Goal: Communication & Community: Answer question/provide support

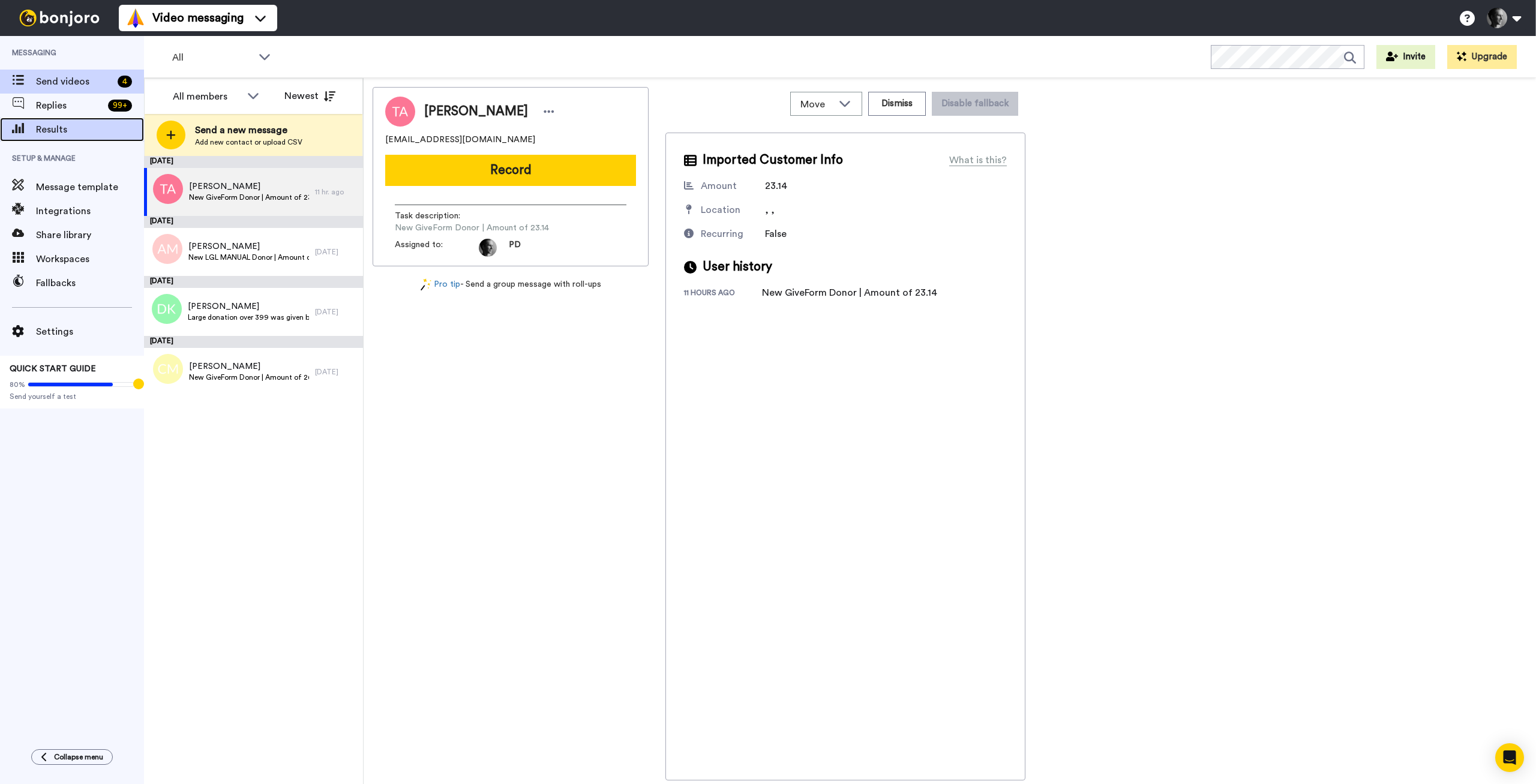
click at [49, 131] on span "Results" at bounding box center [90, 129] width 108 height 15
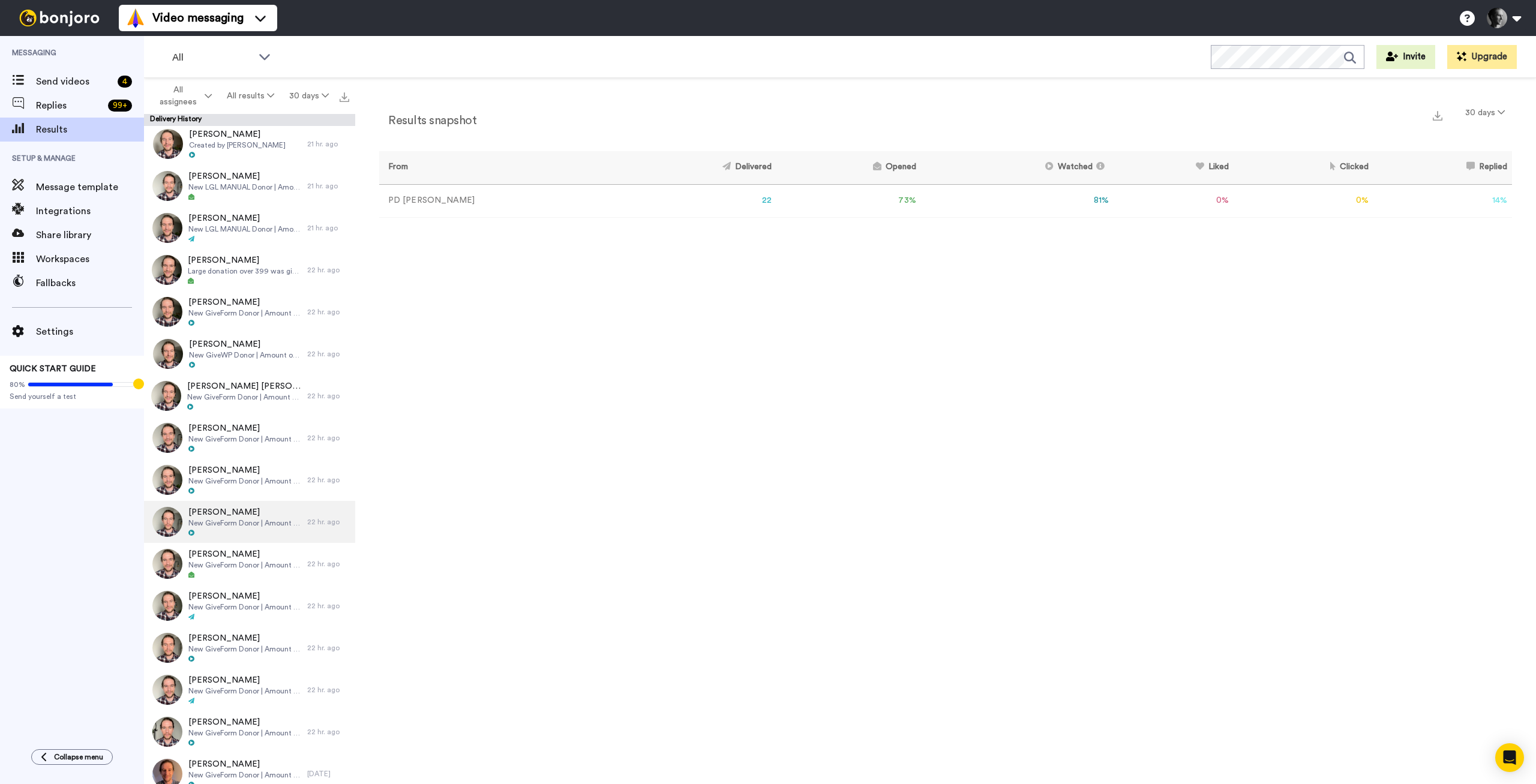
scroll to position [258, 0]
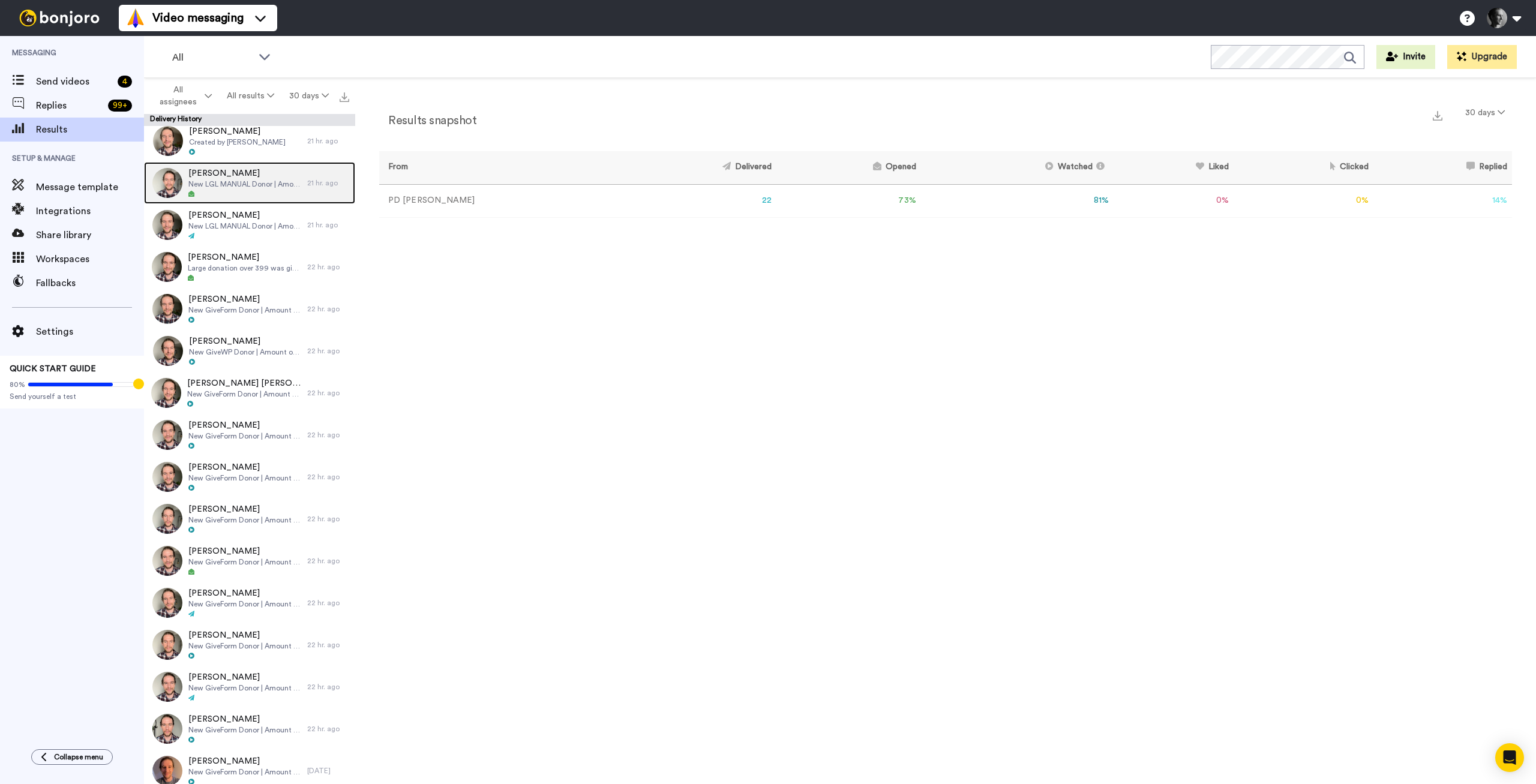
click at [260, 175] on span "Daniel Larimer" at bounding box center [245, 173] width 113 height 12
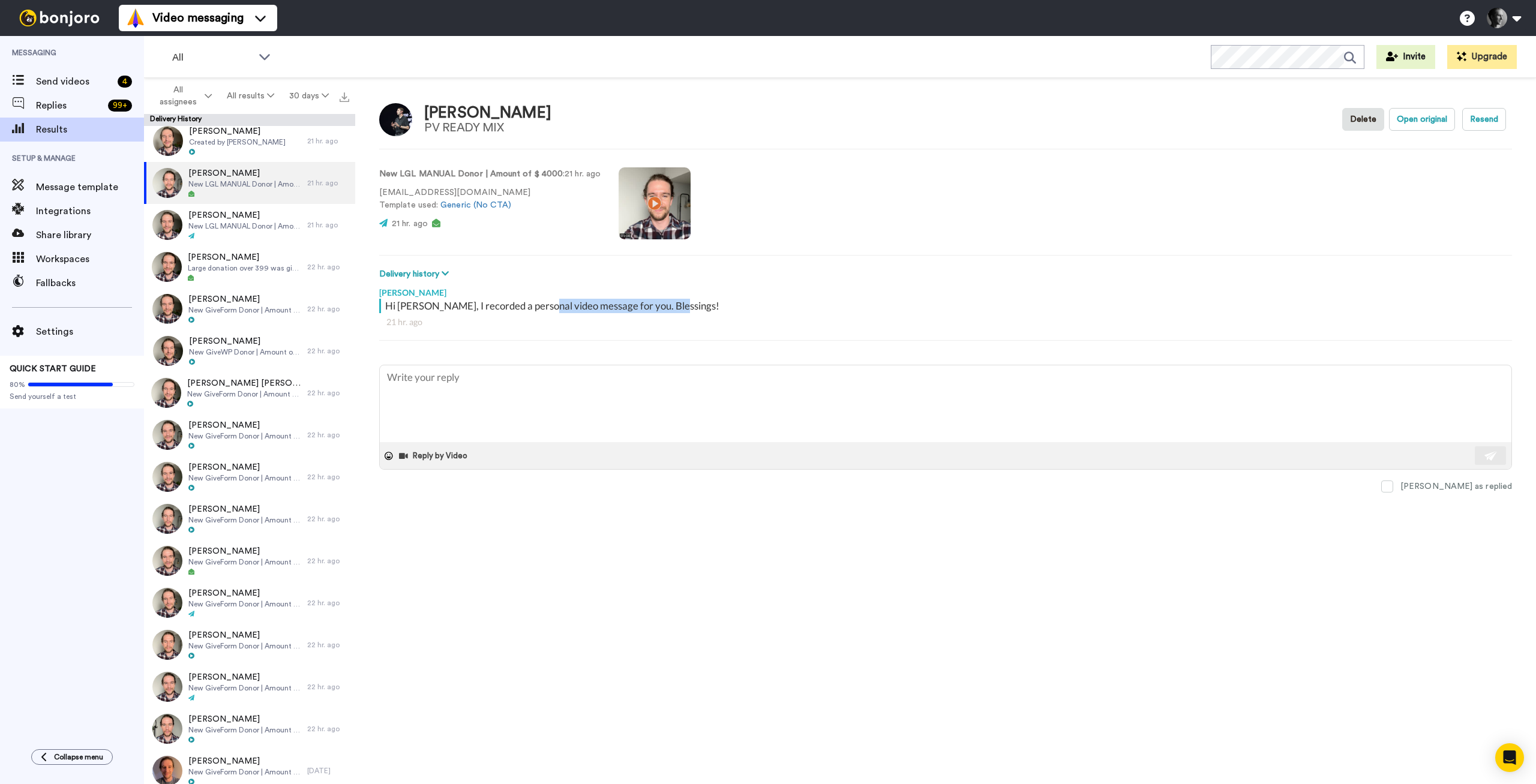
drag, startPoint x: 540, startPoint y: 307, endPoint x: 703, endPoint y: 307, distance: 163.0
click at [703, 307] on div "Hi Daniel, I recorded a personal video message for you. Blessings!" at bounding box center [947, 306] width 1124 height 15
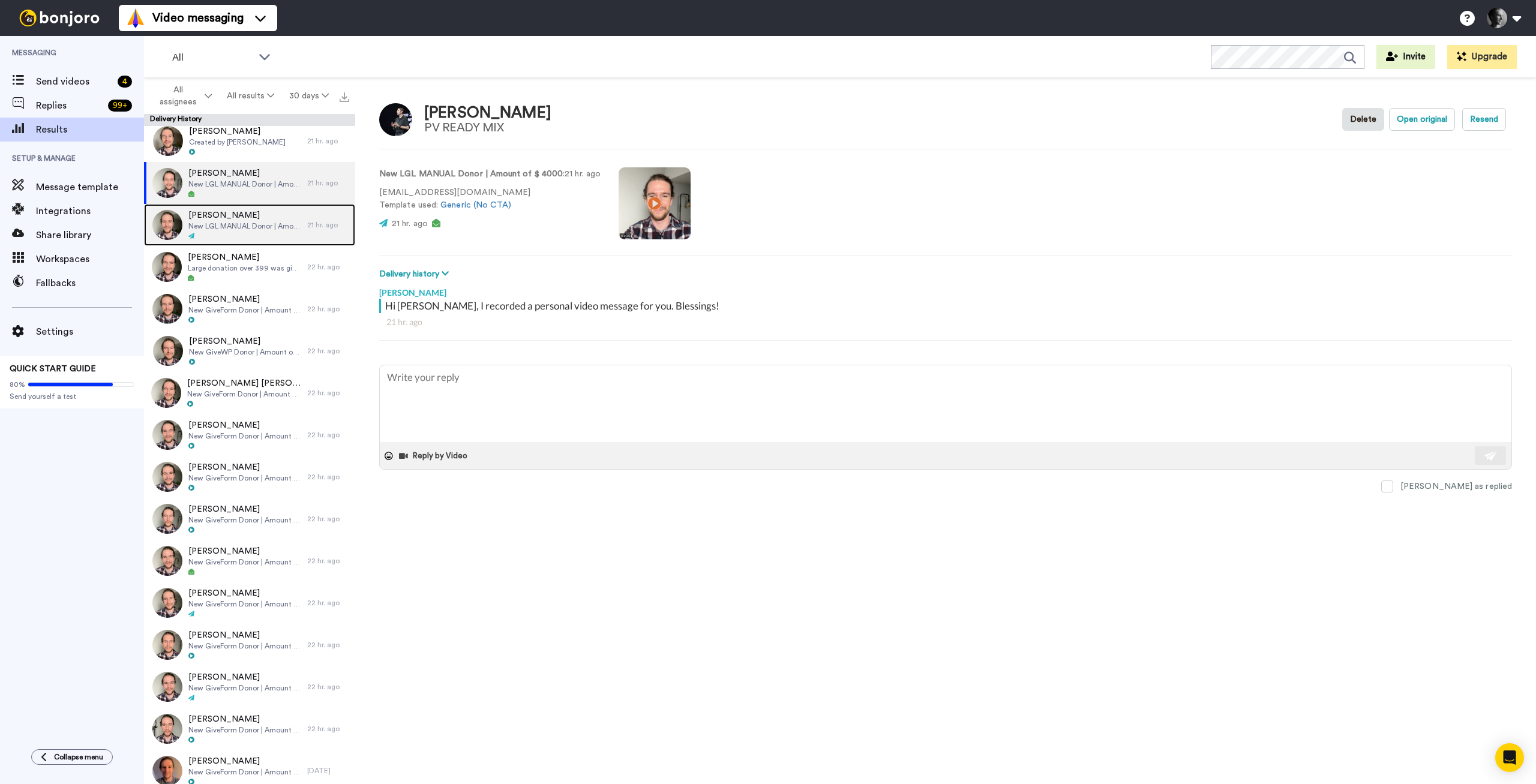
click at [227, 230] on span "New LGL MANUAL Donor | Amount of $ 50" at bounding box center [245, 226] width 113 height 10
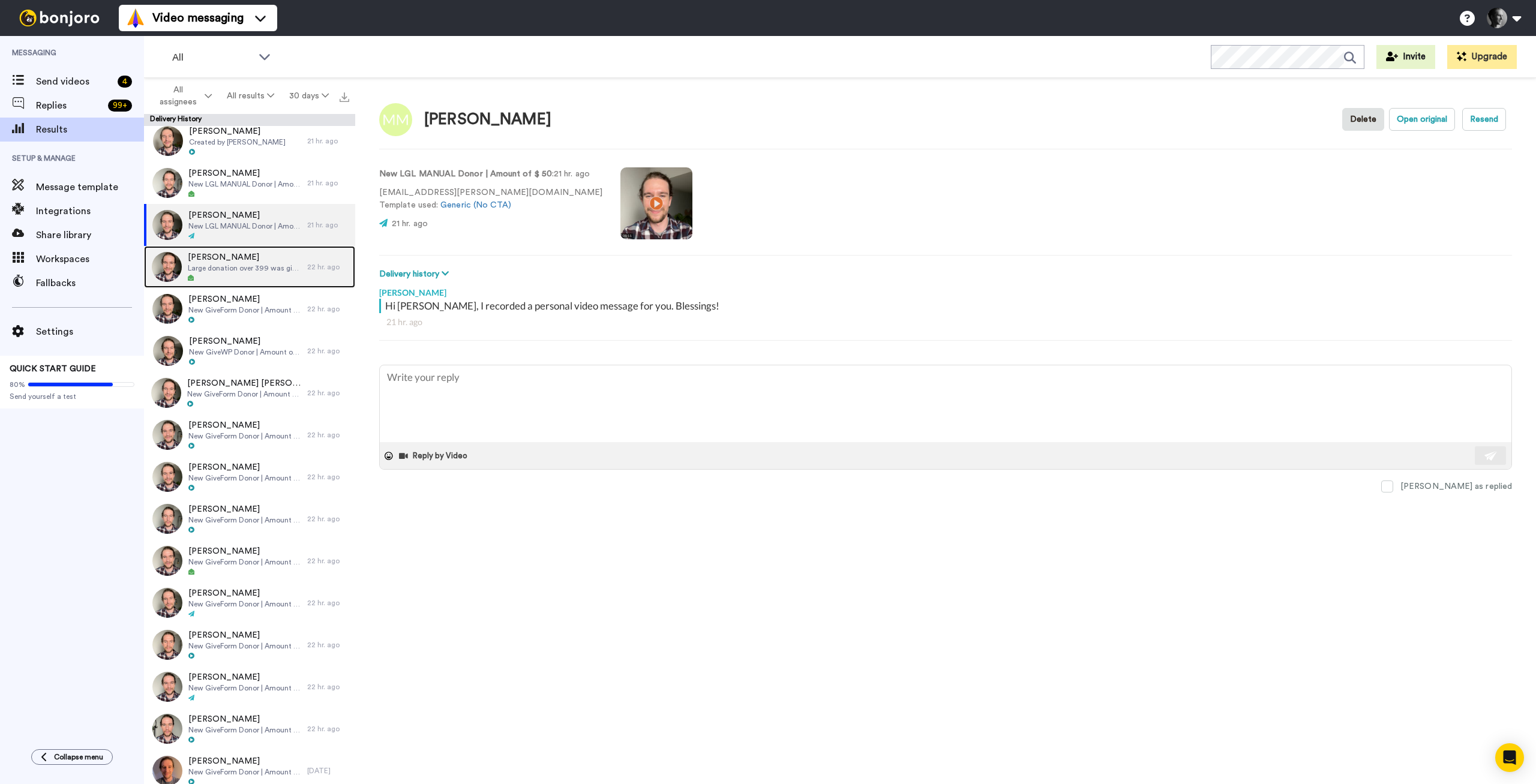
click at [237, 275] on div at bounding box center [244, 278] width 113 height 8
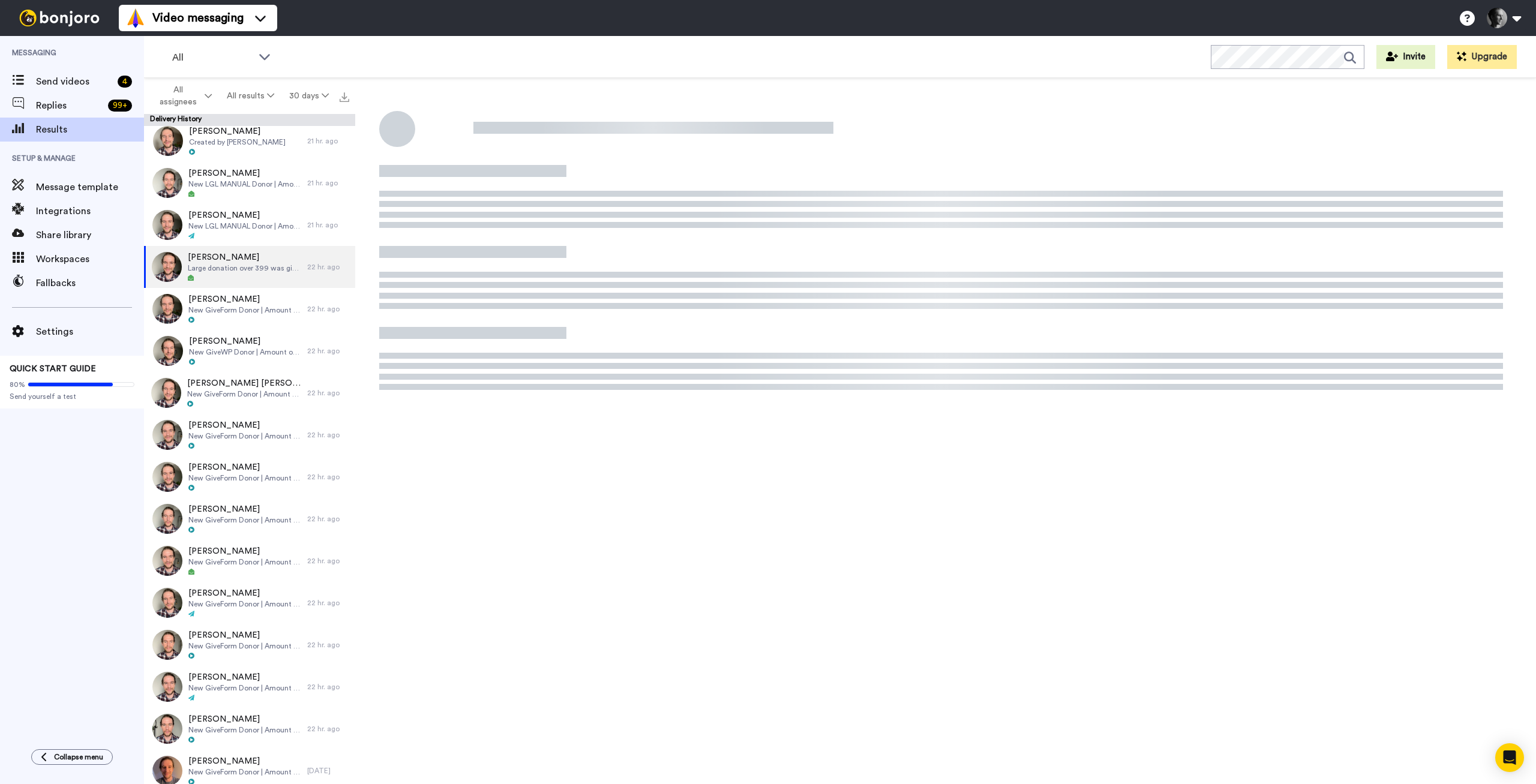
type textarea "x"
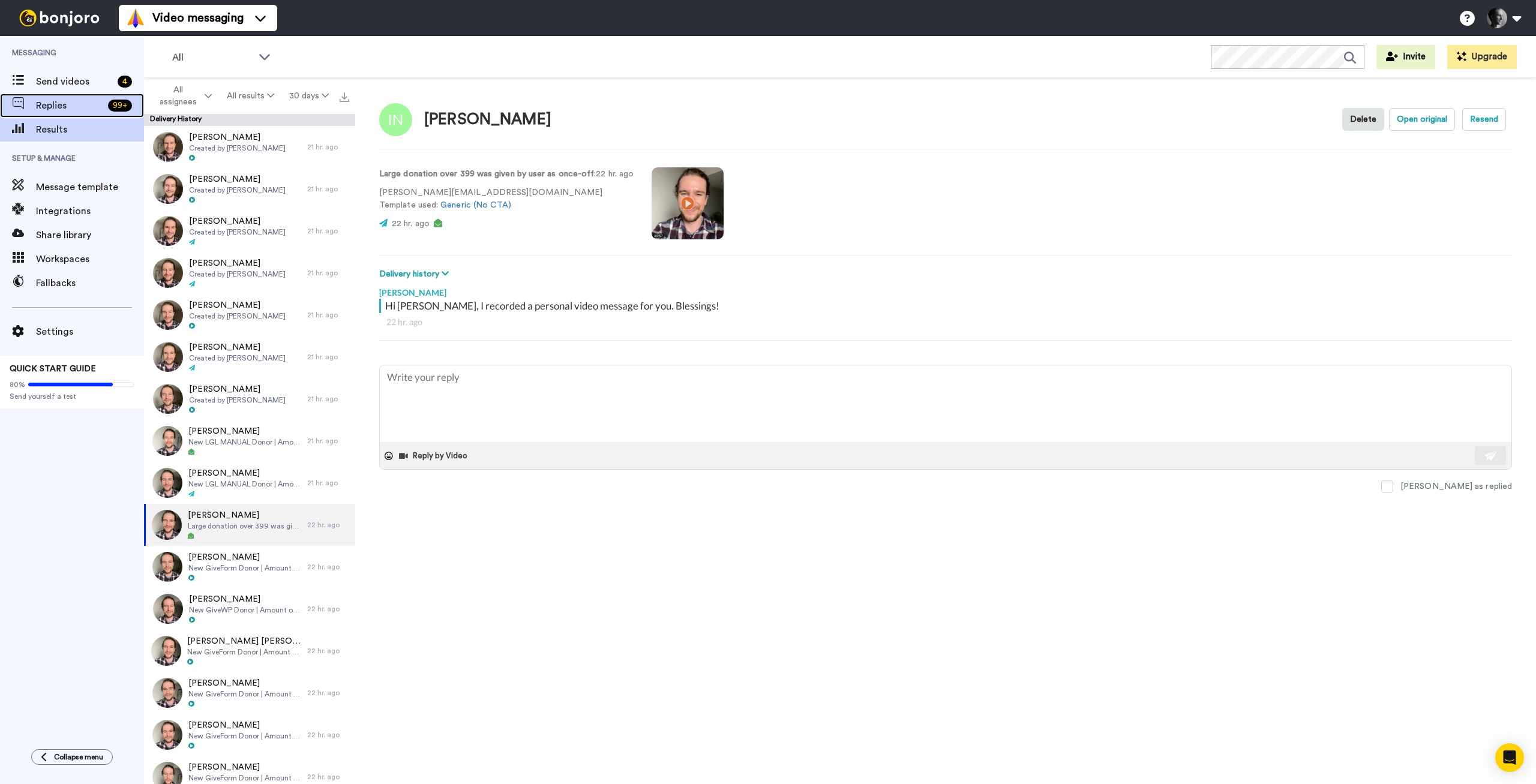
click at [47, 103] on span "Replies" at bounding box center [70, 105] width 67 height 15
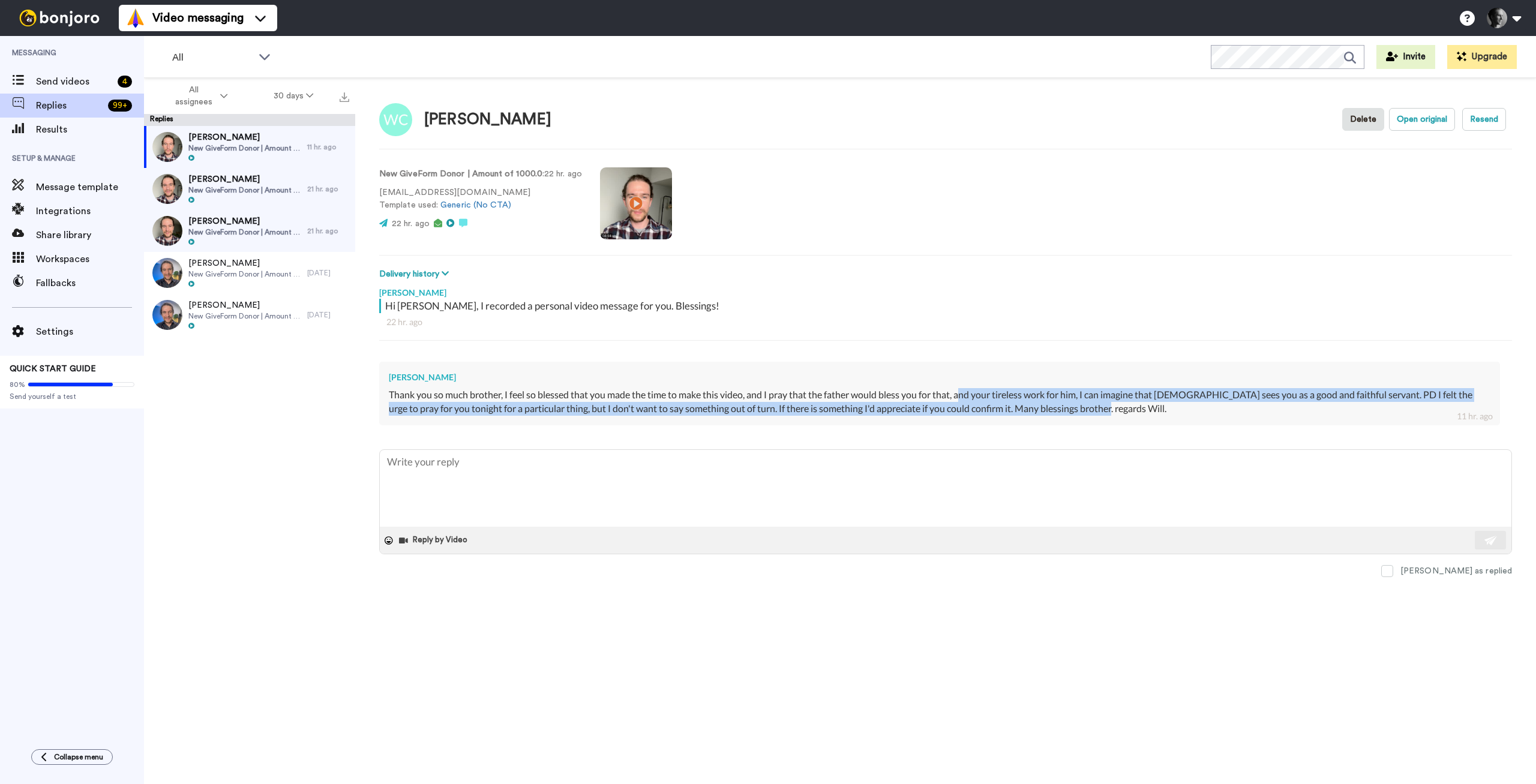
drag, startPoint x: 1107, startPoint y: 406, endPoint x: 963, endPoint y: 396, distance: 144.3
click at [963, 396] on div "Thank you so much brother, I feel so blessed that you made the time to make thi…" at bounding box center [940, 402] width 1102 height 28
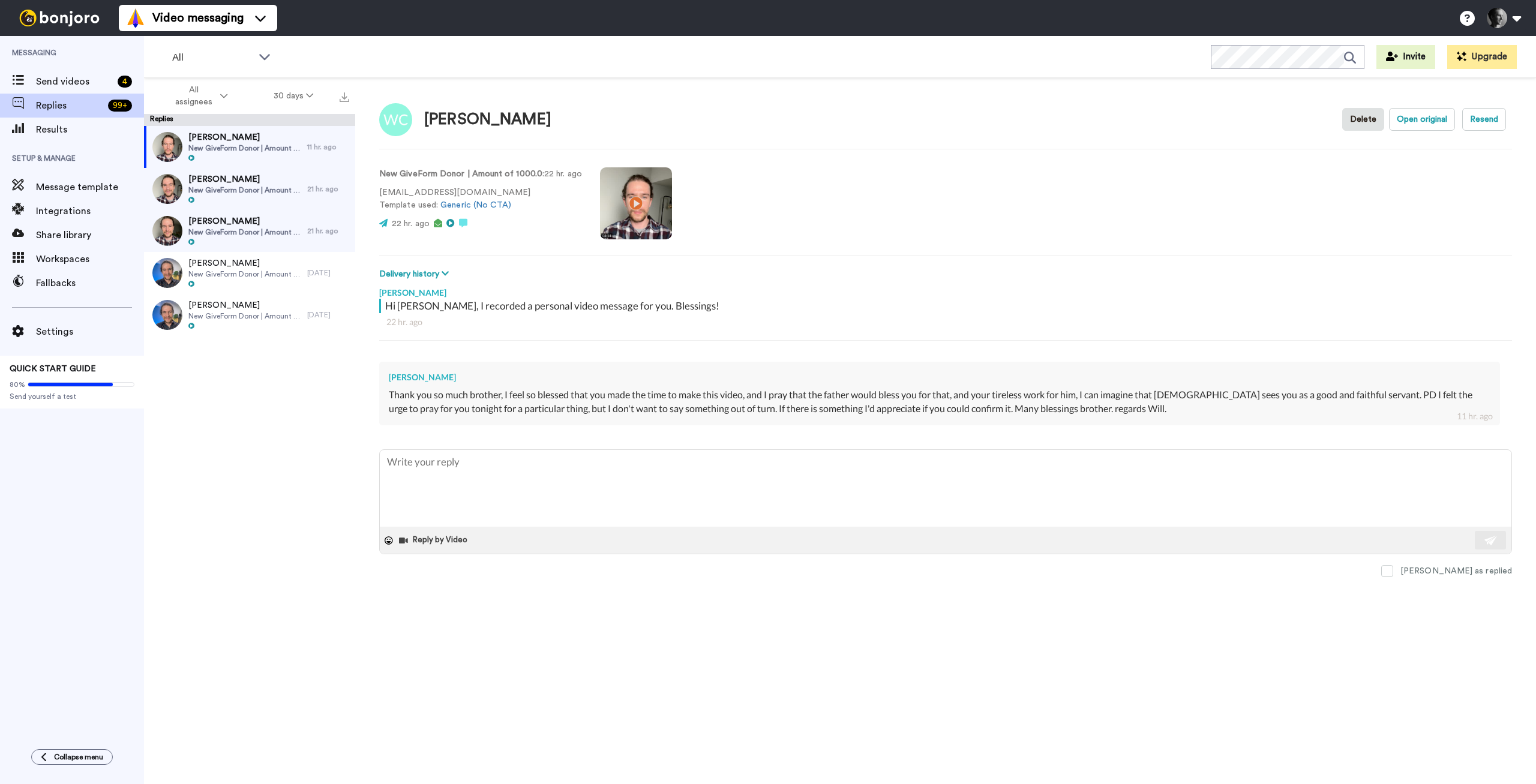
click at [963, 396] on div "Thank you so much brother, I feel so blessed that you made the time to make thi…" at bounding box center [940, 402] width 1102 height 28
click at [255, 191] on span "New GiveForm Donor | Amount of 20.0" at bounding box center [245, 191] width 113 height 10
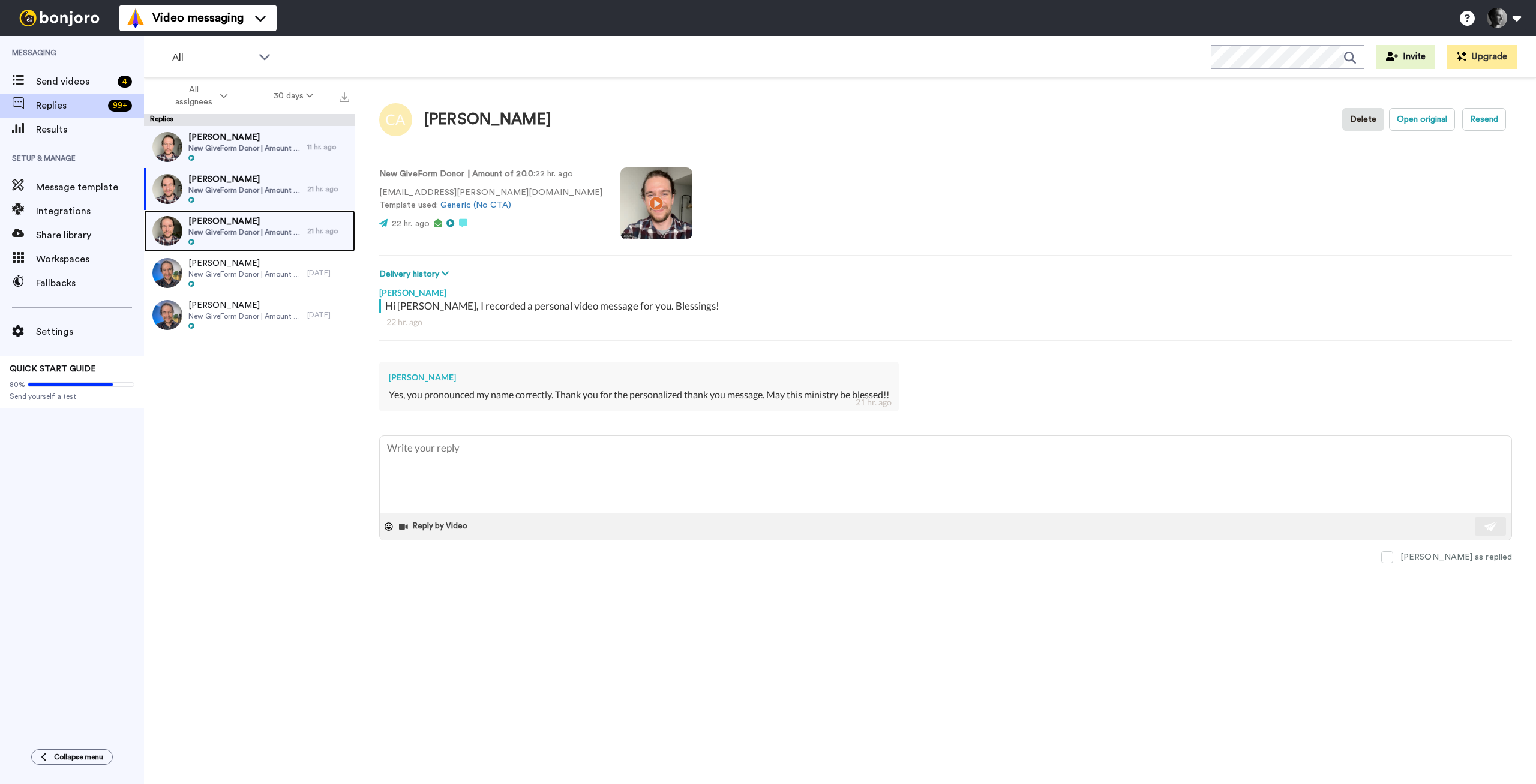
click at [230, 237] on span "New GiveForm Donor | Amount of 180.0" at bounding box center [245, 232] width 113 height 10
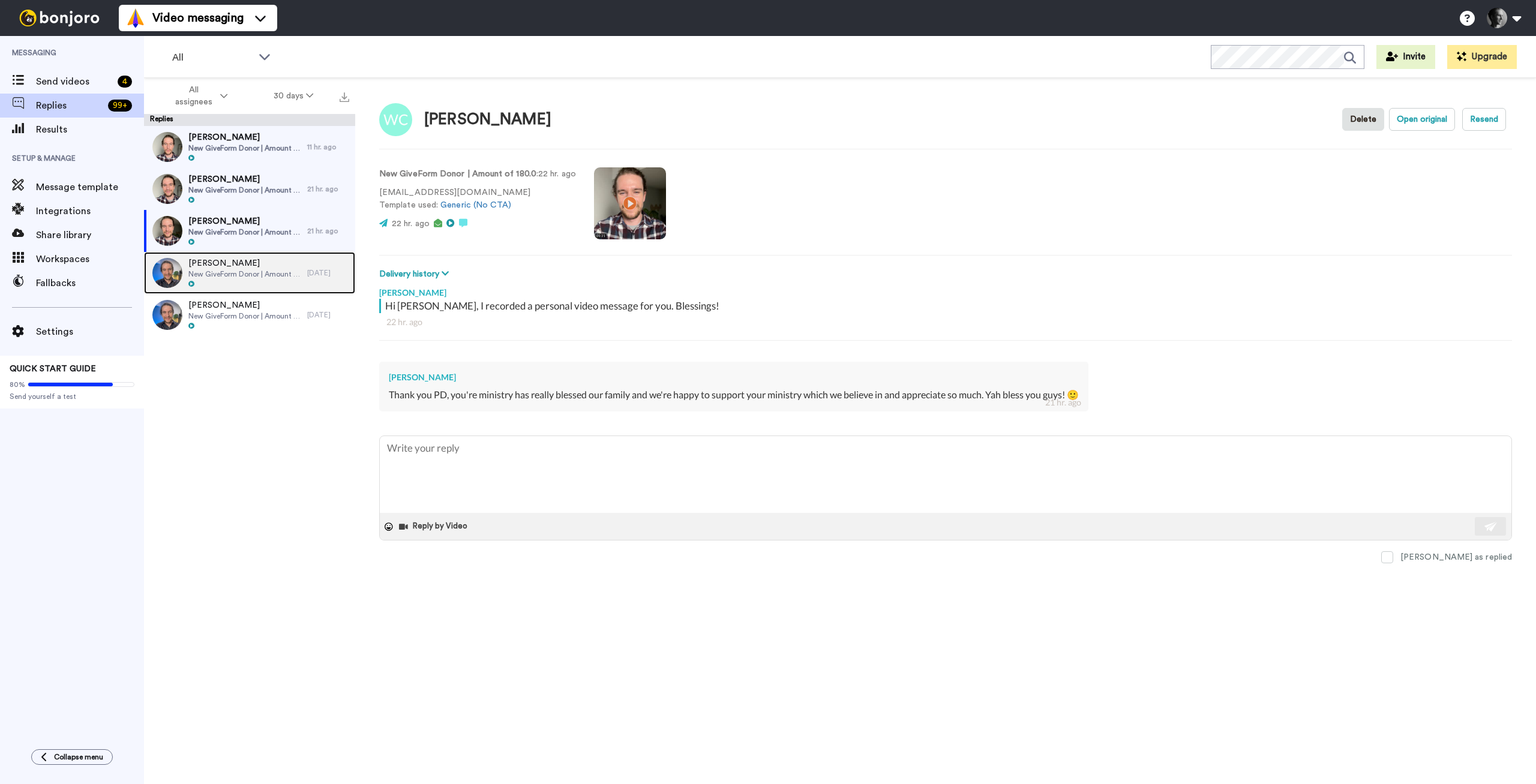
click at [241, 282] on div at bounding box center [245, 285] width 113 height 8
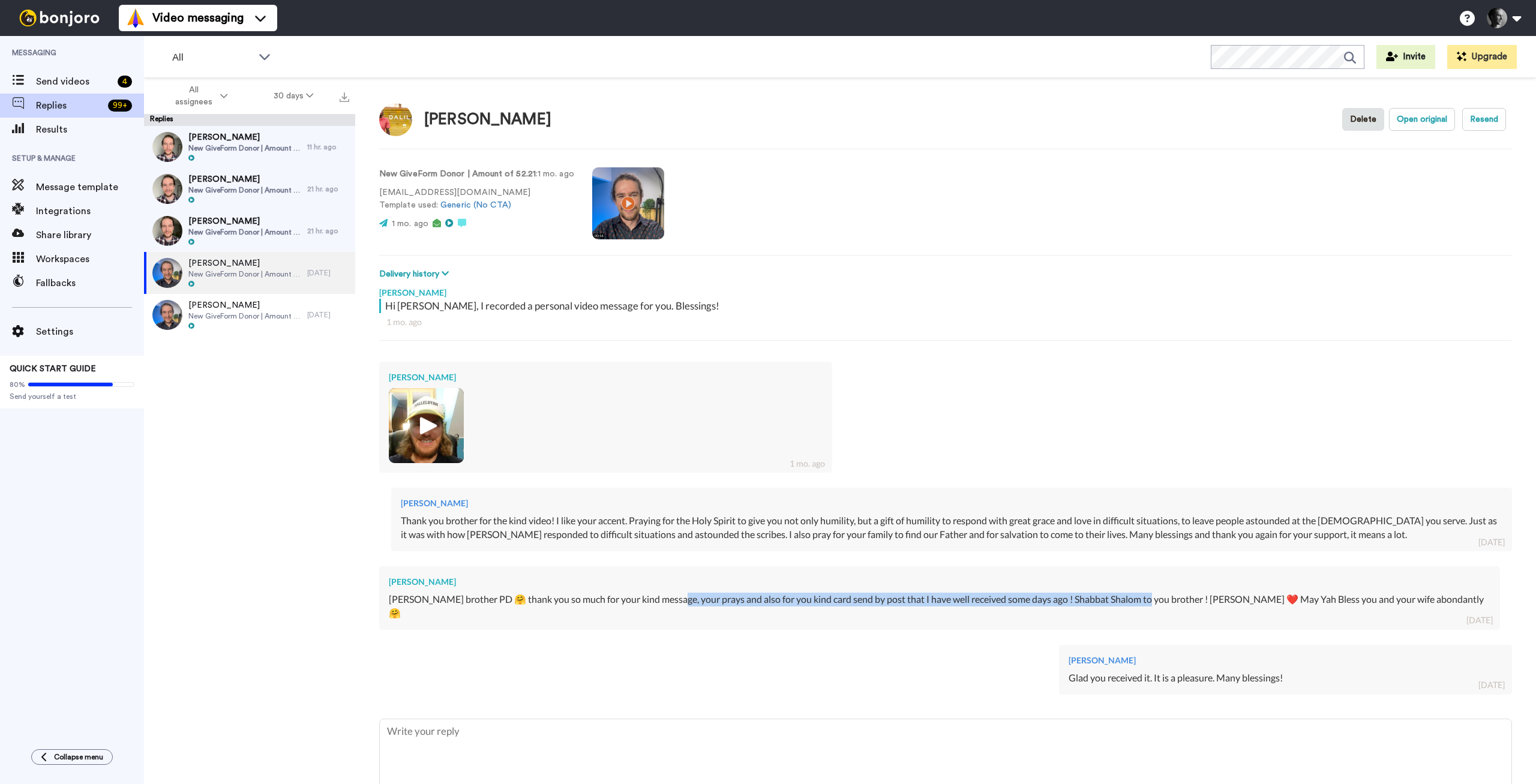
drag, startPoint x: 675, startPoint y: 600, endPoint x: 1146, endPoint y: 596, distance: 471.0
click at [1146, 596] on div "Shalom brother PD 🤗 thank you so much for your kind message, your prays and als…" at bounding box center [940, 607] width 1102 height 28
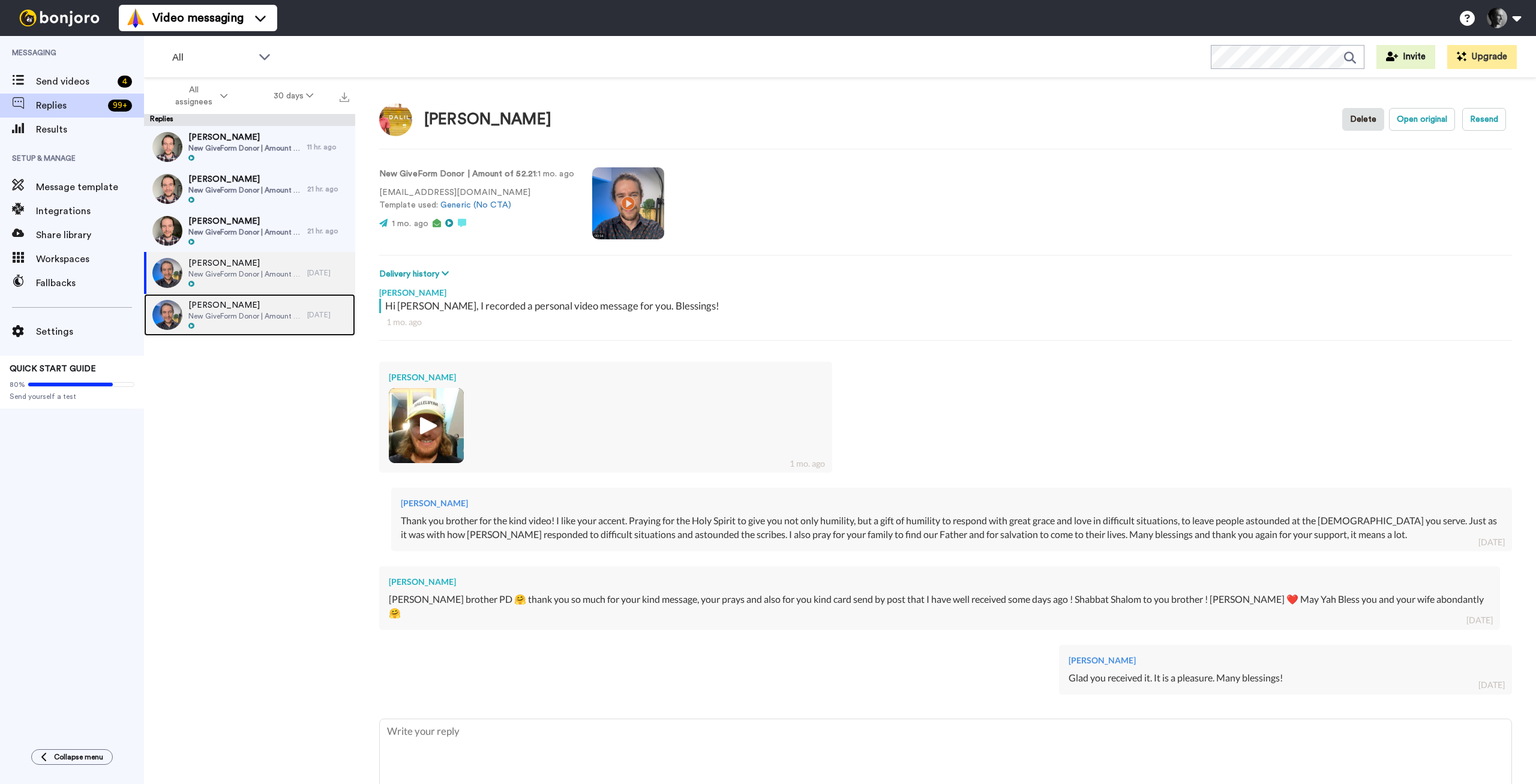
click at [246, 328] on div at bounding box center [245, 326] width 113 height 8
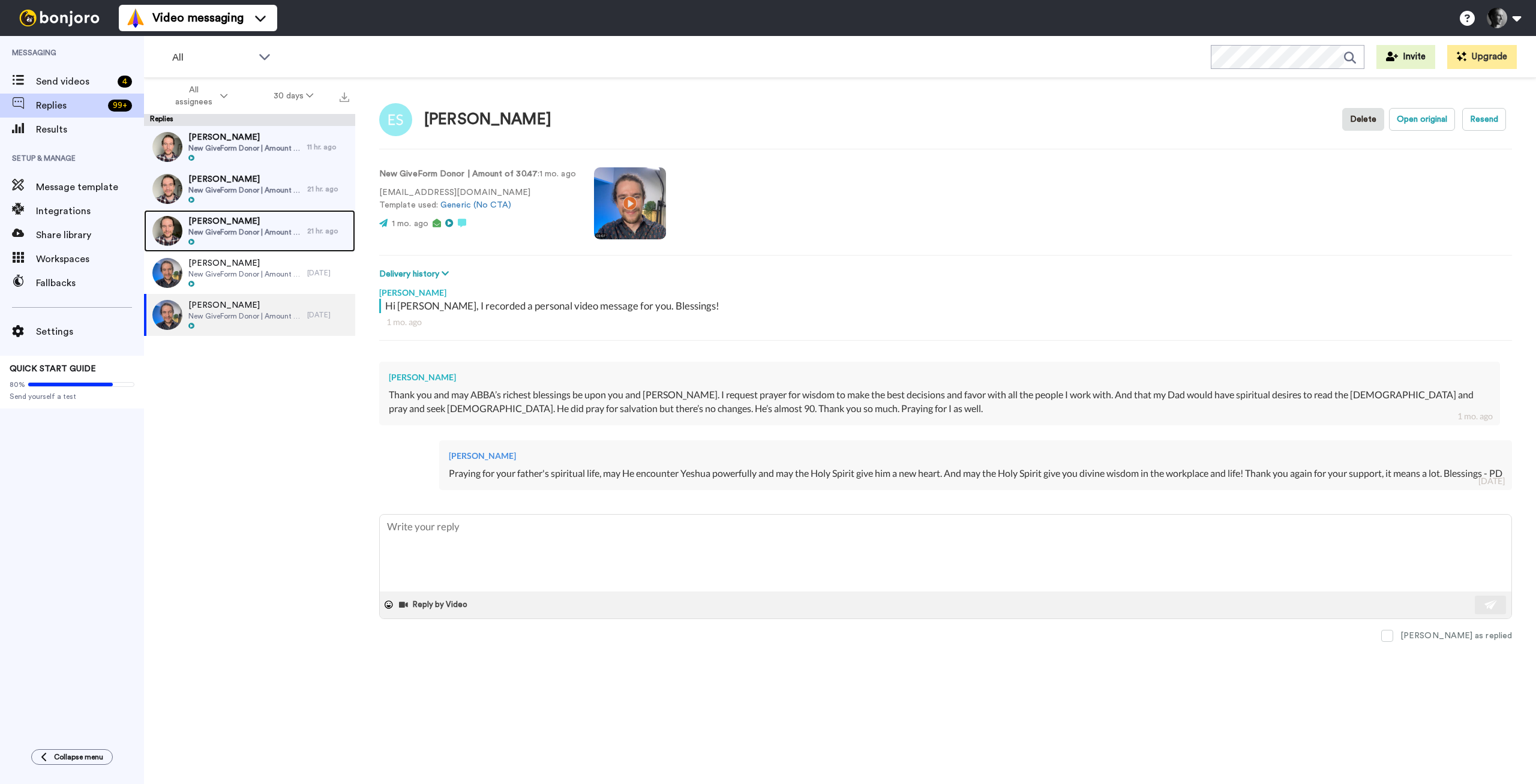
click at [232, 227] on span "New GiveForm Donor | Amount of 180.0" at bounding box center [245, 232] width 113 height 10
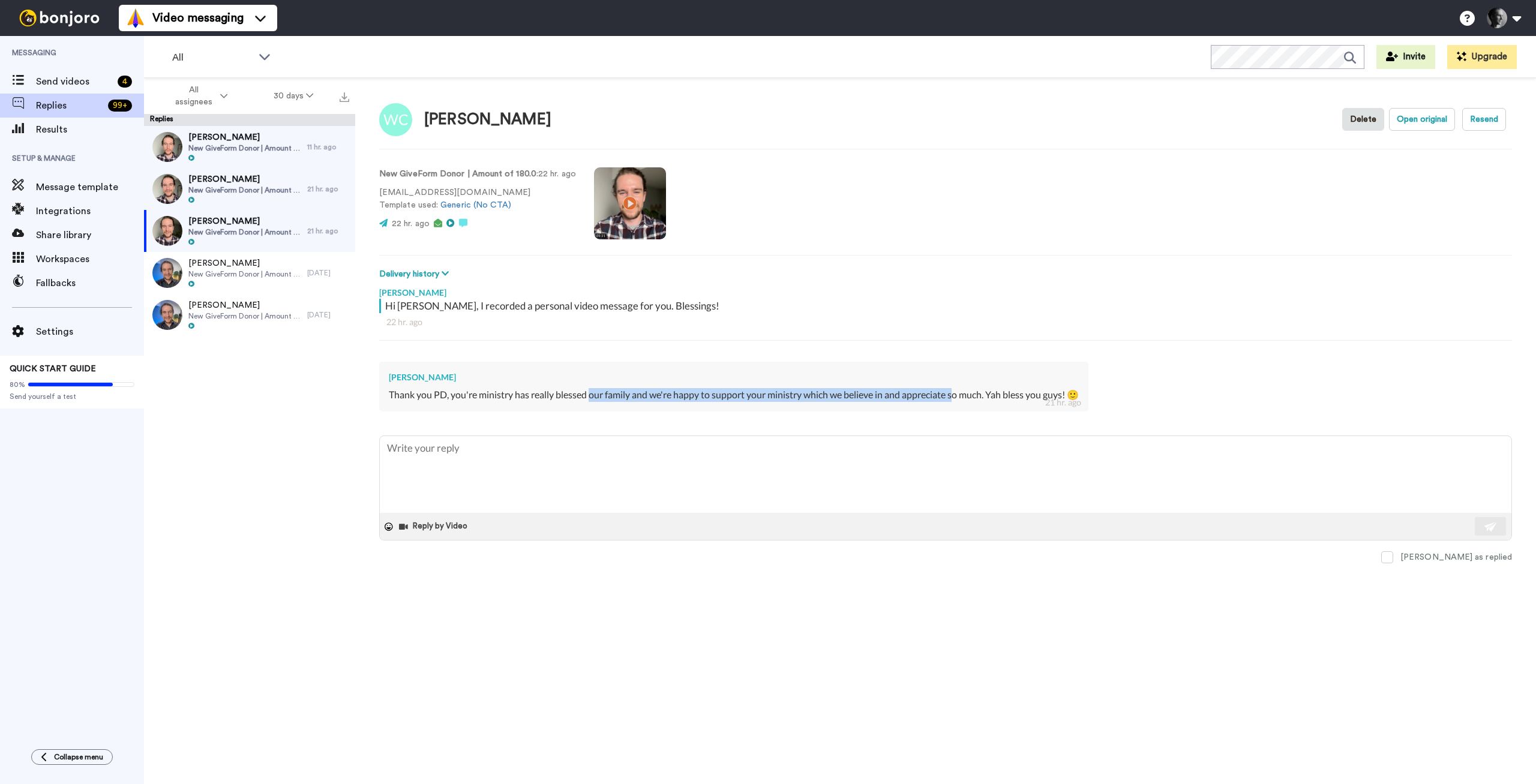
drag, startPoint x: 634, startPoint y: 390, endPoint x: 959, endPoint y: 400, distance: 325.2
click at [959, 400] on div "Thank you PD, you're ministry has really blessed our family and we're happy to …" at bounding box center [734, 395] width 690 height 14
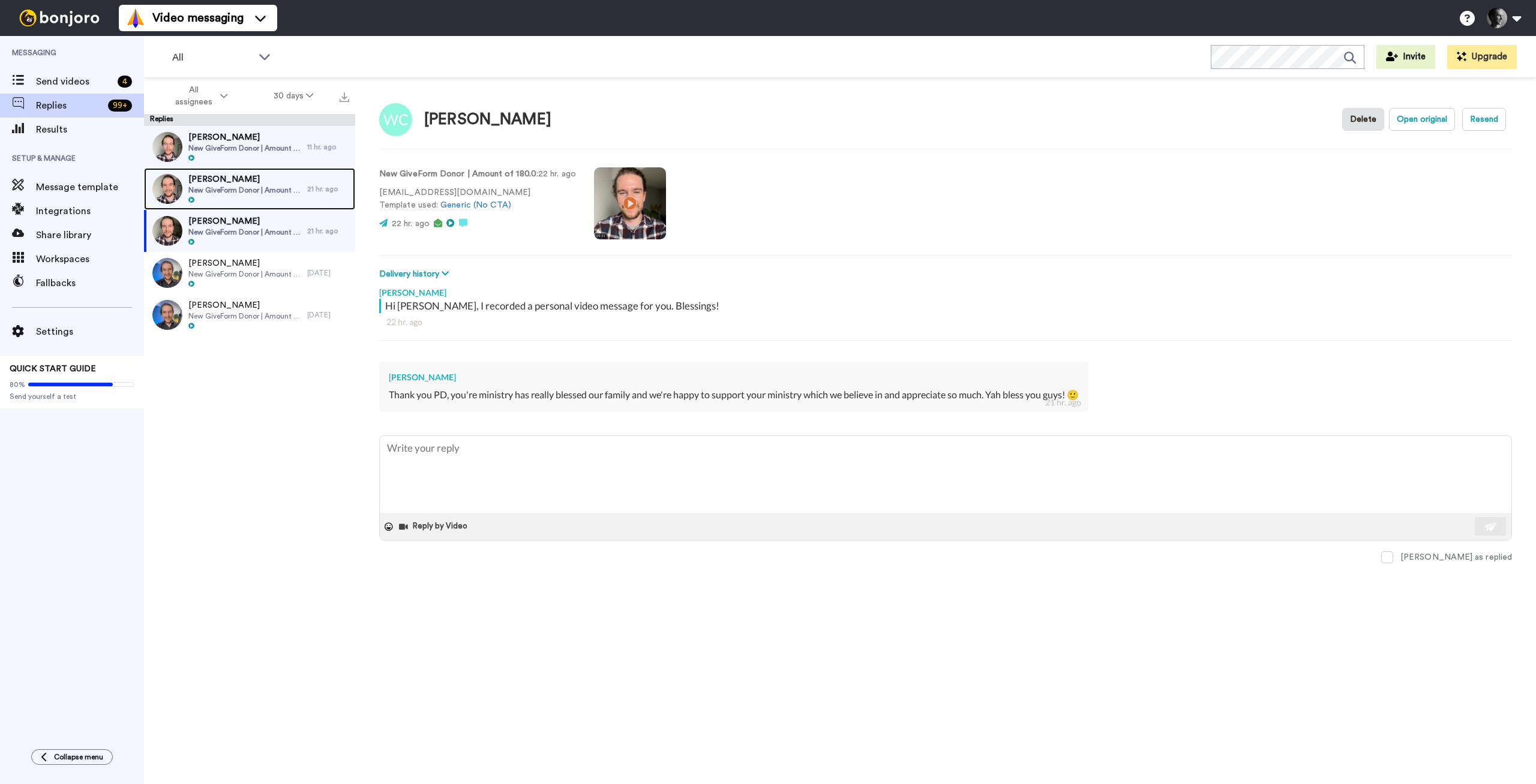
click at [230, 185] on span "Chiaka Arlia" at bounding box center [245, 179] width 113 height 12
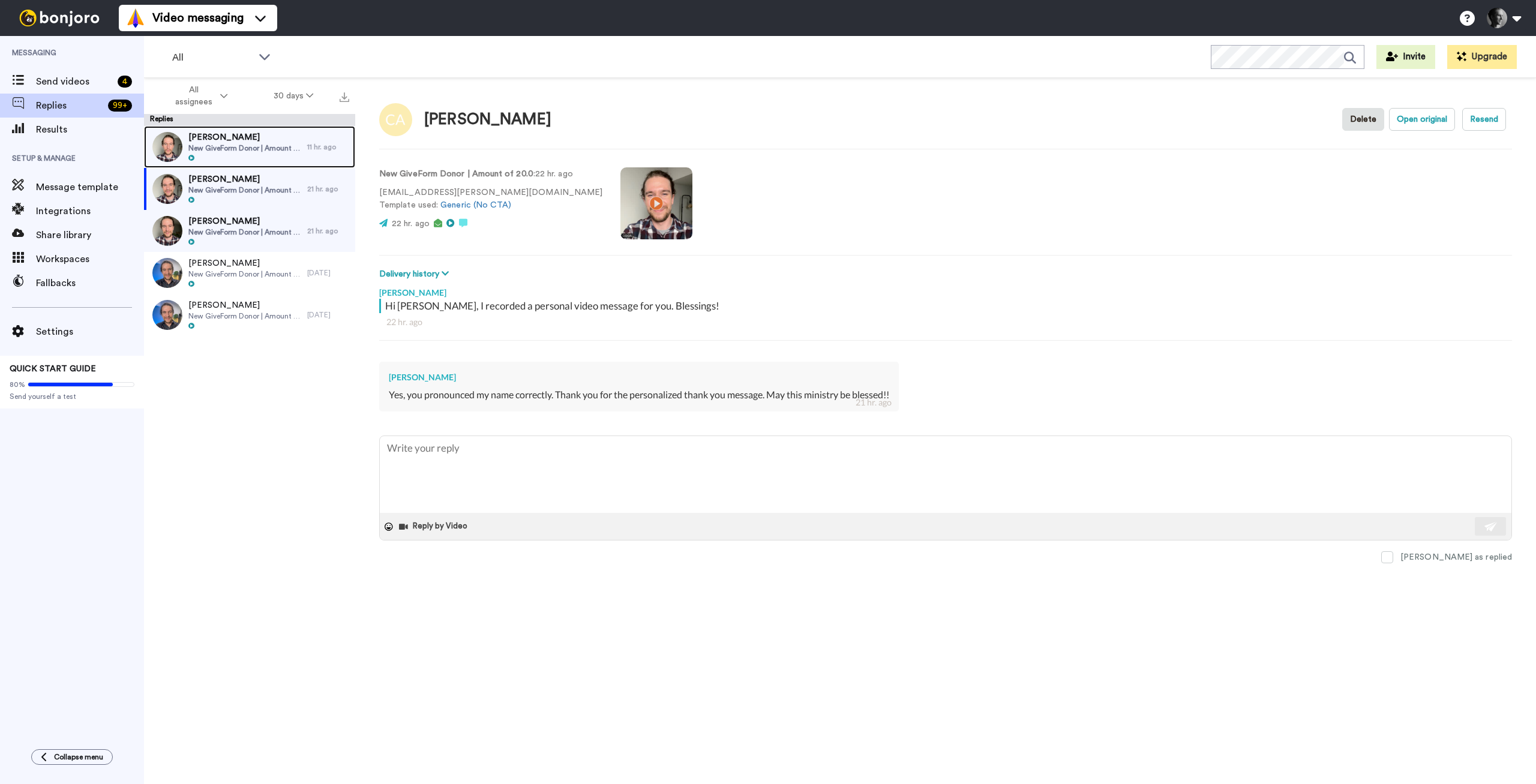
click at [232, 138] on span "William Cleanthous" at bounding box center [245, 137] width 113 height 12
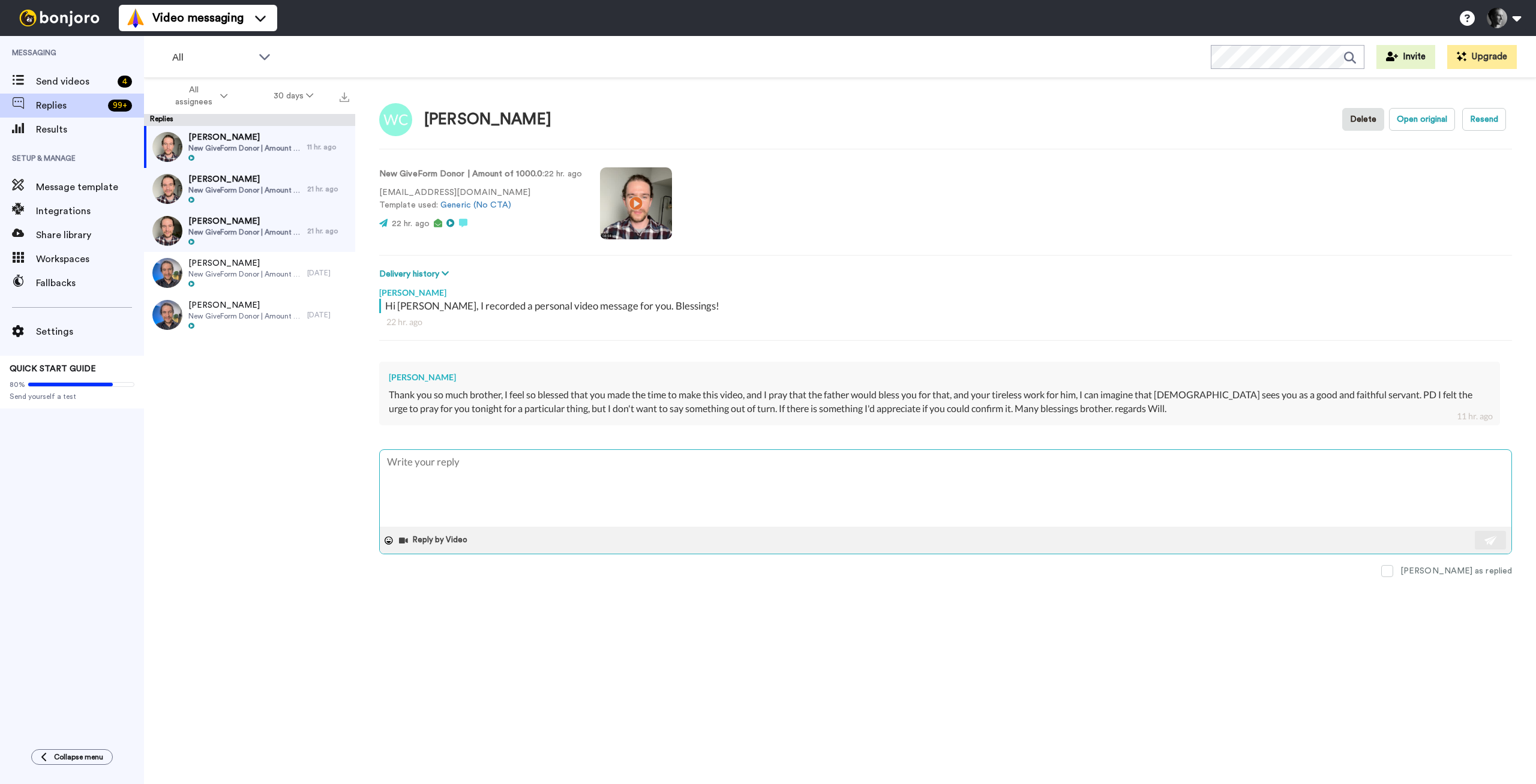
click at [506, 493] on textarea at bounding box center [945, 488] width 1132 height 77
type textarea "x"
type textarea "W"
type textarea "x"
type textarea "We"
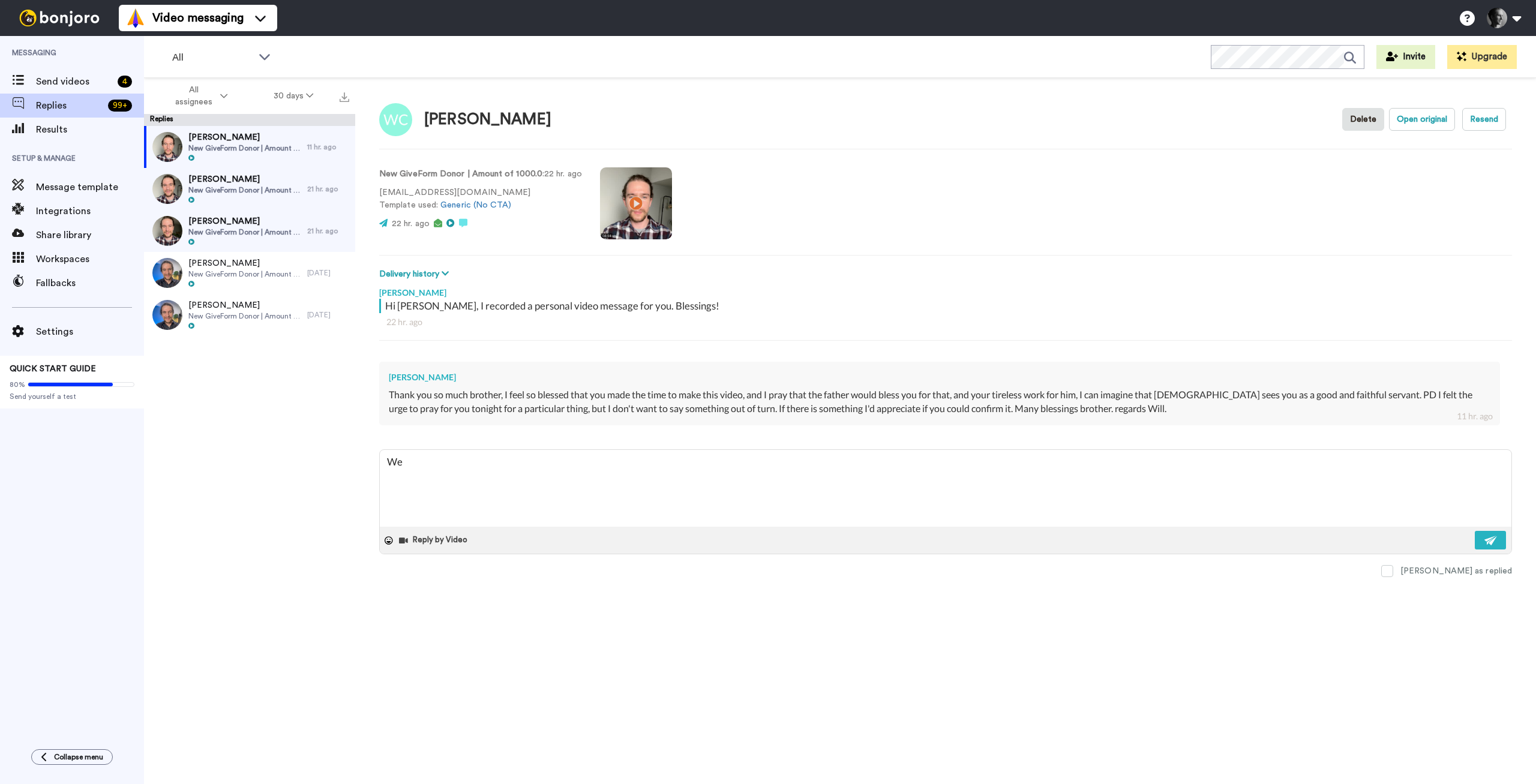
type textarea "x"
type textarea "Wel"
type textarea "x"
type textarea "Well"
type textarea "x"
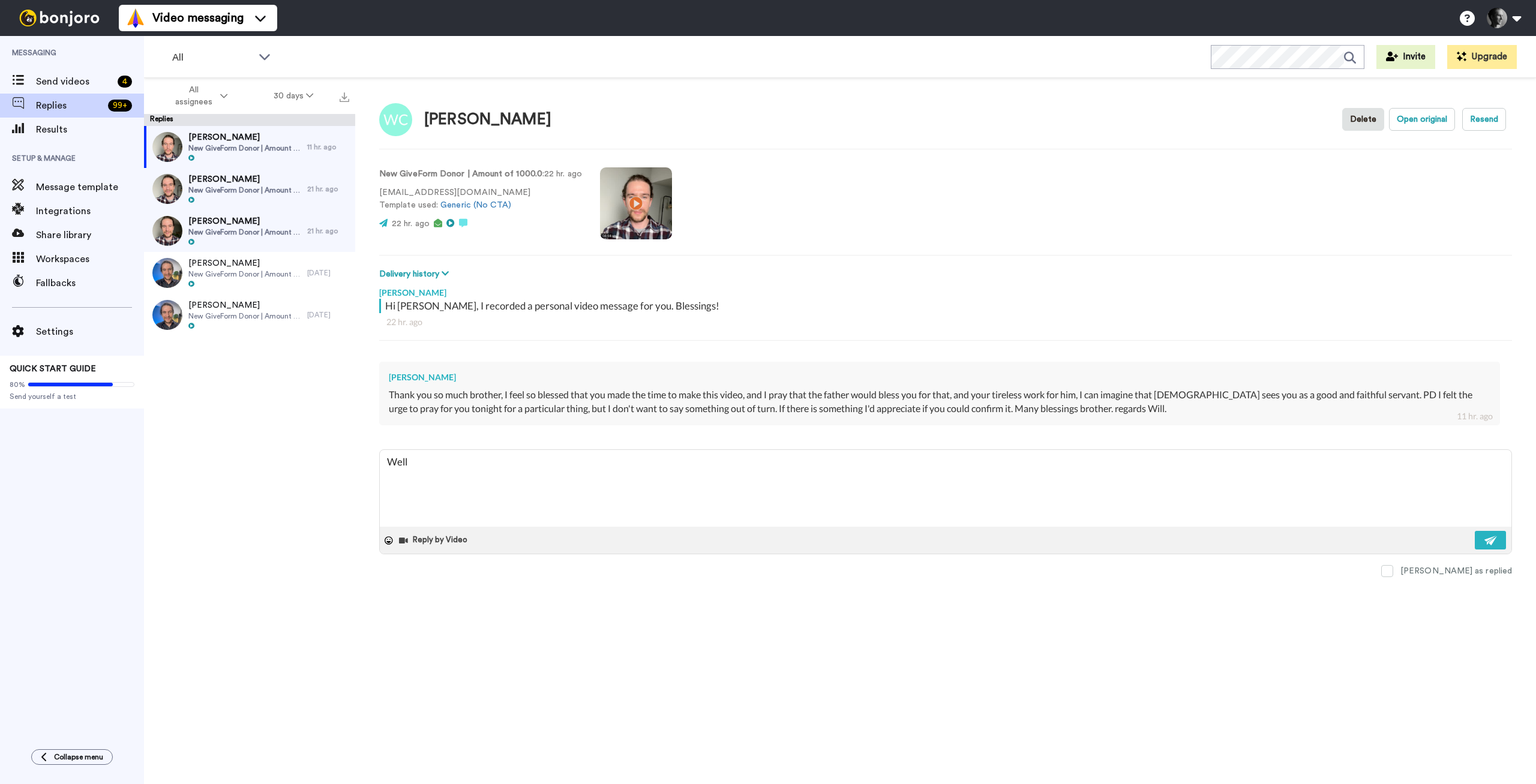
type textarea "Well"
type textarea "x"
type textarea "Well t"
type textarea "x"
type textarea "Well th"
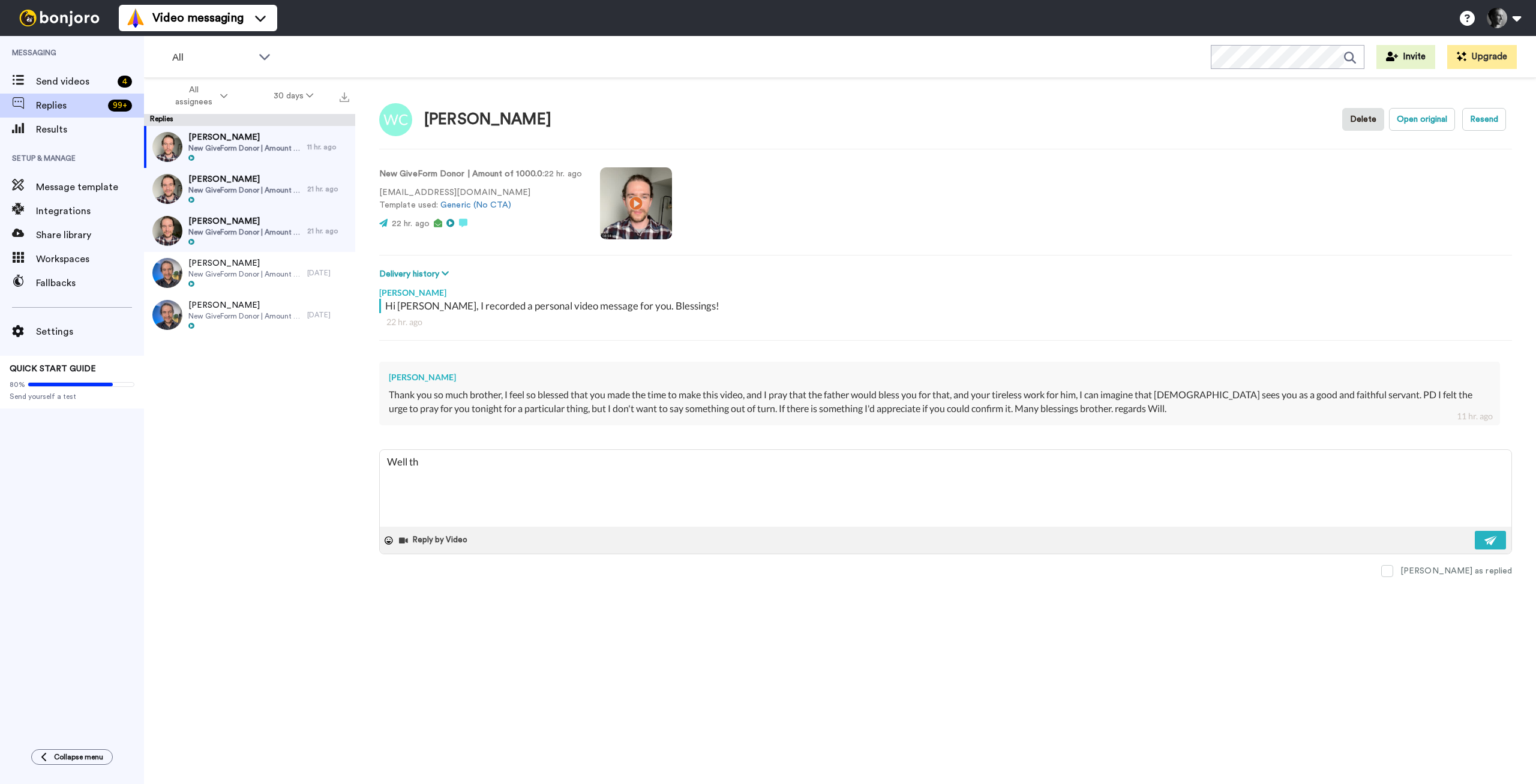
type textarea "x"
type textarea "Well the"
type textarea "x"
type textarea "Well ther"
type textarea "x"
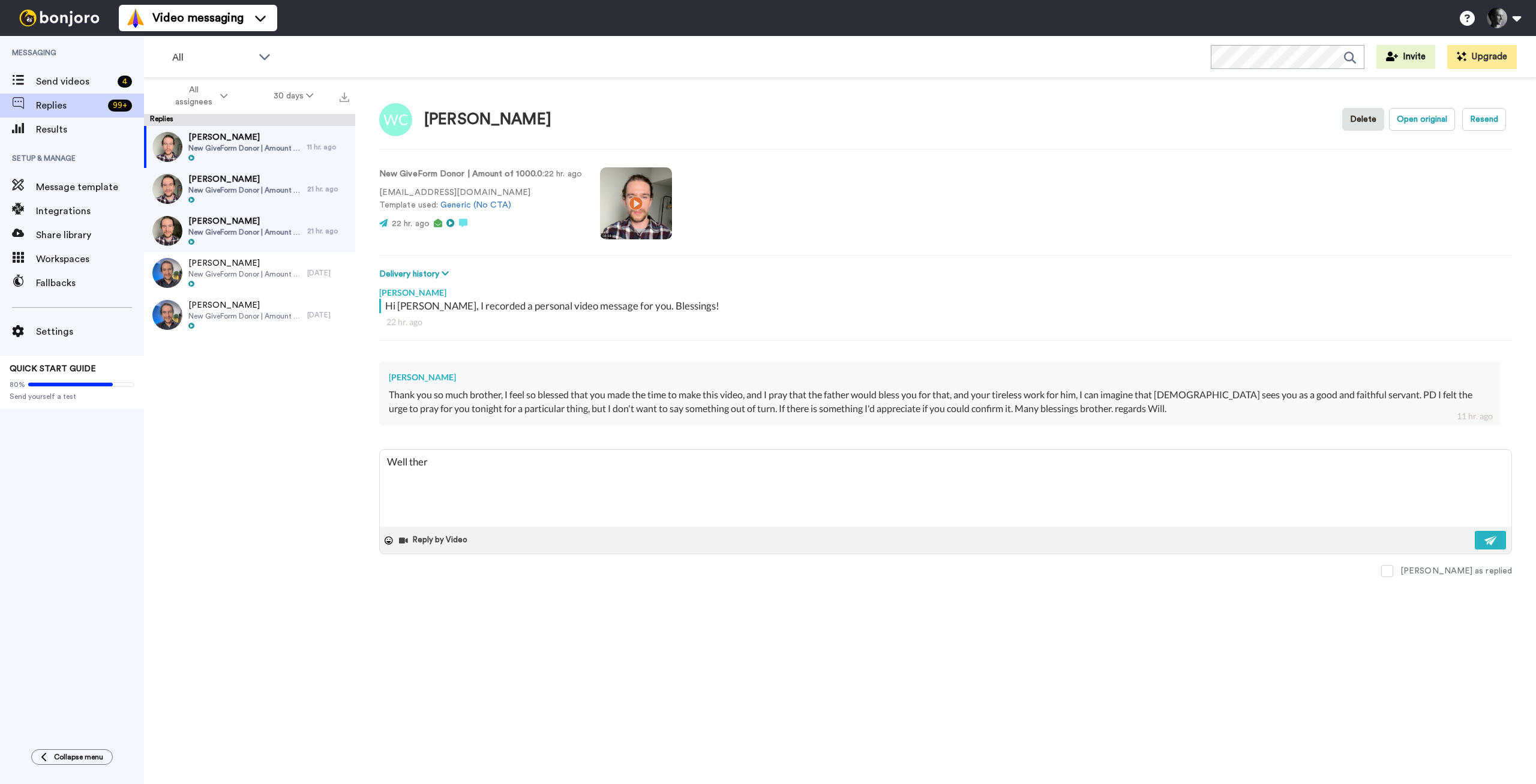
type textarea "Well there"
type textarea "x"
type textarea "Well there'"
type textarea "x"
type textarea "Well there"
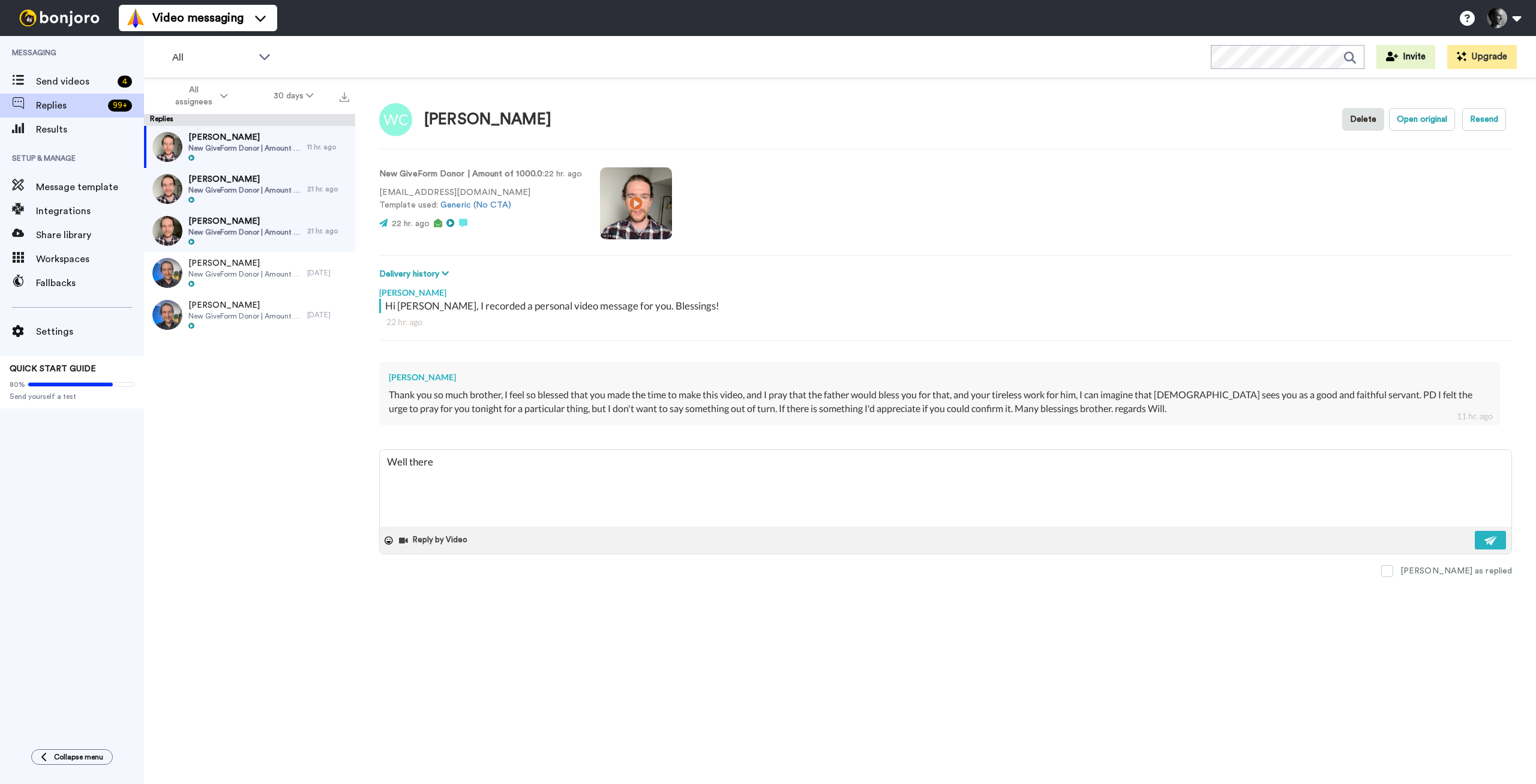
type textarea "x"
type textarea "Well ther"
type textarea "x"
type textarea "Well the"
type textarea "x"
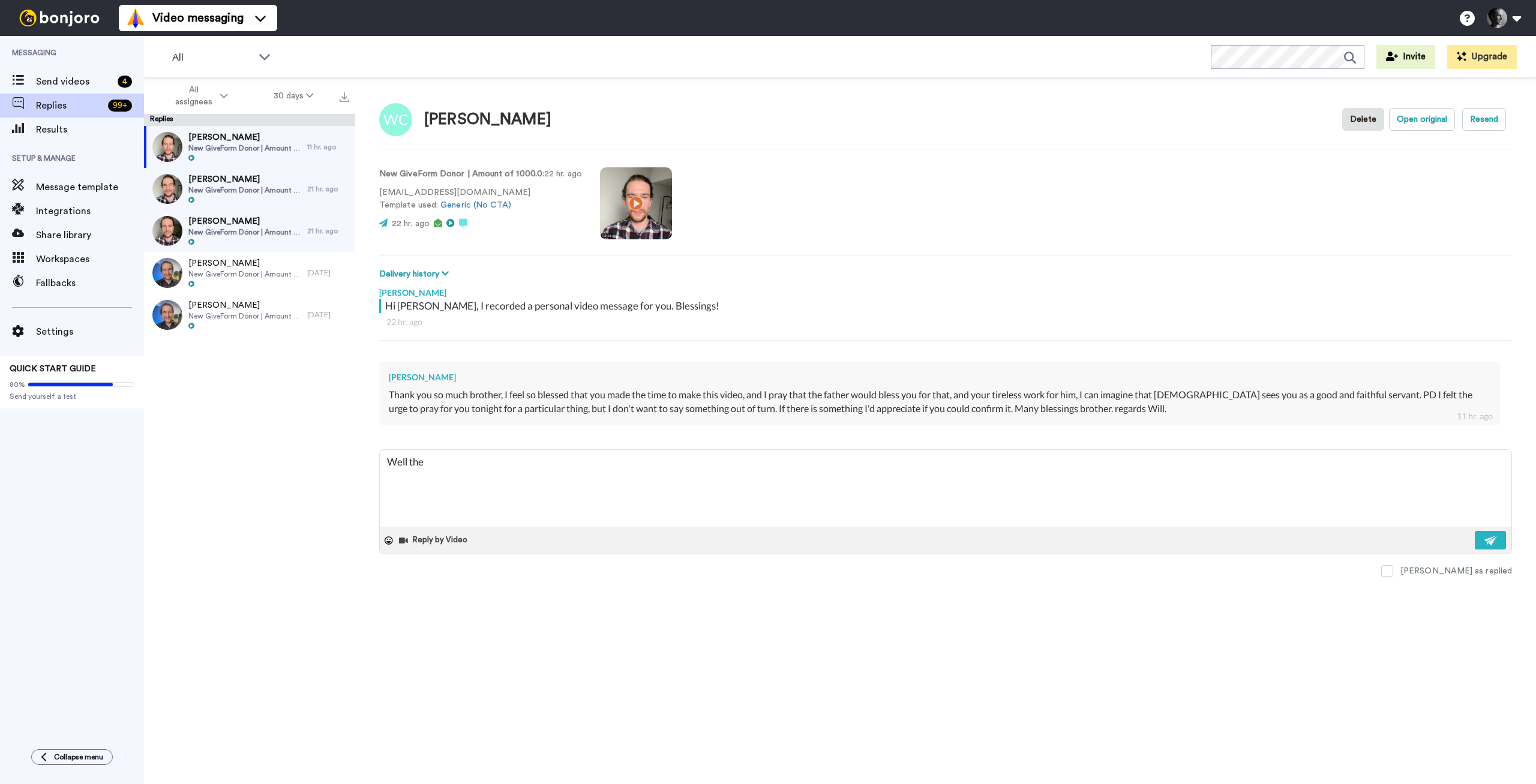
type textarea "Well th"
type textarea "x"
type textarea "Well t"
type textarea "x"
type textarea "Well"
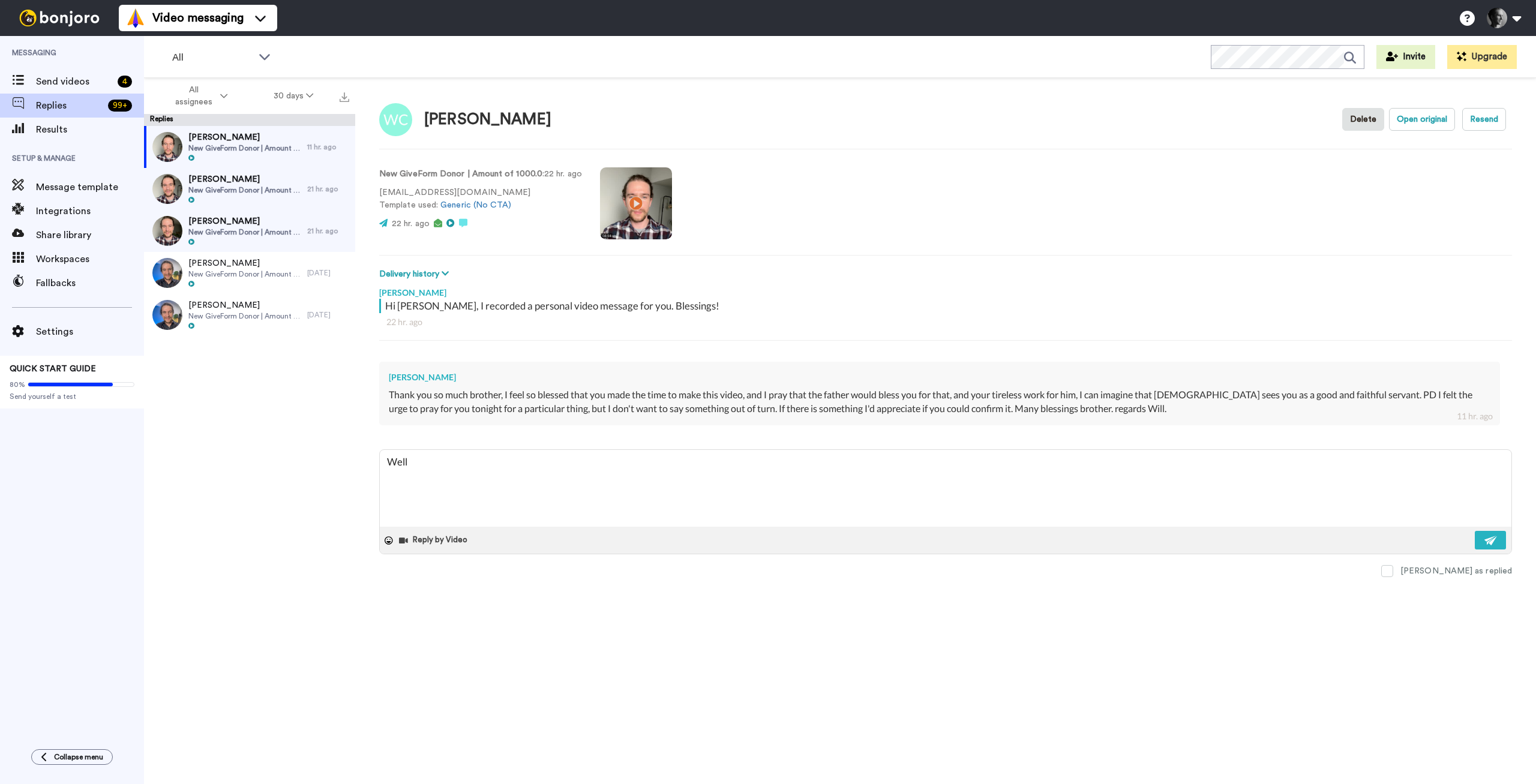
type textarea "x"
type textarea "Well"
type textarea "x"
type textarea "Wel"
type textarea "x"
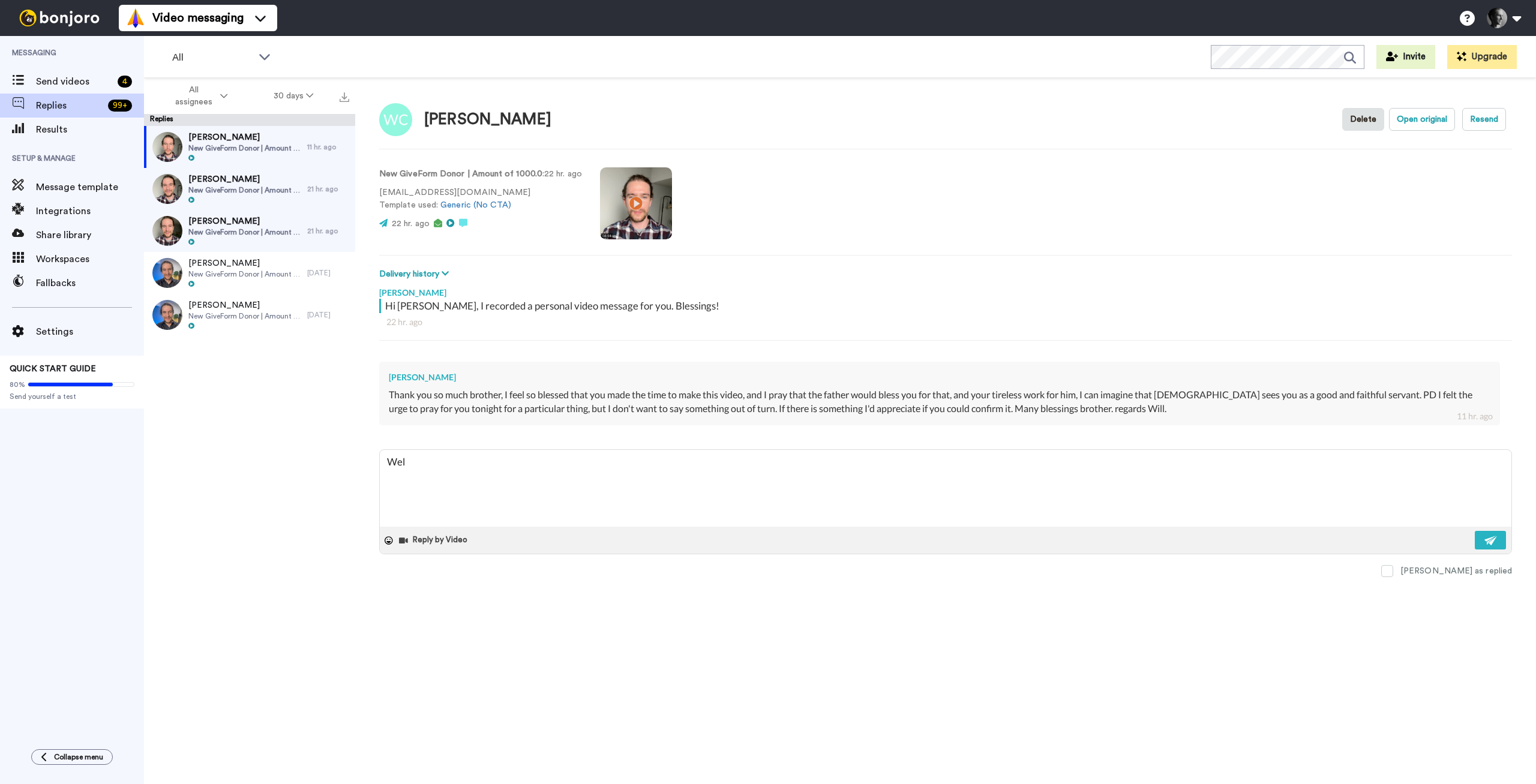
type textarea "We"
type textarea "x"
type textarea "W"
type textarea "x"
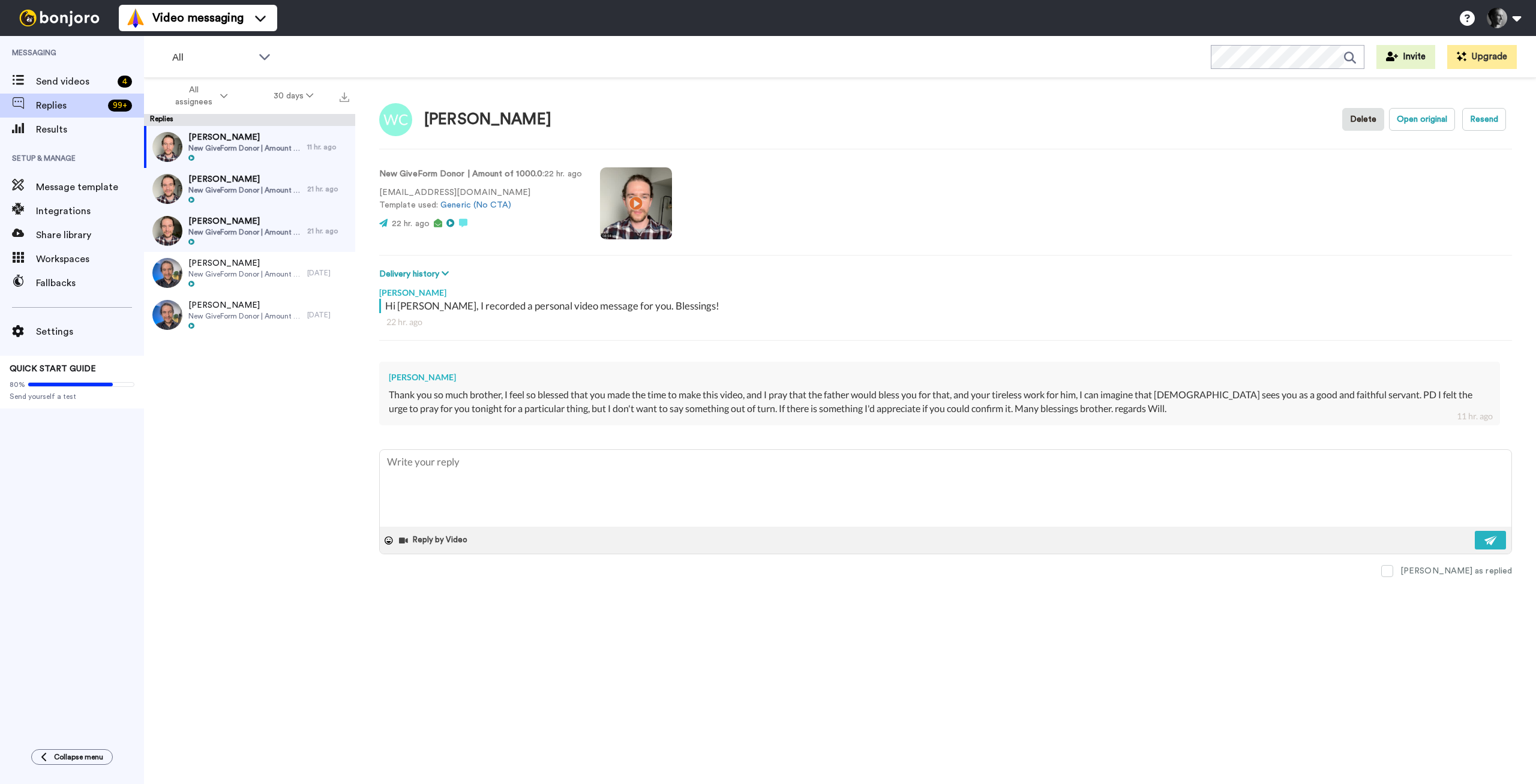
type textarea "T"
type textarea "x"
type textarea "Th"
type textarea "x"
type textarea "The"
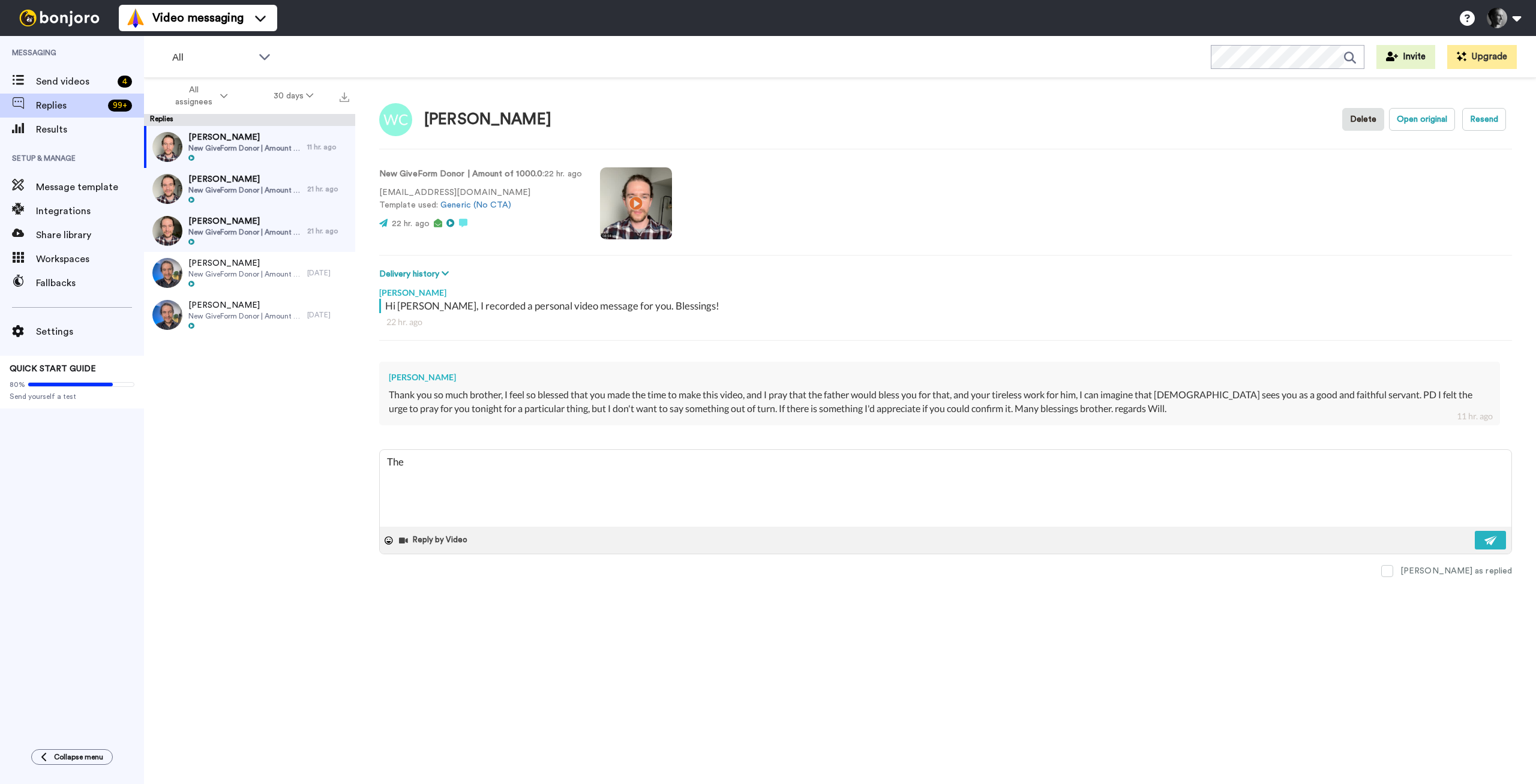
type textarea "x"
type textarea "Ther"
type textarea "x"
type textarea "There"
type textarea "x"
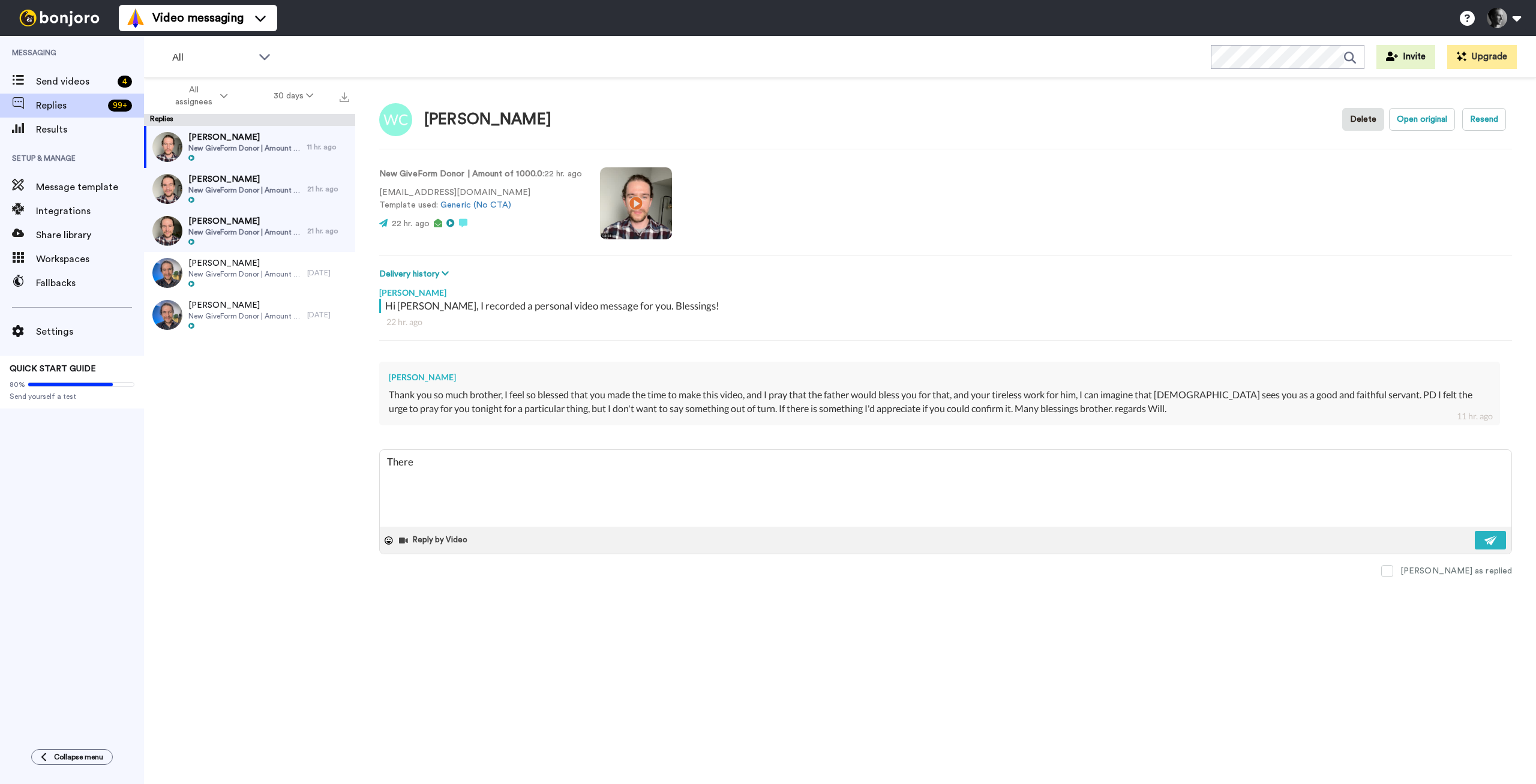
type textarea "There'"
type textarea "x"
type textarea "There's"
type textarea "x"
type textarea "There's"
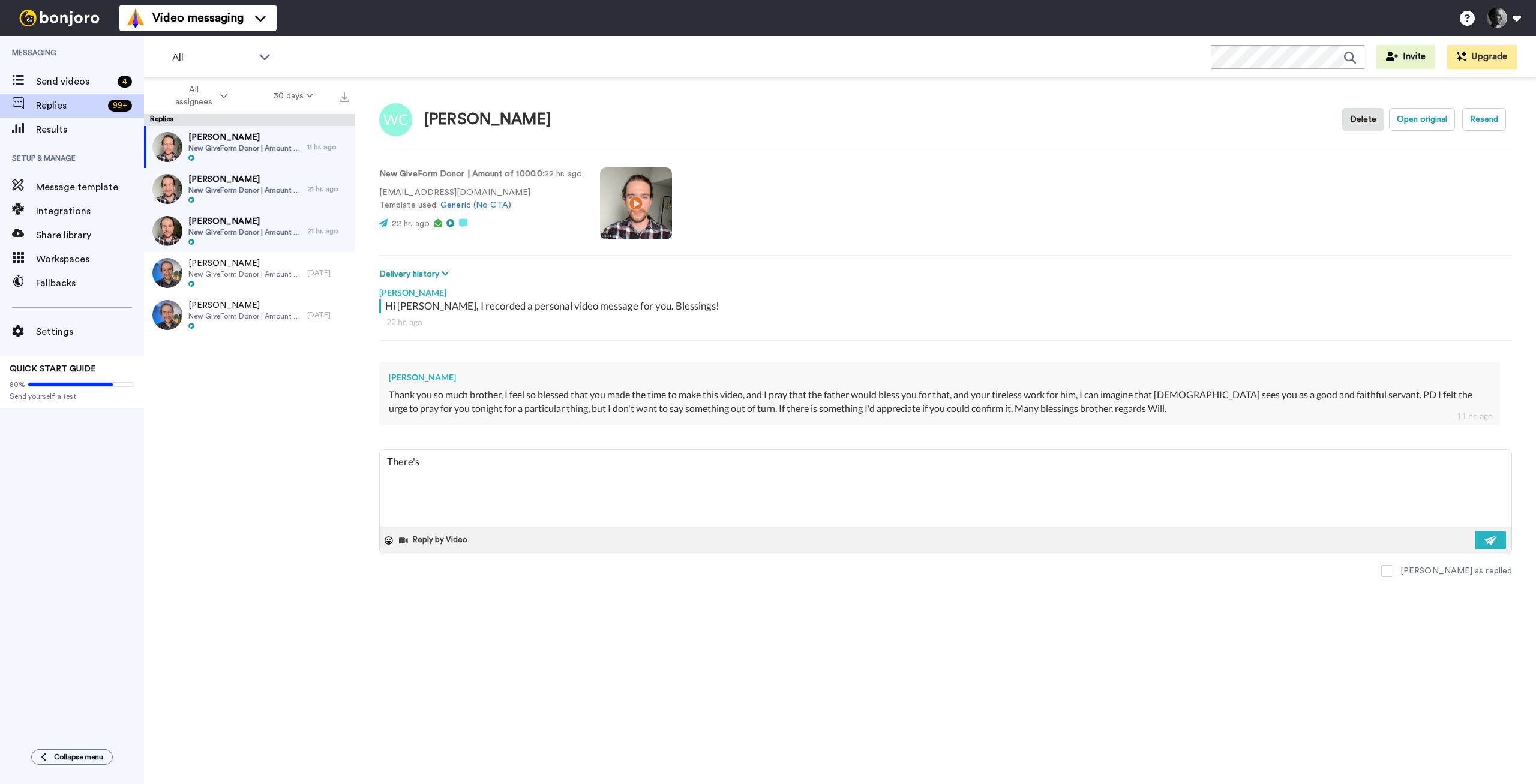
type textarea "x"
type textarea "There's a"
type textarea "x"
type textarea "There's al"
type textarea "x"
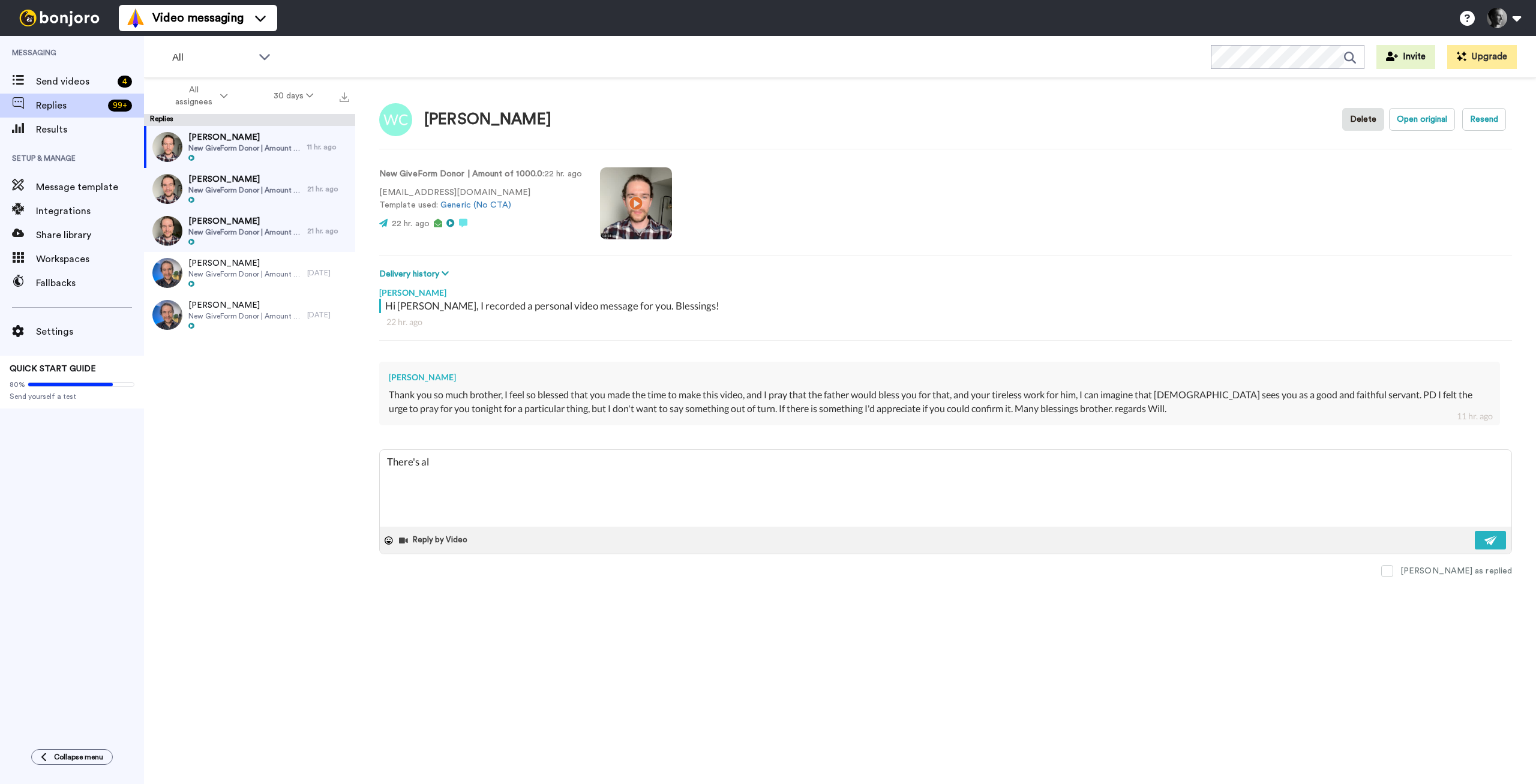
type textarea "There's alw"
type textarea "x"
type textarea "There's alwa"
type textarea "x"
type textarea "There's alway"
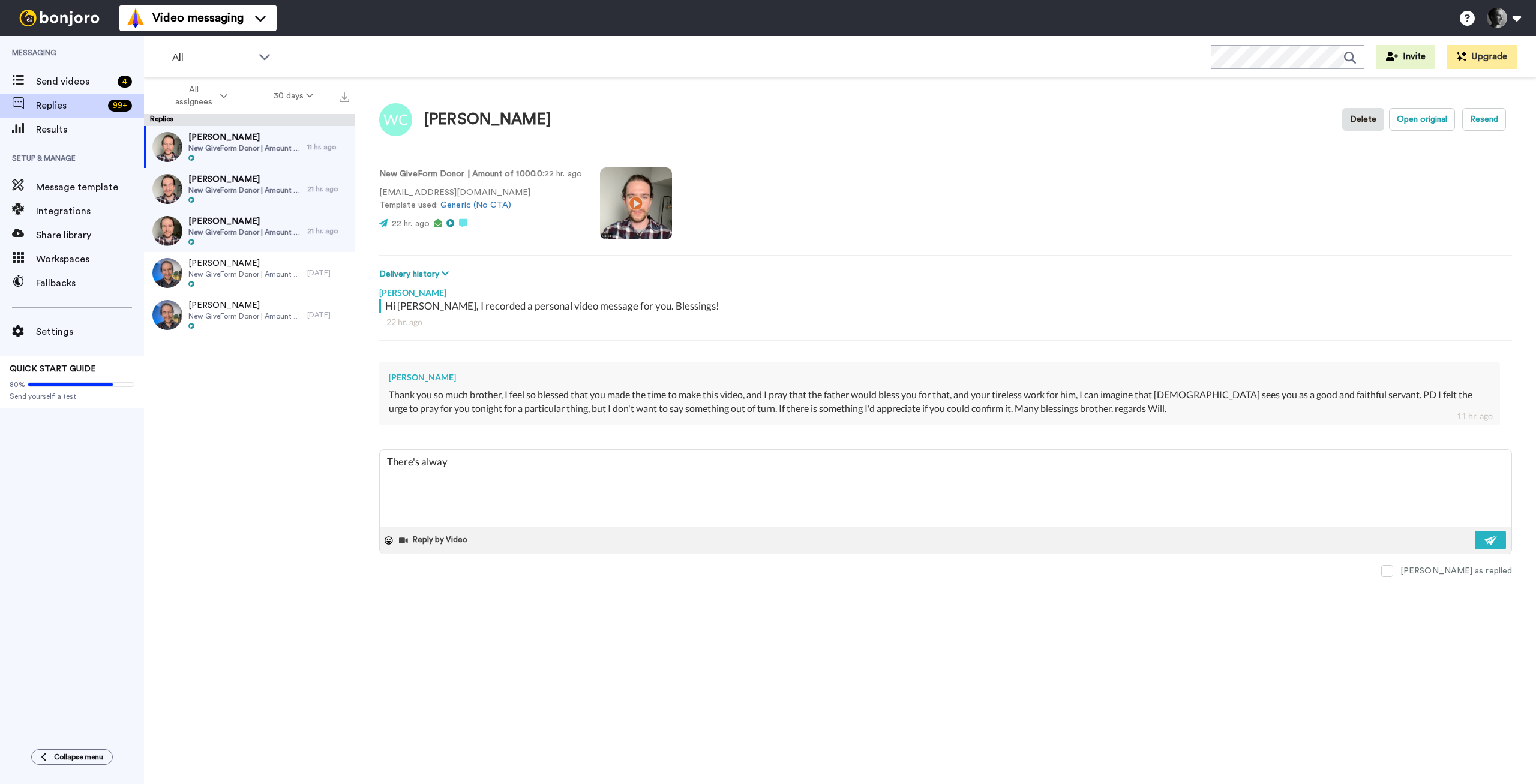
type textarea "x"
type textarea "There's always"
type textarea "x"
type textarea "There's always"
type textarea "x"
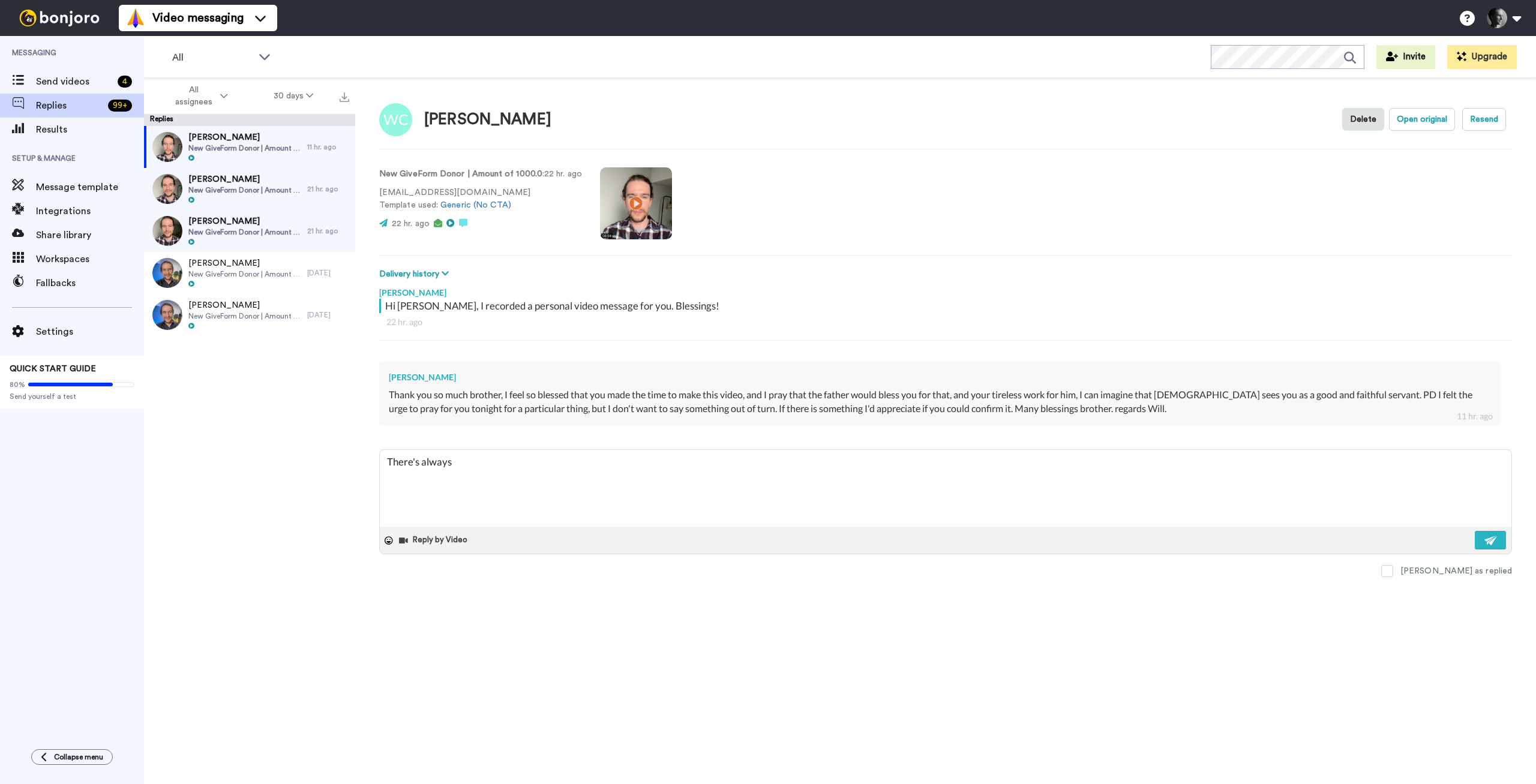
type textarea "There's always a"
type textarea "x"
type textarea "There's always a l"
type textarea "x"
type textarea "There's always a lo"
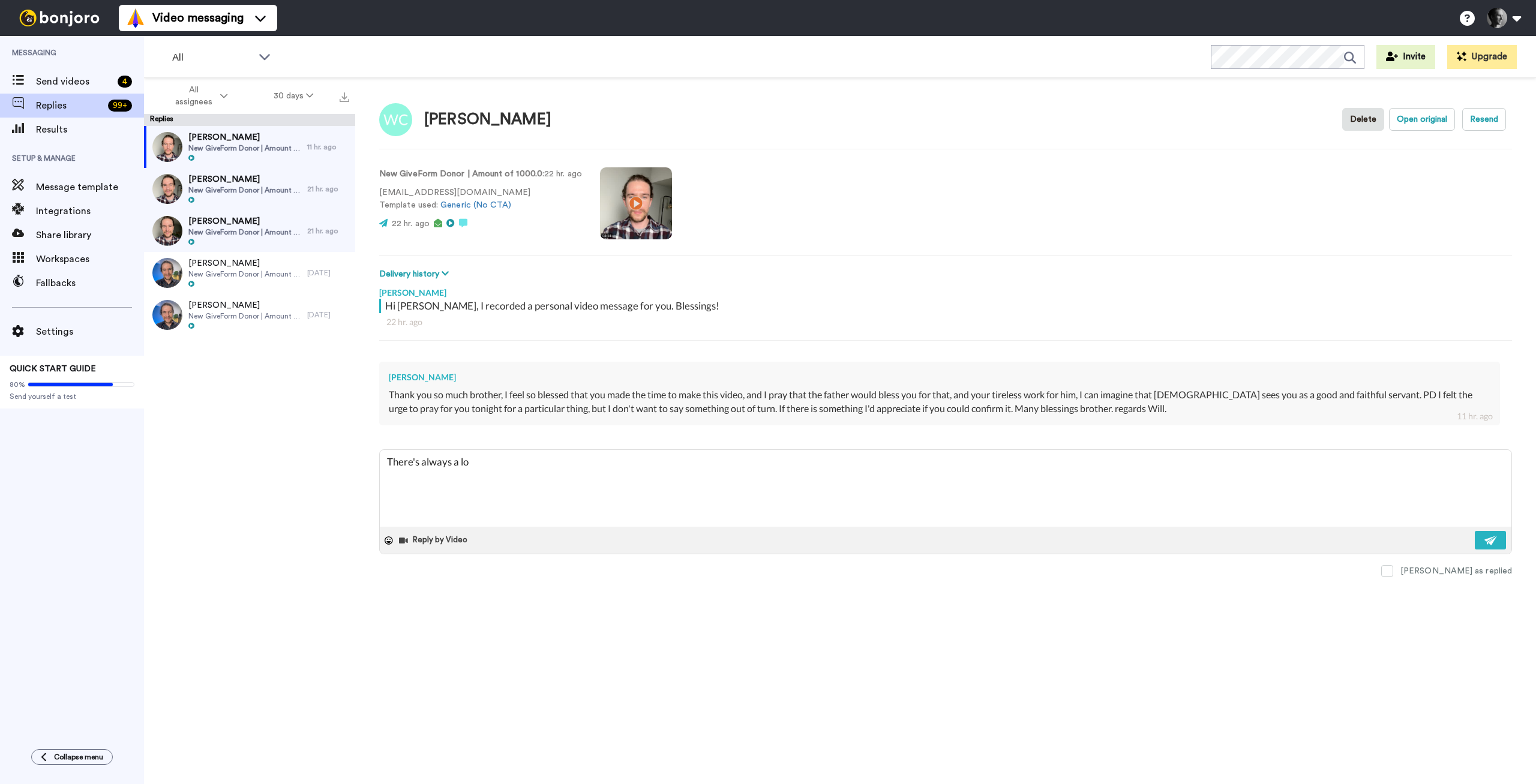
type textarea "x"
type textarea "There's always a lot"
type textarea "x"
type textarea "There's always a lot"
type textarea "x"
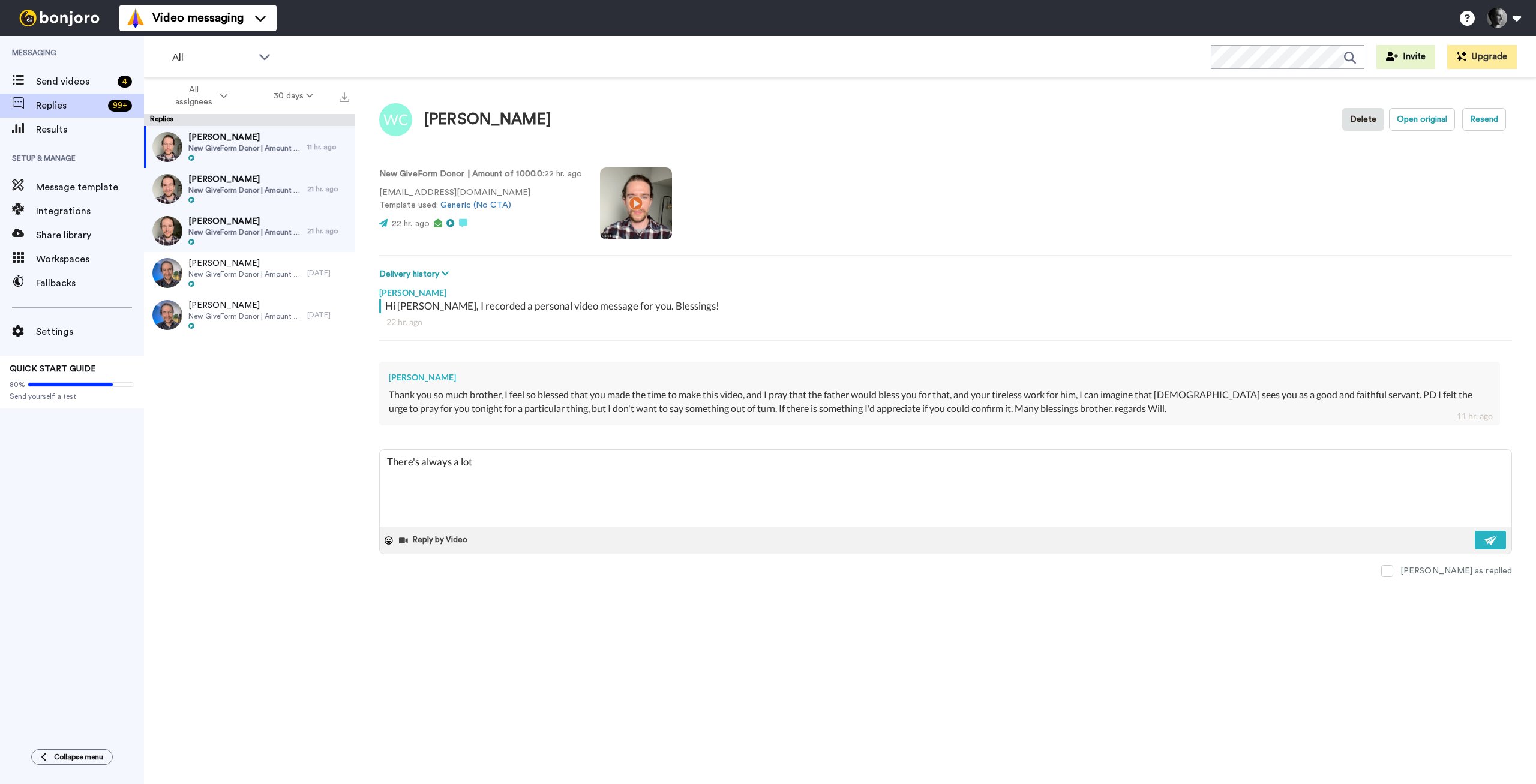
type textarea "There's always a lot o"
type textarea "x"
type textarea "There's always a lot of"
type textarea "x"
type textarea "There's always a lot of"
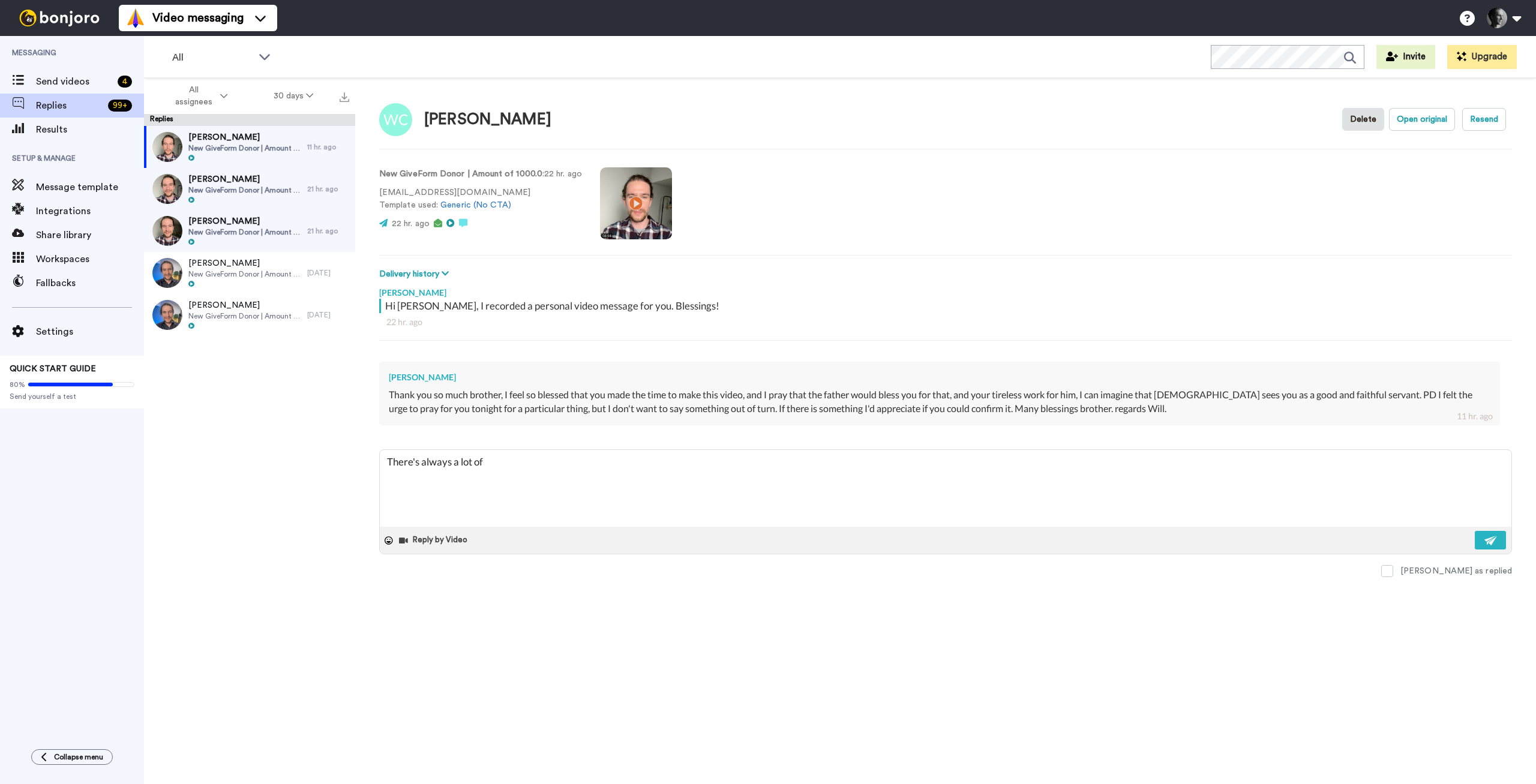
type textarea "x"
type textarea "There's always a lot of w"
type textarea "x"
type textarea "There's always a lot of wo"
type textarea "x"
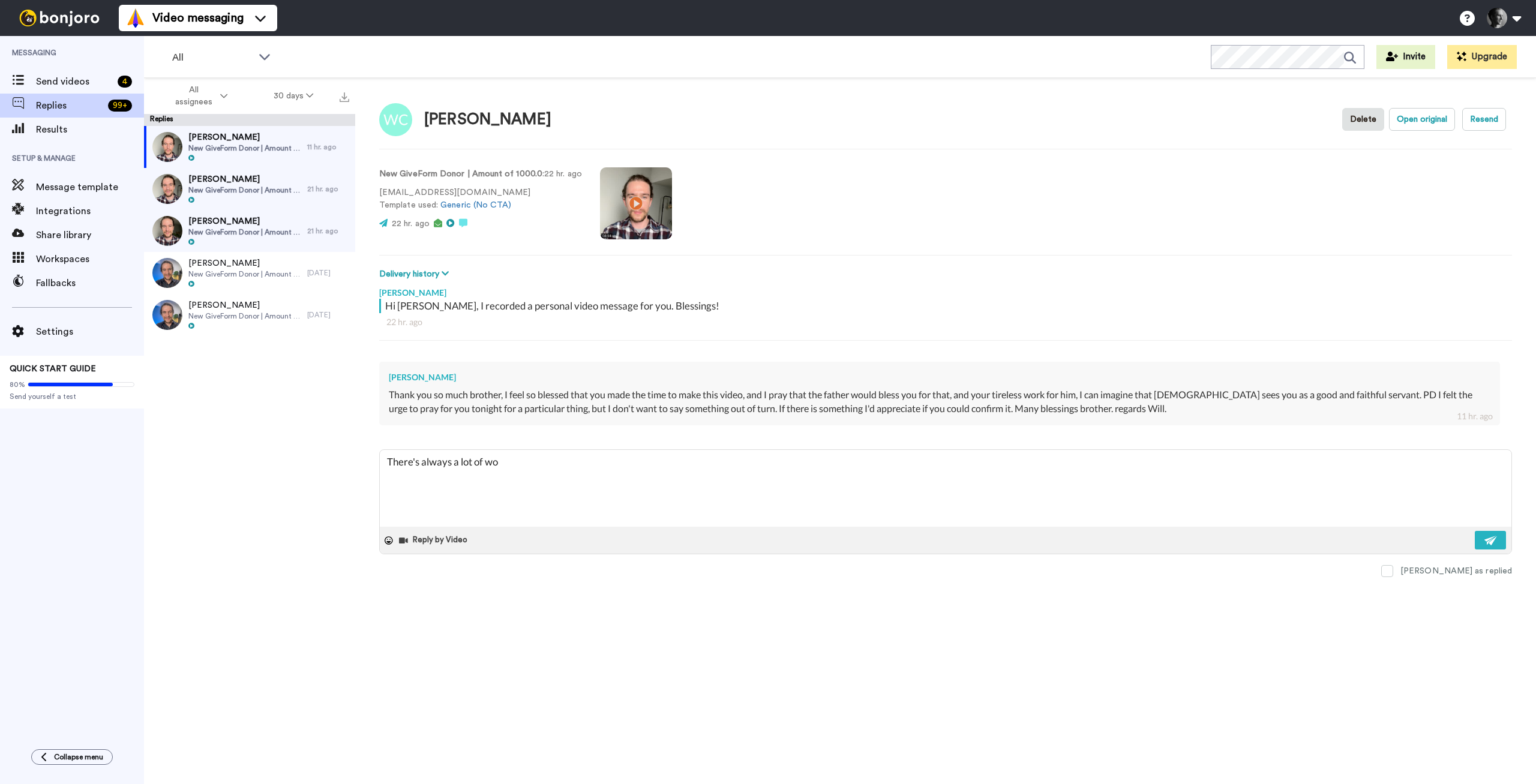
type textarea "There's always a lot of wor"
type textarea "x"
type textarea "There's always a lot of work"
type textarea "x"
type textarea "There's always a lot of work"
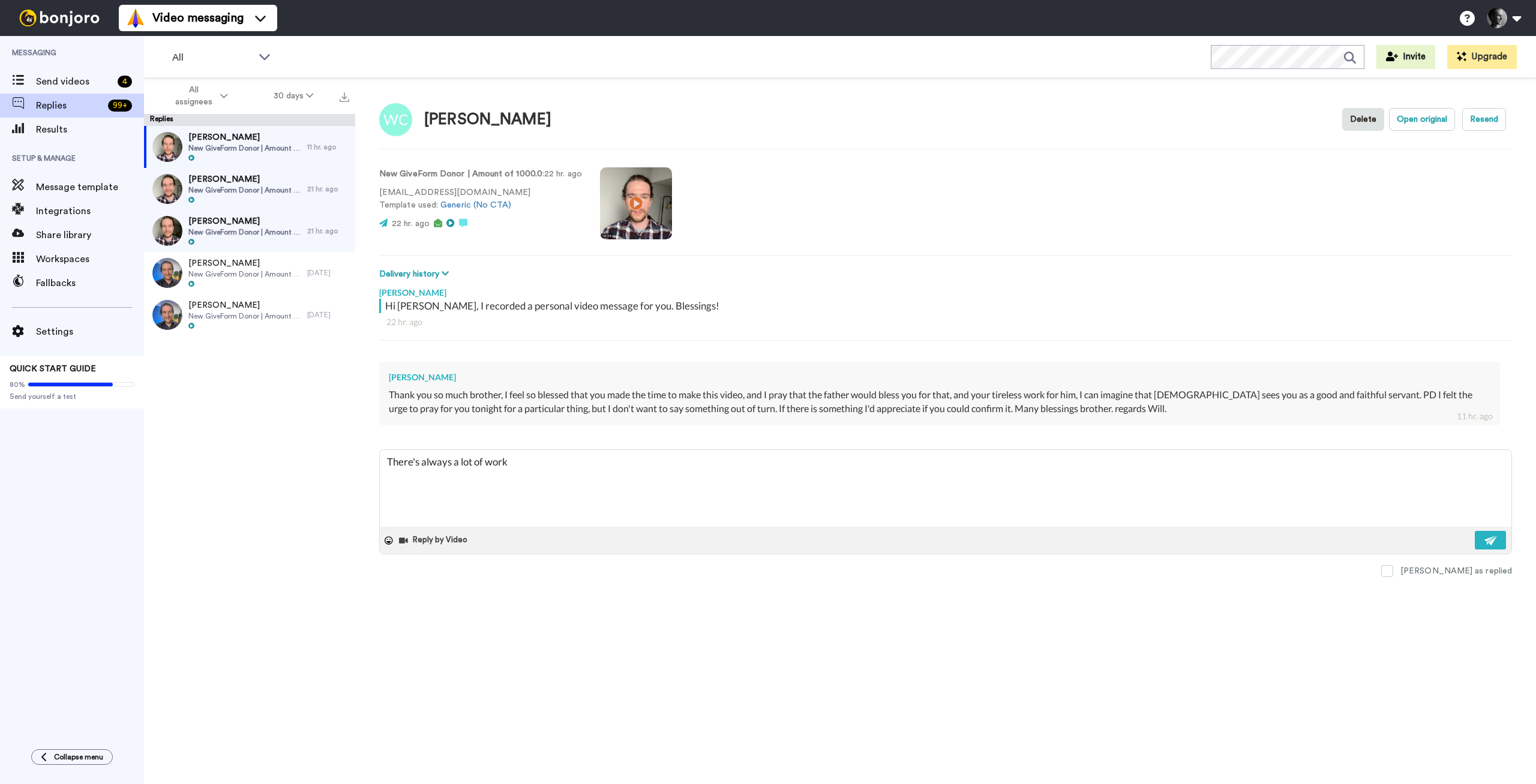
type textarea "x"
type textarea "There's always a lot of work t"
type textarea "x"
type textarea "There's always a lot of work to"
type textarea "x"
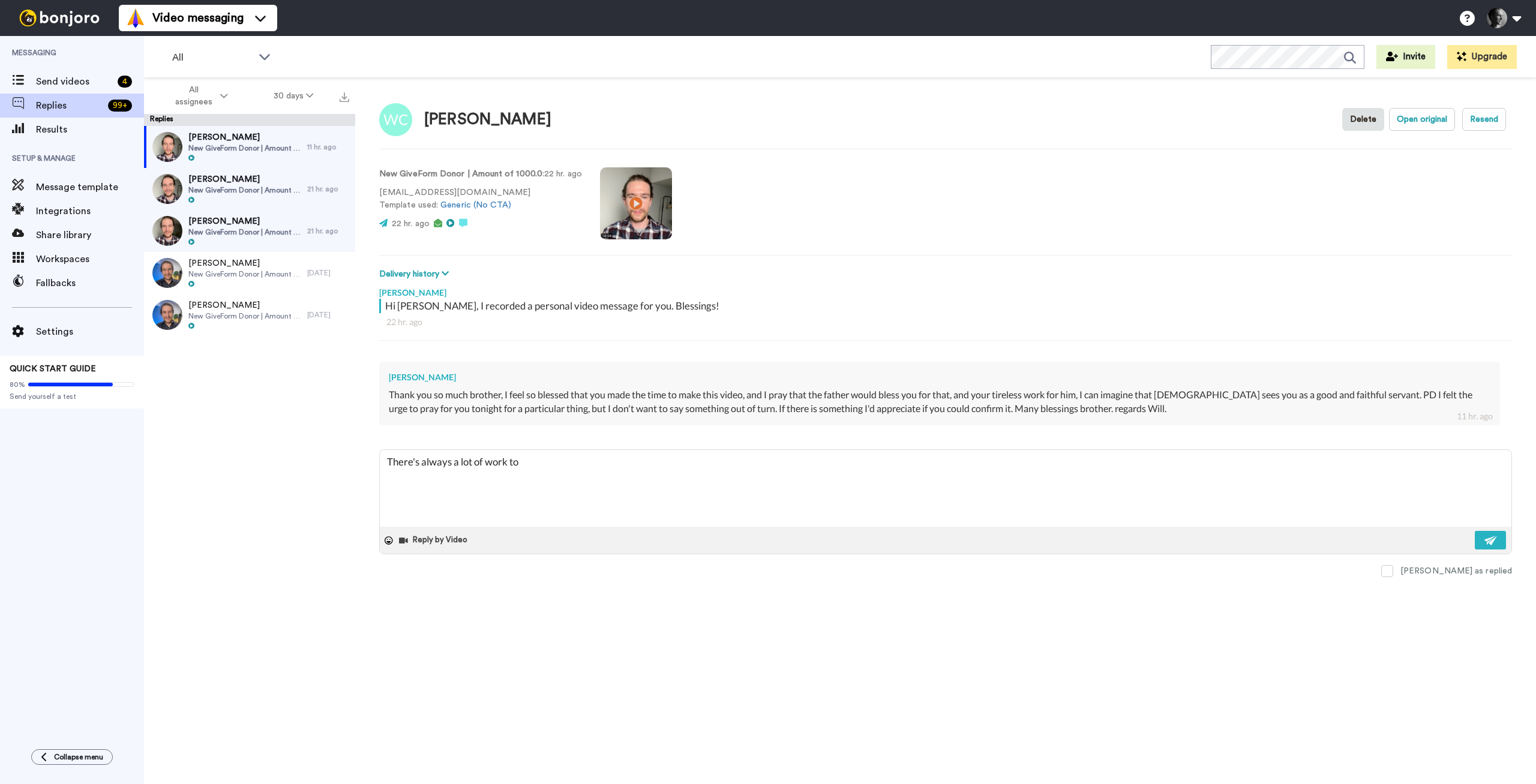
type textarea "There's always a lot of work to"
type textarea "x"
type textarea "There's always a lot of work to d"
type textarea "x"
type textarea "There's always a lot of work to do"
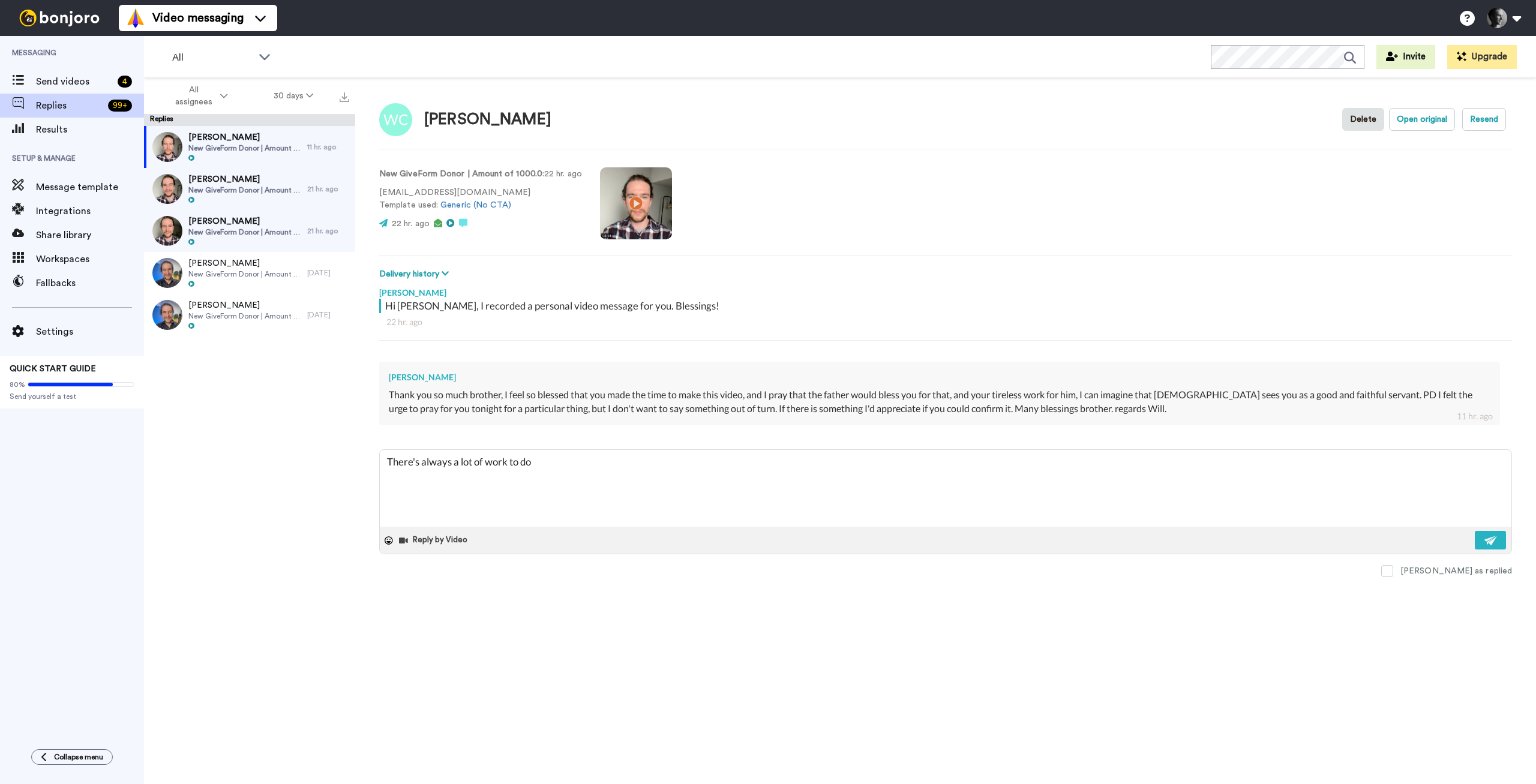
type textarea "x"
type textarea "There's always a lot of work to do"
type textarea "x"
type textarea "There's always a lot of work to do f"
type textarea "x"
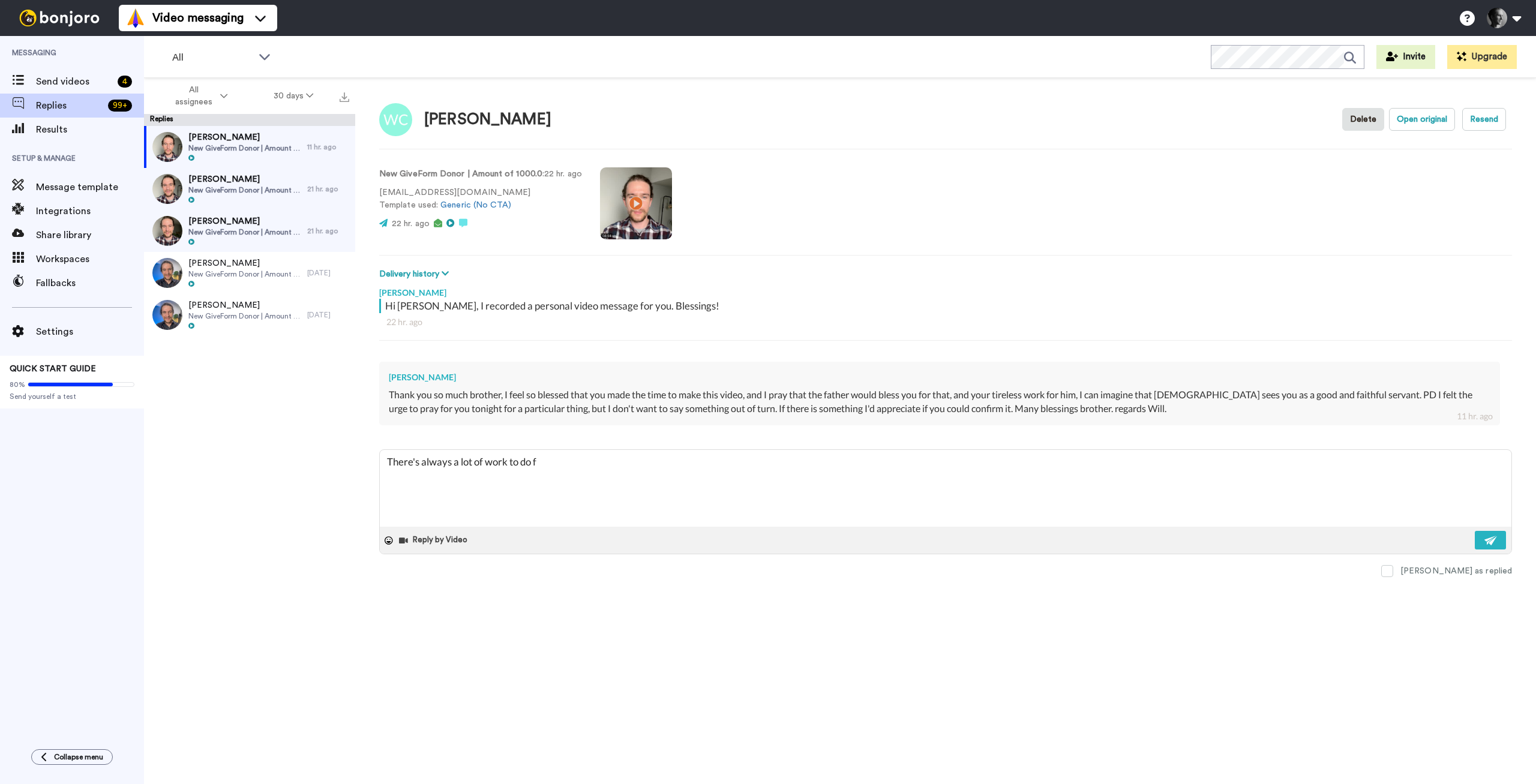
type textarea "There's always a lot of work to do fo"
type textarea "x"
type textarea "There's always a lot of work to do for"
type textarea "x"
type textarea "There's always a lot of work to do for"
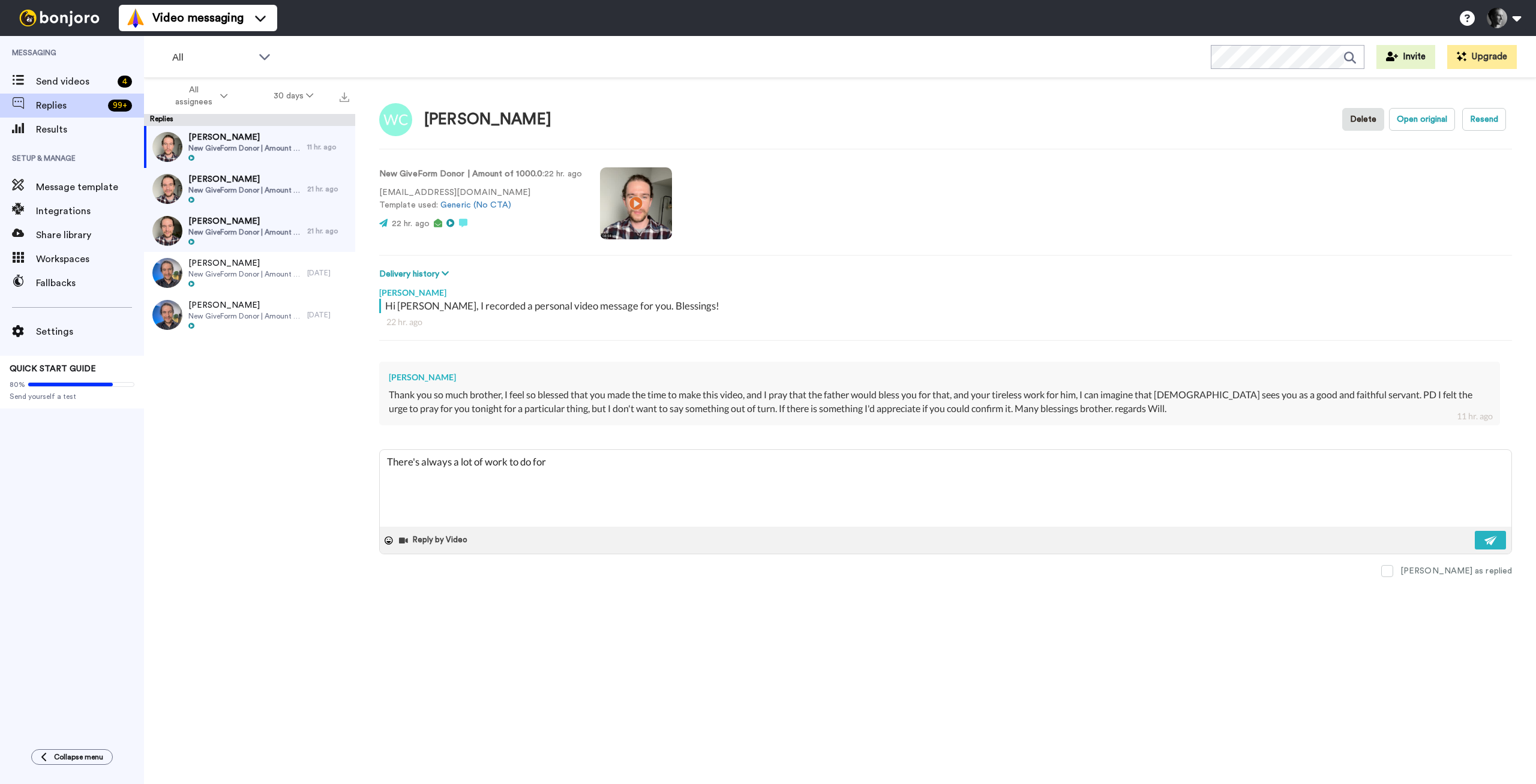
type textarea "x"
type textarea "There's always a lot of work to do for"
type textarea "x"
type textarea "There's always a lot of work to do fo"
type textarea "x"
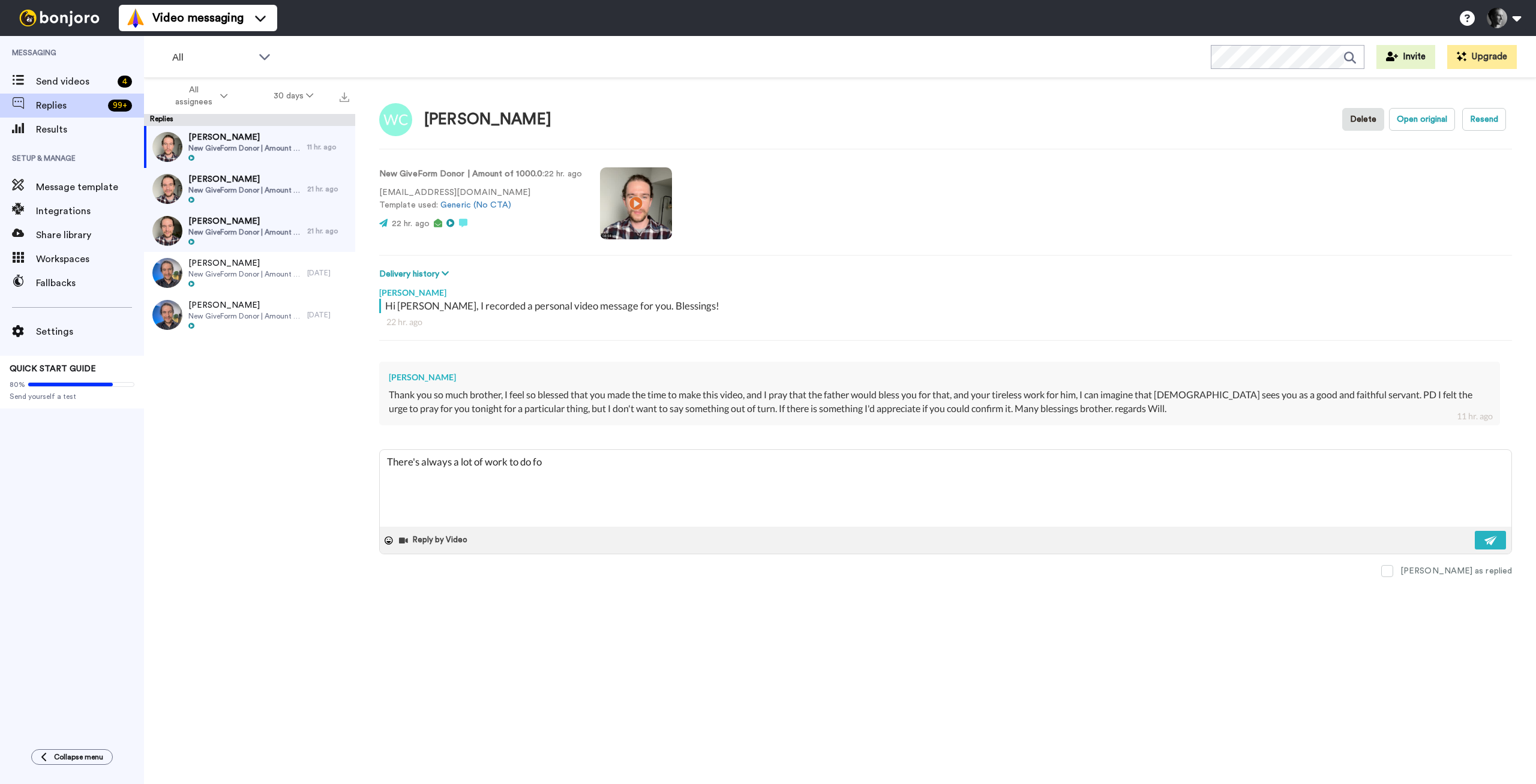
type textarea "There's always a lot of work to do f"
type textarea "x"
type textarea "There's always a lot of work to do"
type textarea "x"
type textarea "There's always a lot of work to do"
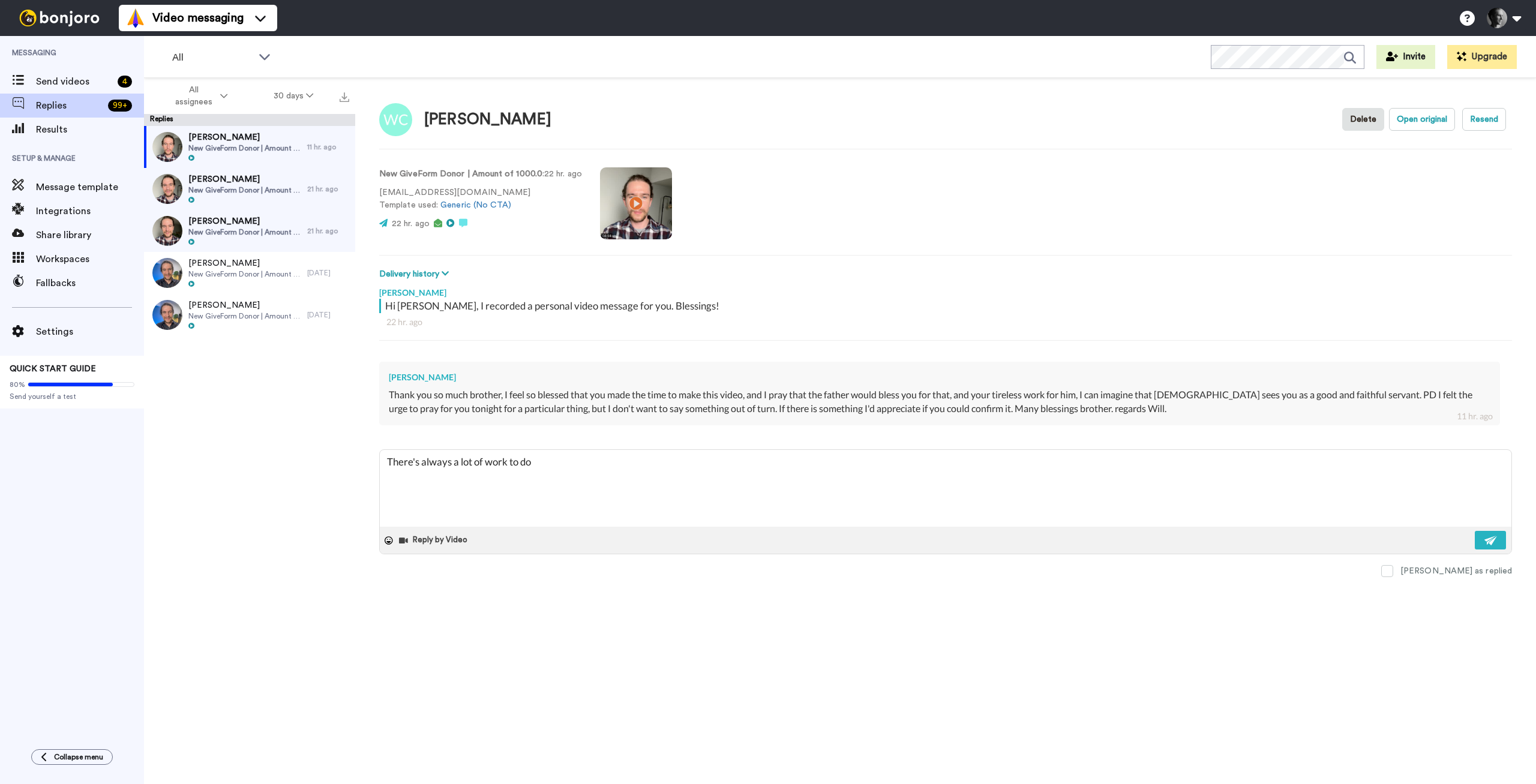
type textarea "x"
type textarea "There's always a lot of work to do,"
type textarea "x"
type textarea "There's always a lot of work to do, a"
type textarea "x"
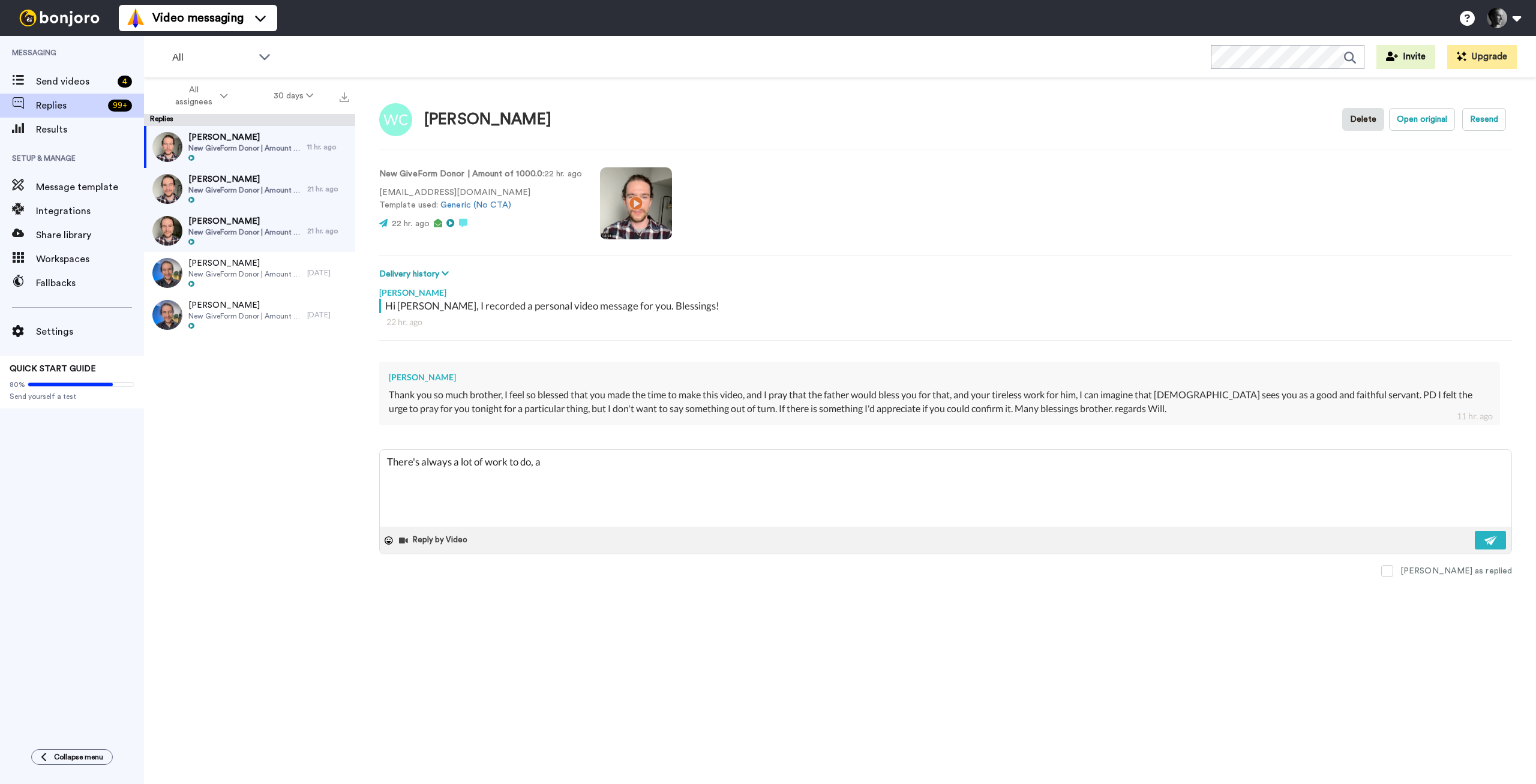
type textarea "There's always a lot of work to do, an"
type textarea "x"
type textarea "There's always a lot of work to do, and"
type textarea "x"
type textarea "There's always a lot of work to do, and"
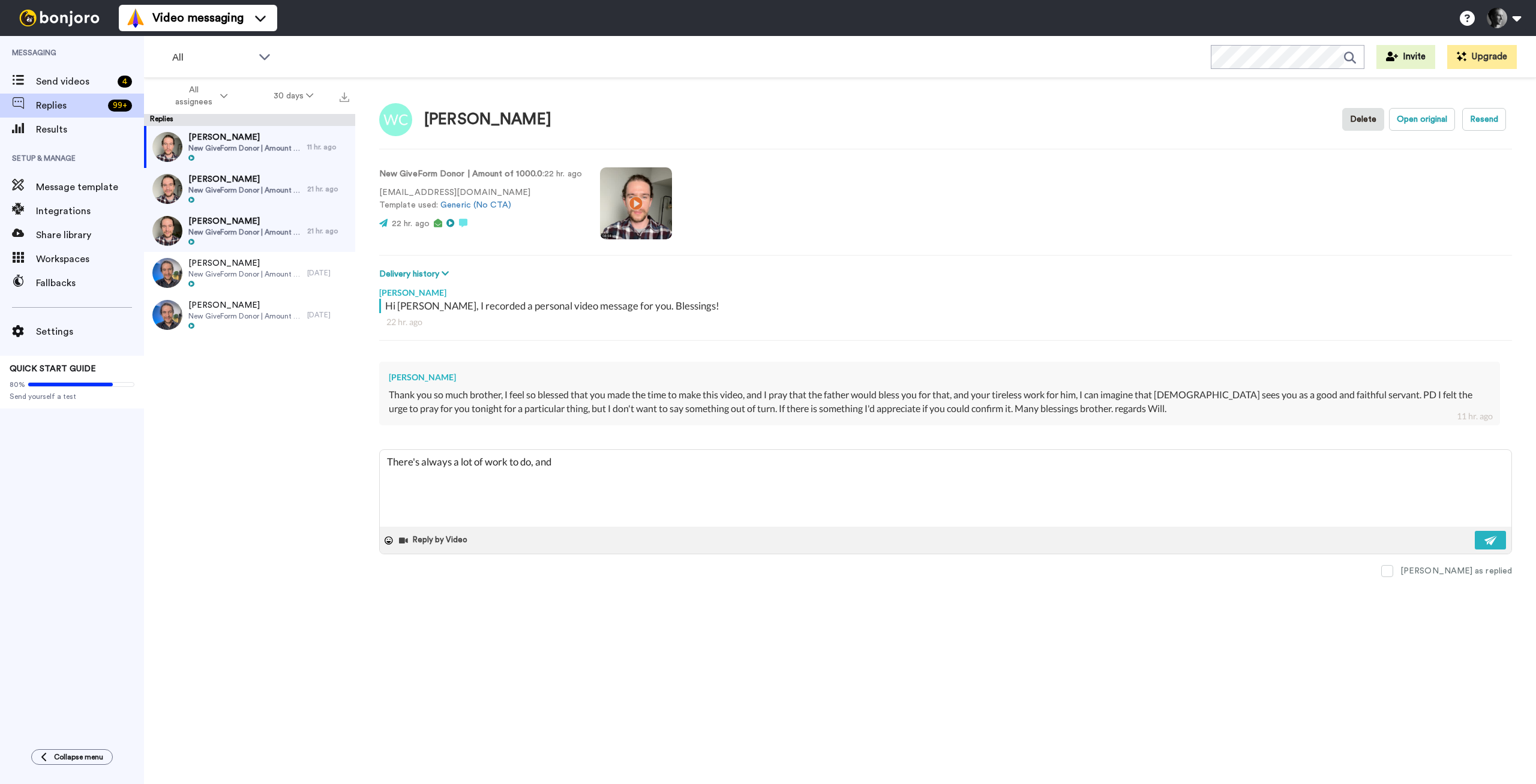
type textarea "x"
type textarea "There's always a lot of work to do, and s"
type textarea "x"
type textarea "There's always a lot of work to do, and so"
type textarea "x"
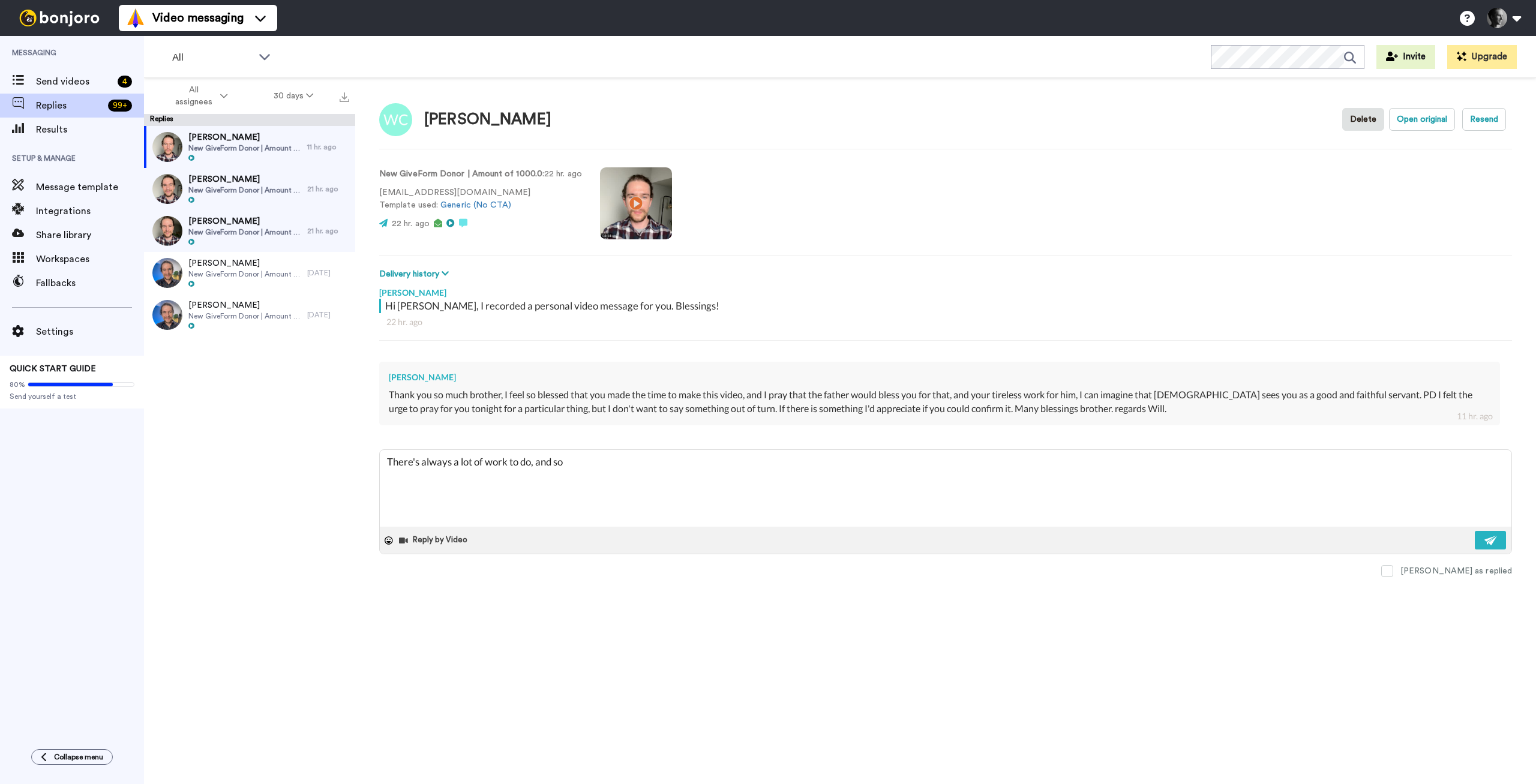
type textarea "There's always a lot of work to do, and so"
type textarea "x"
type textarea "There's always a lot of work to do, and so I"
type textarea "x"
type textarea "There's always a lot of work to do, and so I"
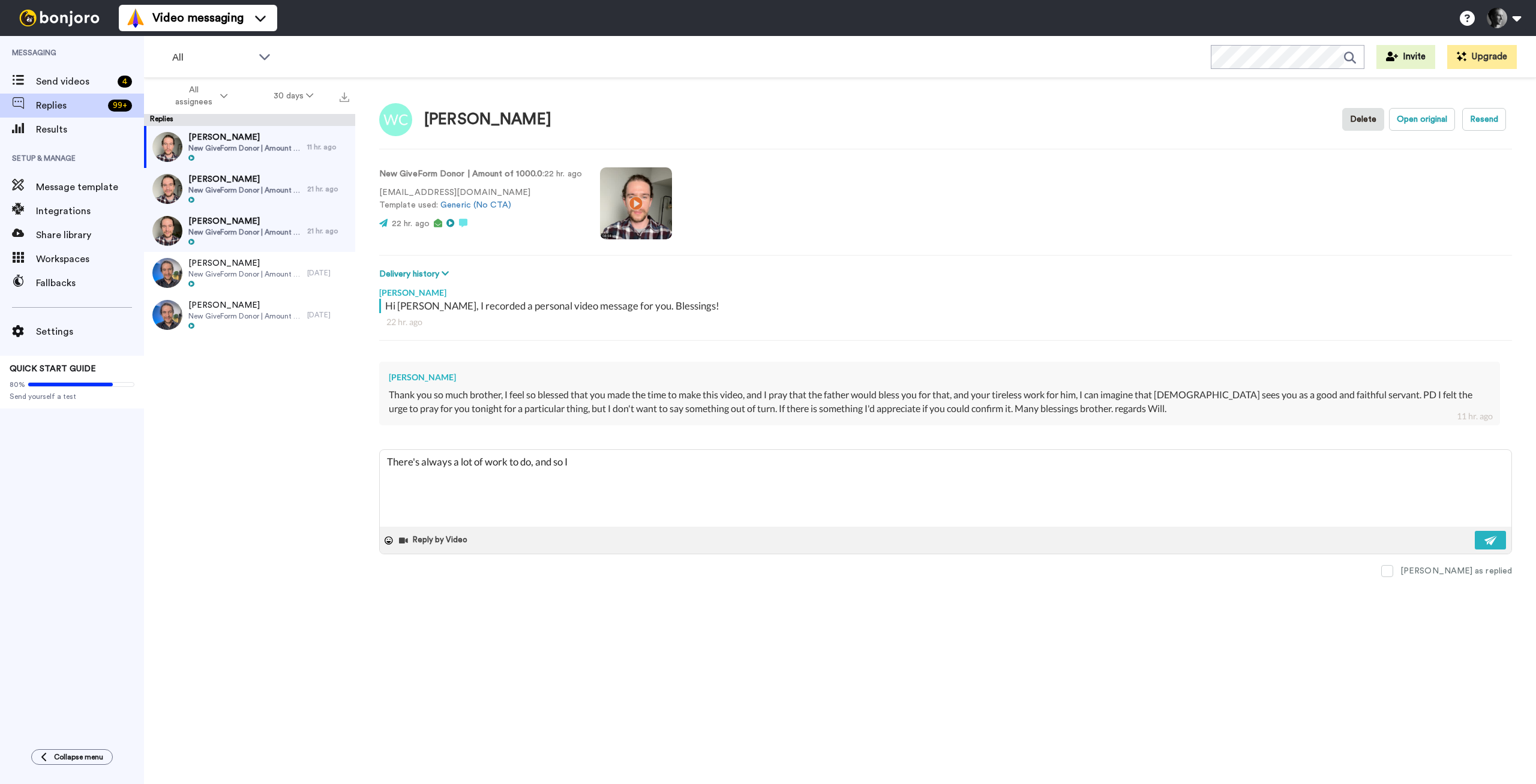
type textarea "x"
type textarea "There's always a lot of work to do, and so I a"
type textarea "x"
type textarea "There's always a lot of work to do, and so I ap"
type textarea "x"
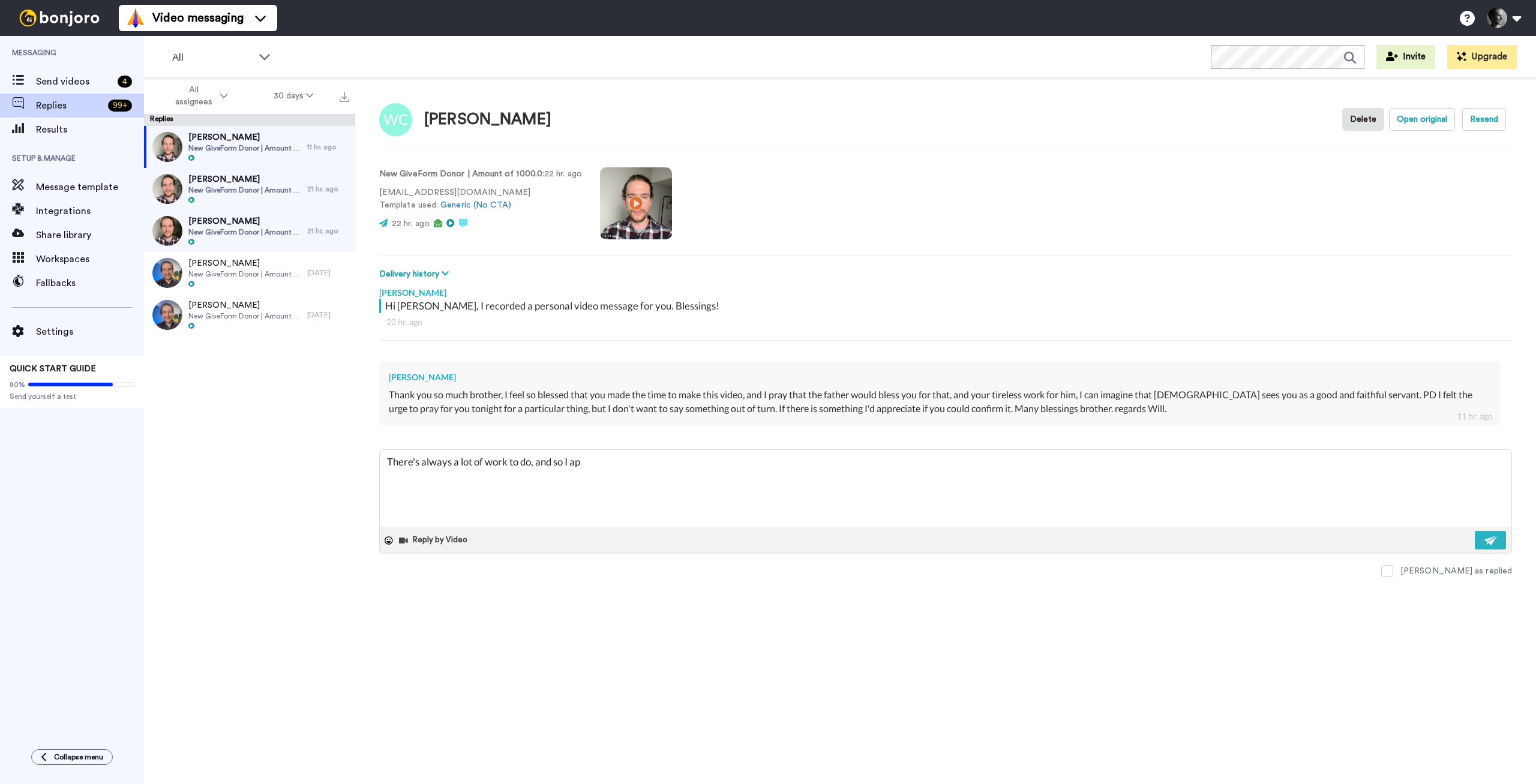
type textarea "There's always a lot of work to do, and so I app"
type textarea "x"
type textarea "There's always a lot of work to do, and so I appr"
type textarea "x"
type textarea "There's always a lot of work to do, and so I appre"
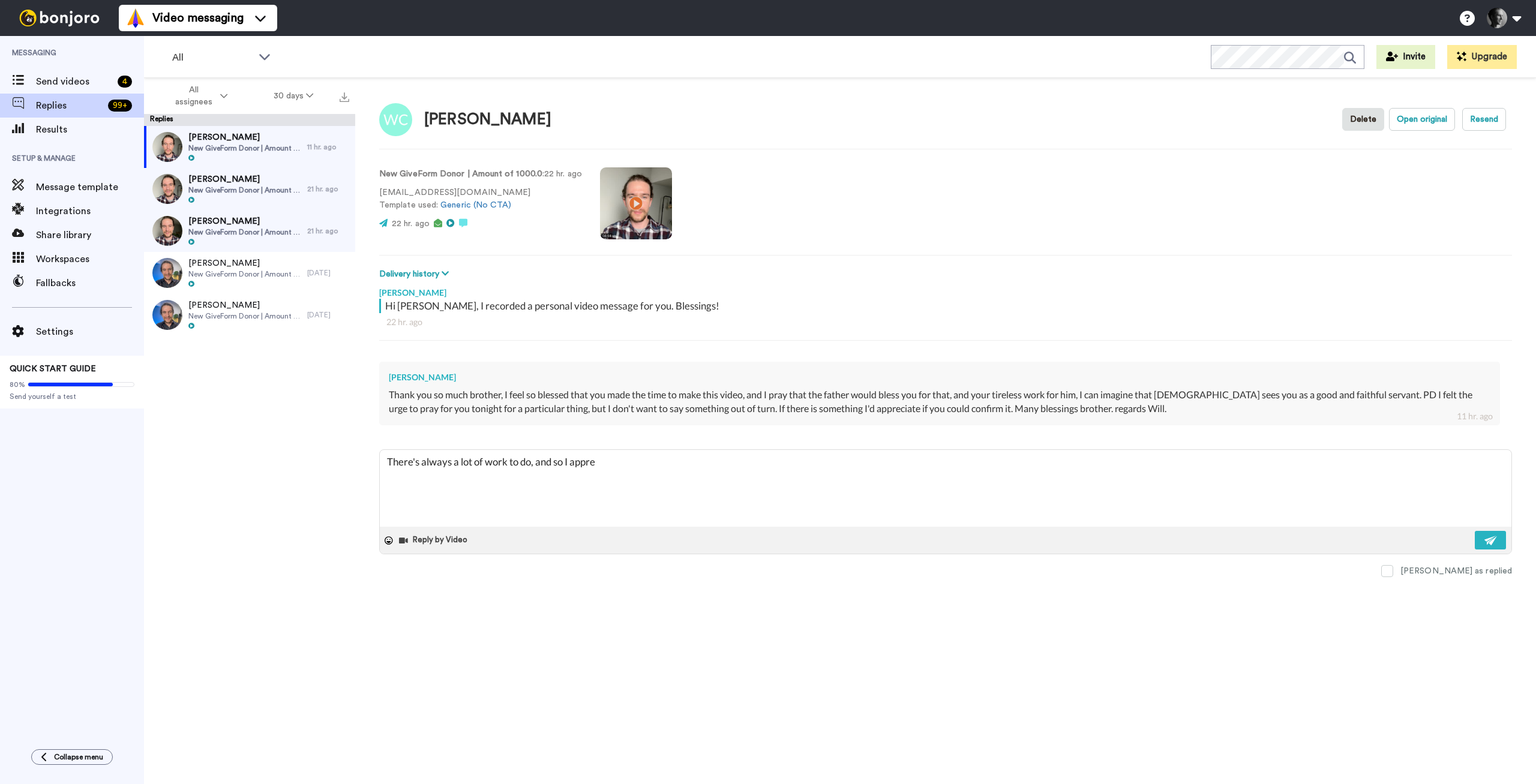
type textarea "x"
type textarea "There's always a lot of work to do, and so I apprec"
type textarea "x"
type textarea "There's always a lot of work to do, and so I appreca"
type textarea "x"
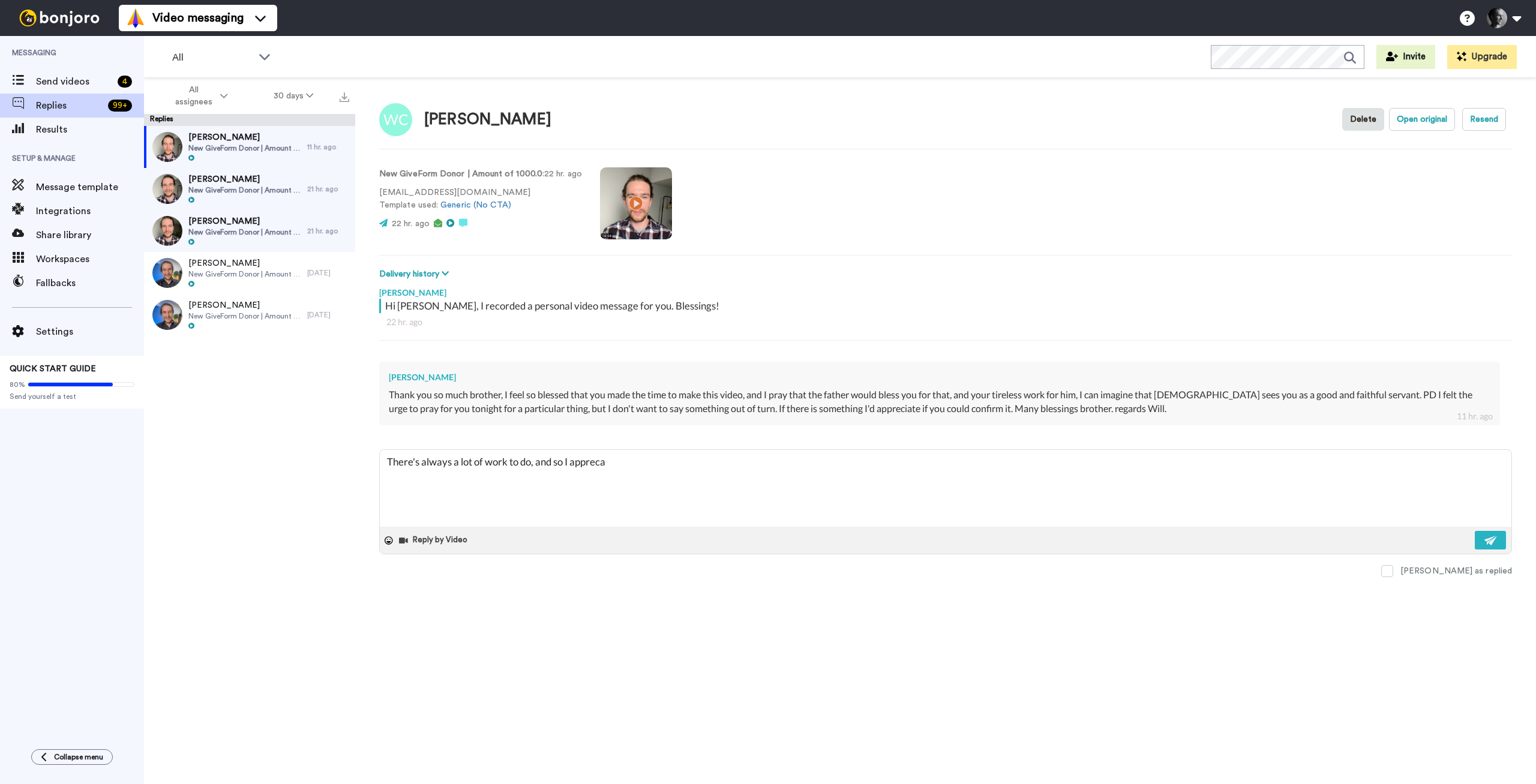
type textarea "There's always a lot of work to do, and so I apprecai"
type textarea "x"
type textarea "There's always a lot of work to do, and so I apprecait"
type textarea "x"
type textarea "There's always a lot of work to do, and so I apprecaite"
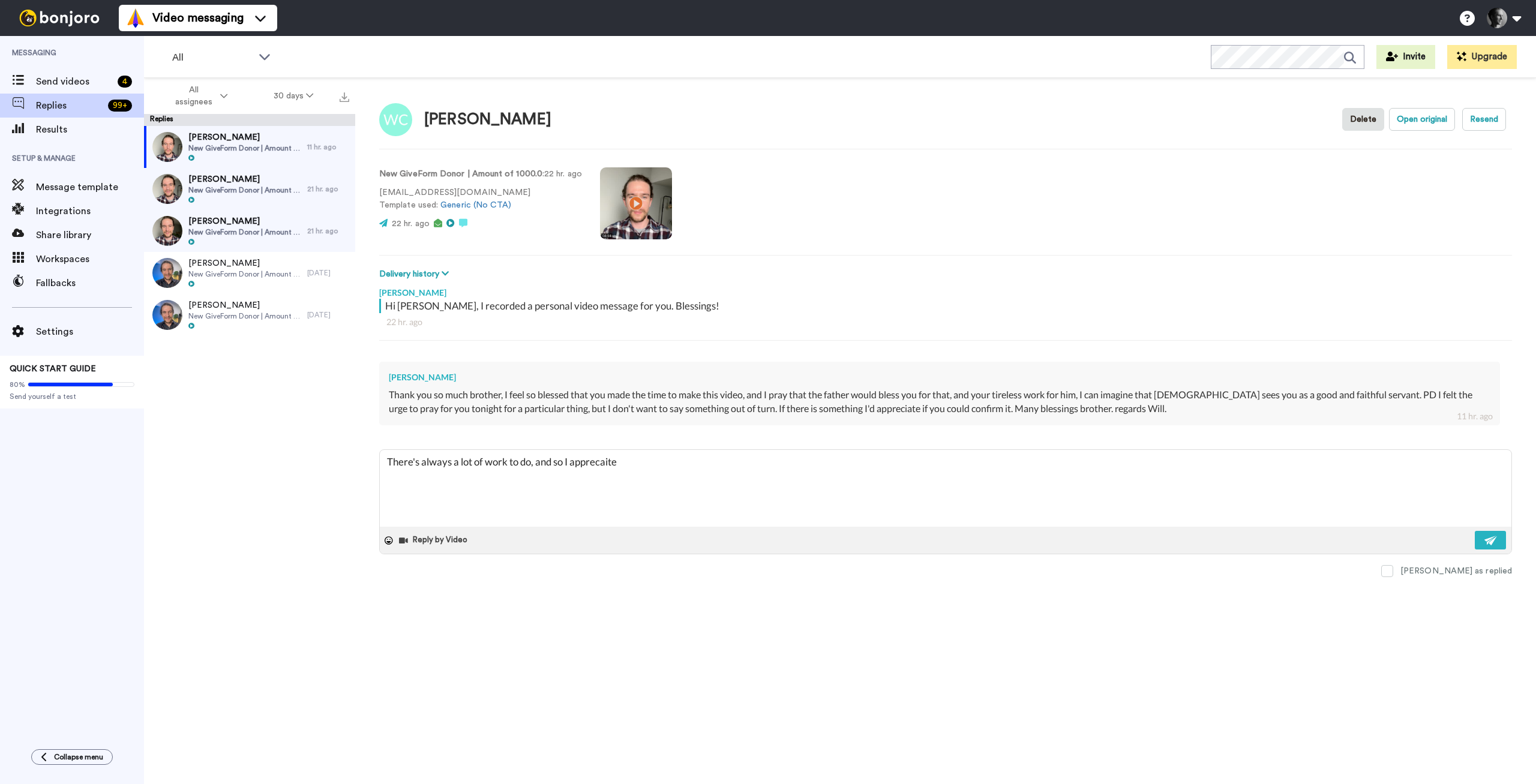
type textarea "x"
type textarea "There's always a lot of work to do, and so I apprecait"
type textarea "x"
type textarea "There's always a lot of work to do, and so I apprecai"
type textarea "x"
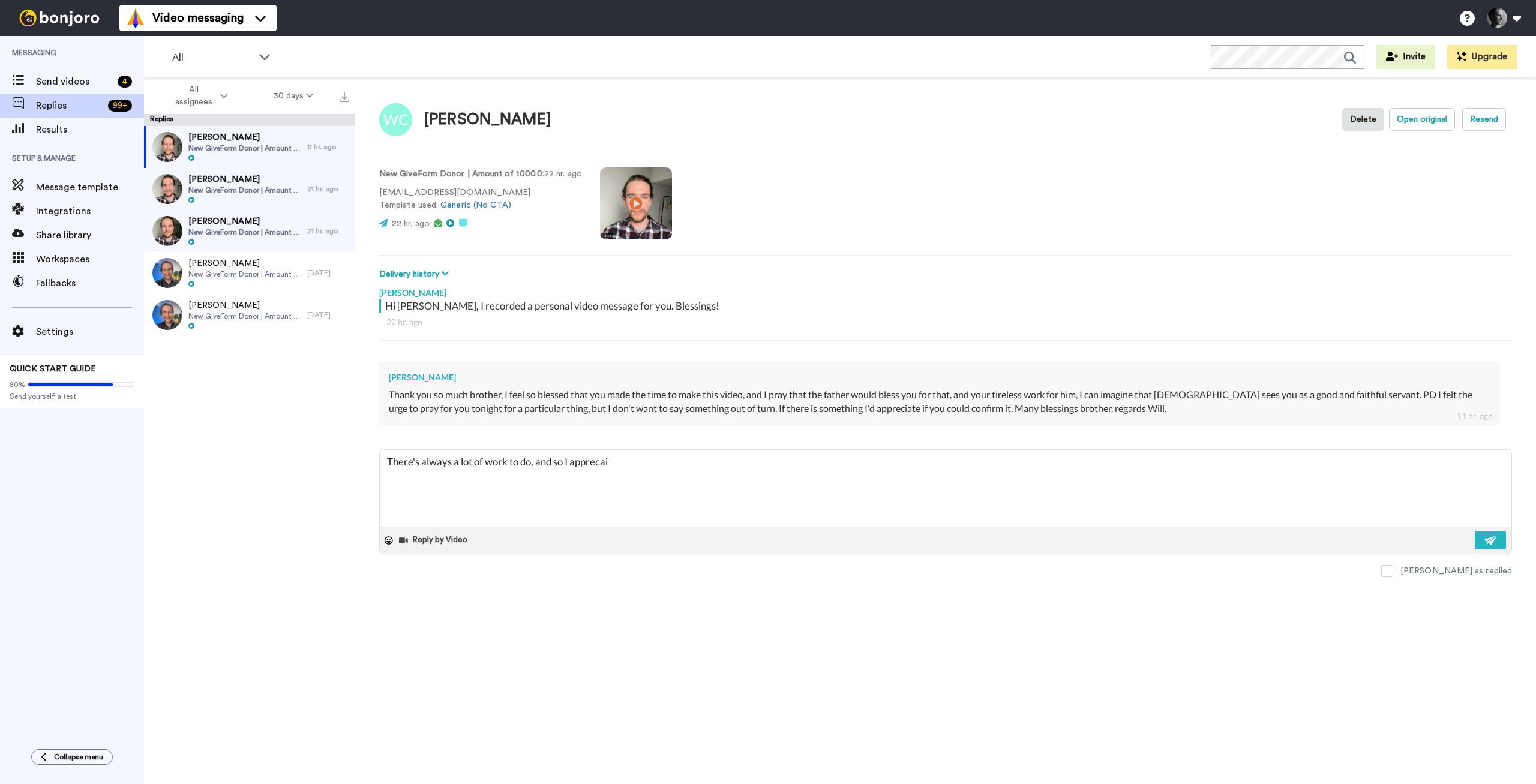
type textarea "There's always a lot of work to do, and so I appreca"
type textarea "x"
type textarea "There's always a lot of work to do, and so I apprec"
type textarea "x"
type textarea "There's always a lot of work to do, and so I appreci"
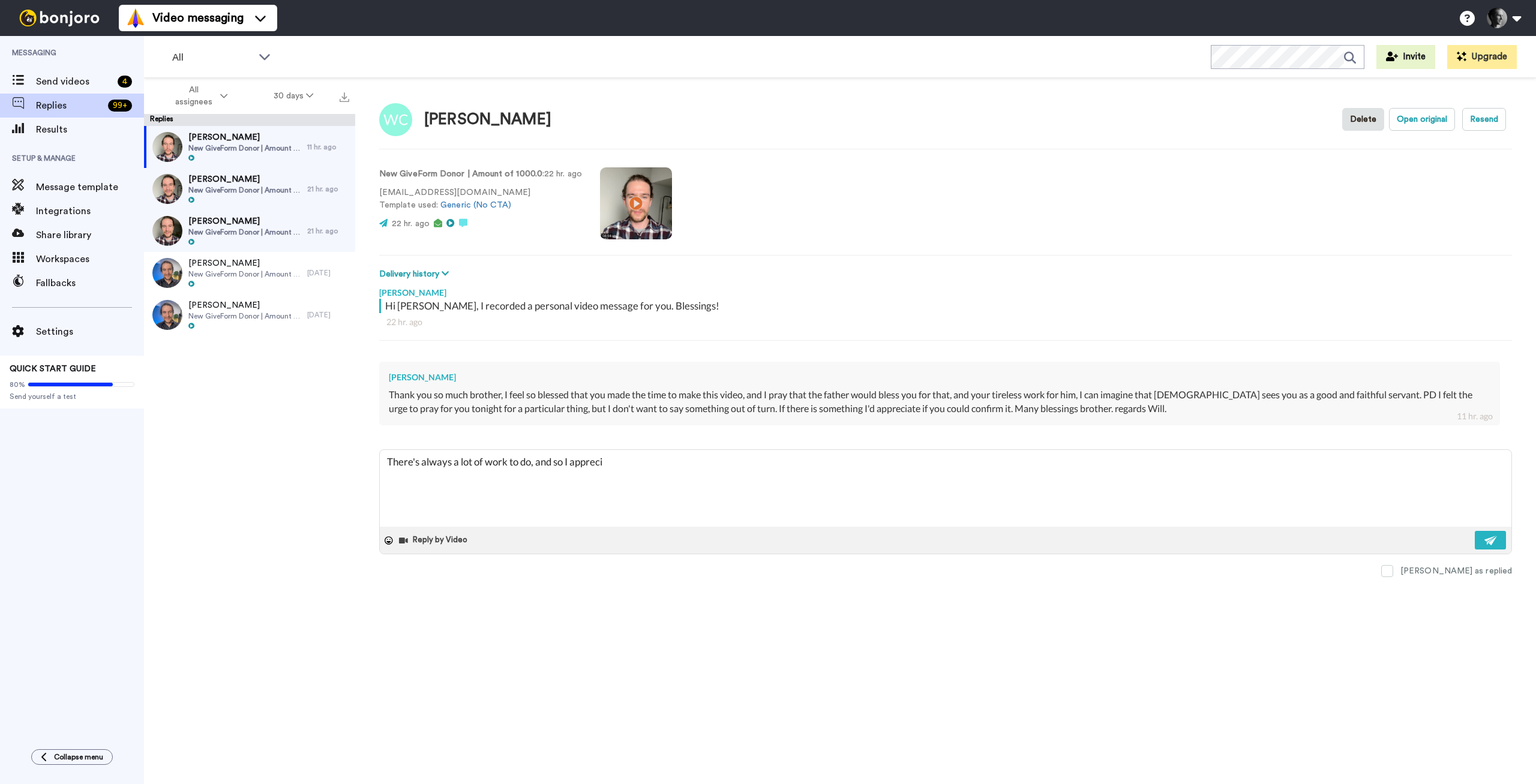
type textarea "x"
type textarea "There's always a lot of work to do, and so I appreciu"
type textarea "x"
type textarea "There's always a lot of work to do, and so I appreciua"
type textarea "x"
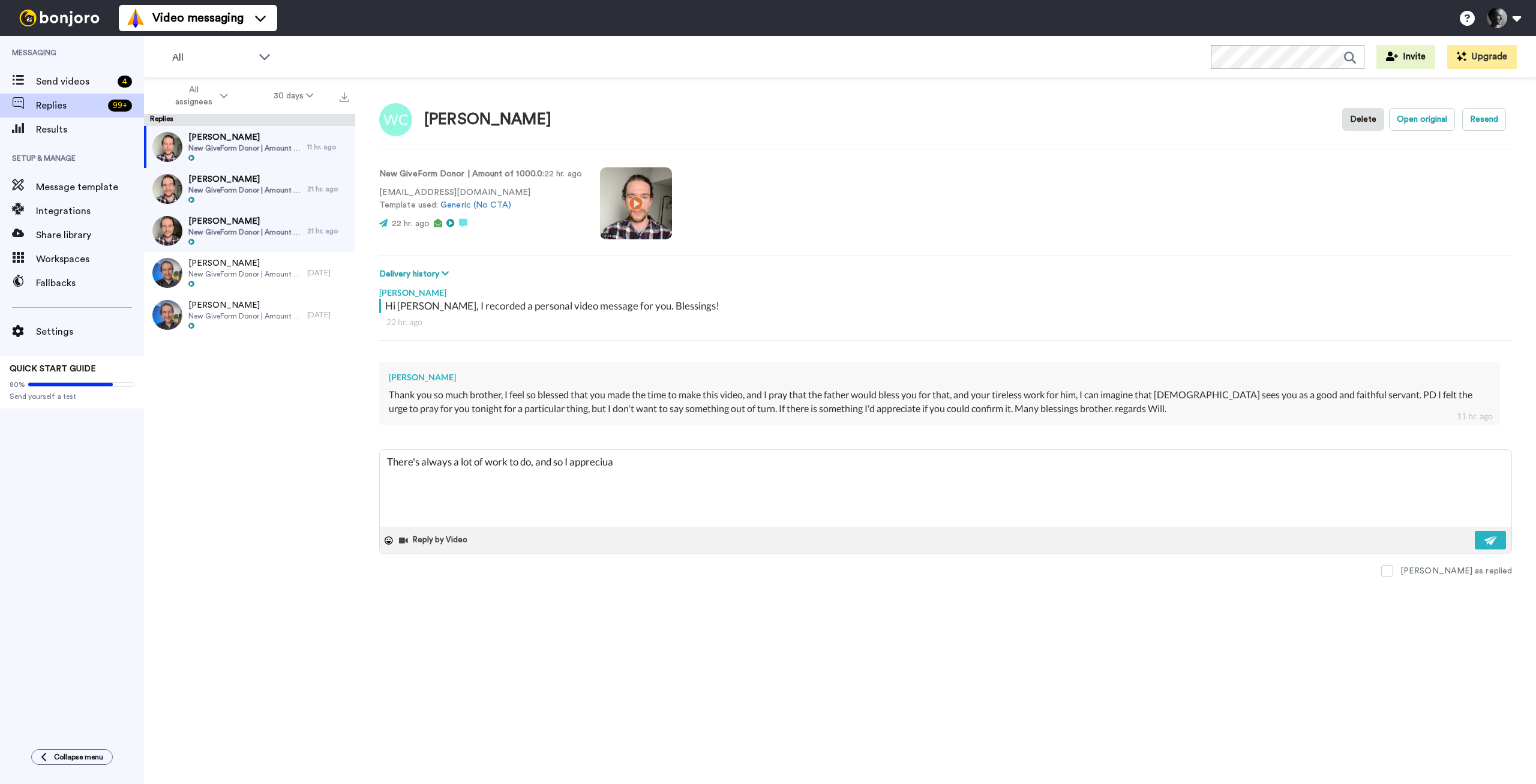
type textarea "There's always a lot of work to do, and so I appreciuat"
type textarea "x"
type textarea "There's always a lot of work to do, and so I appreciuate"
type textarea "x"
type textarea "There's always a lot of work to do, and so I appreciuat"
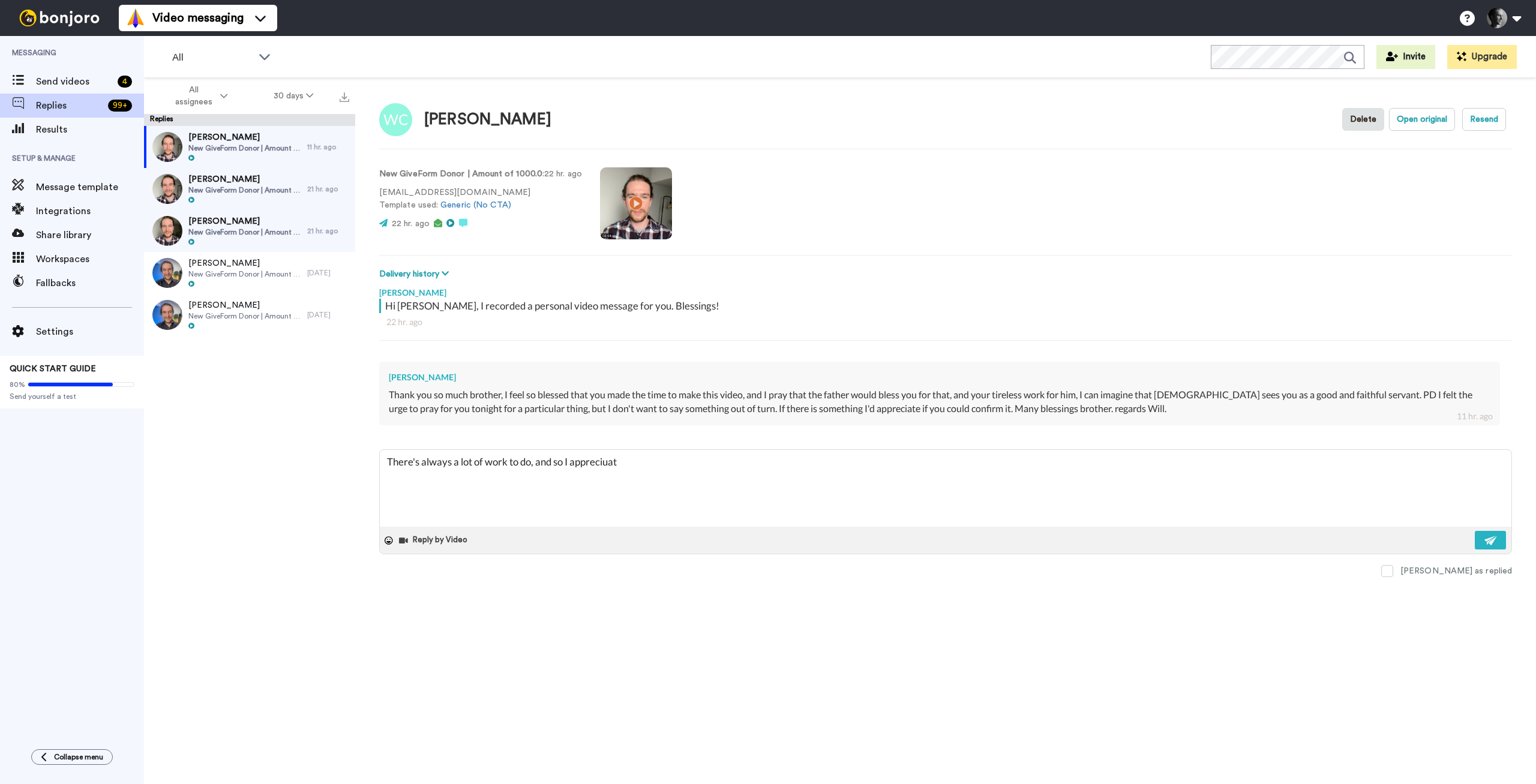
type textarea "x"
type textarea "There's always a lot of work to do, and so I appreciua"
type textarea "x"
type textarea "There's always a lot of work to do, and so I appreciu"
type textarea "x"
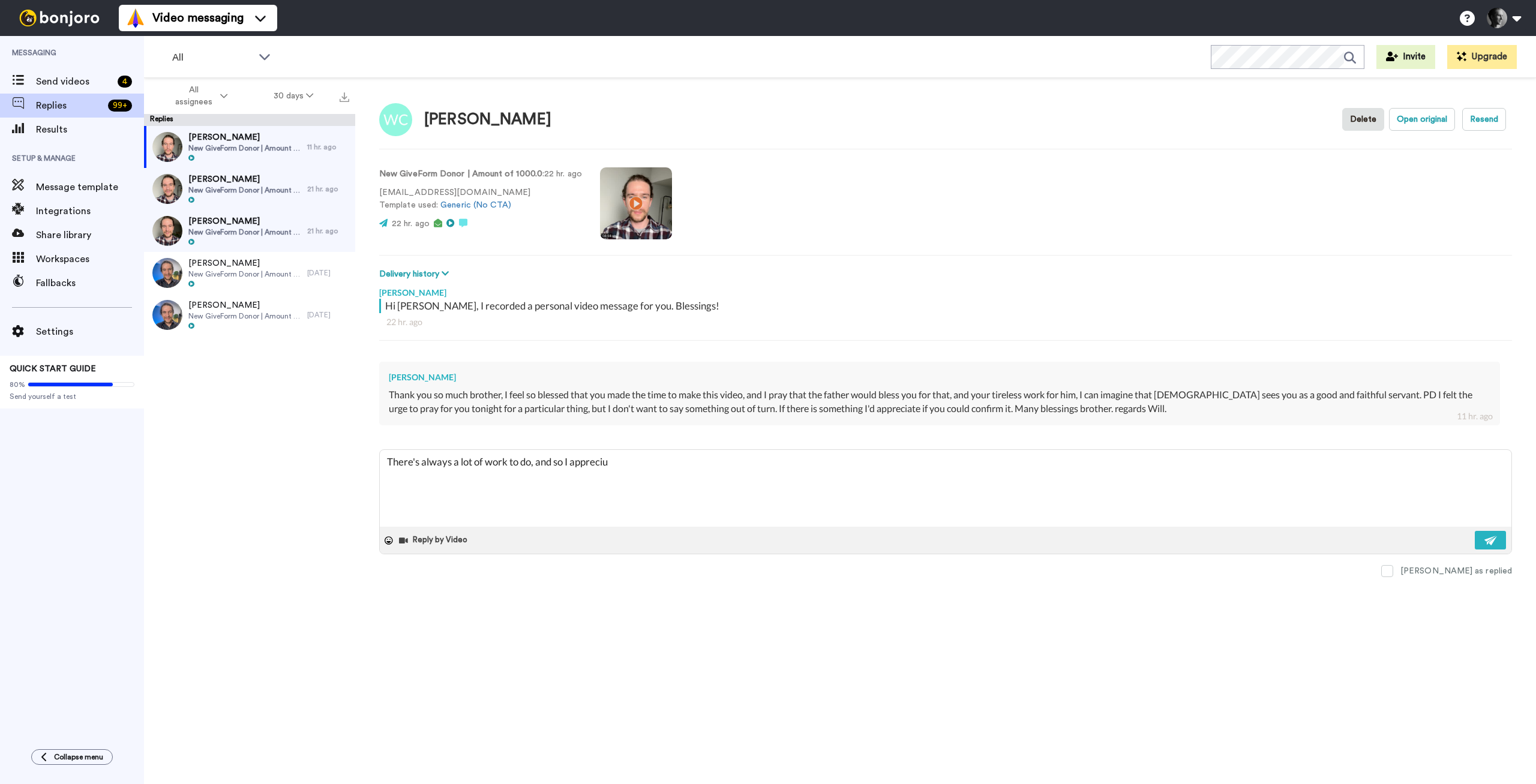
type textarea "There's always a lot of work to do, and so I appreci"
type textarea "x"
type textarea "There's always a lot of work to do, and so I apprecia"
type textarea "x"
type textarea "There's always a lot of work to do, and so I appreciat"
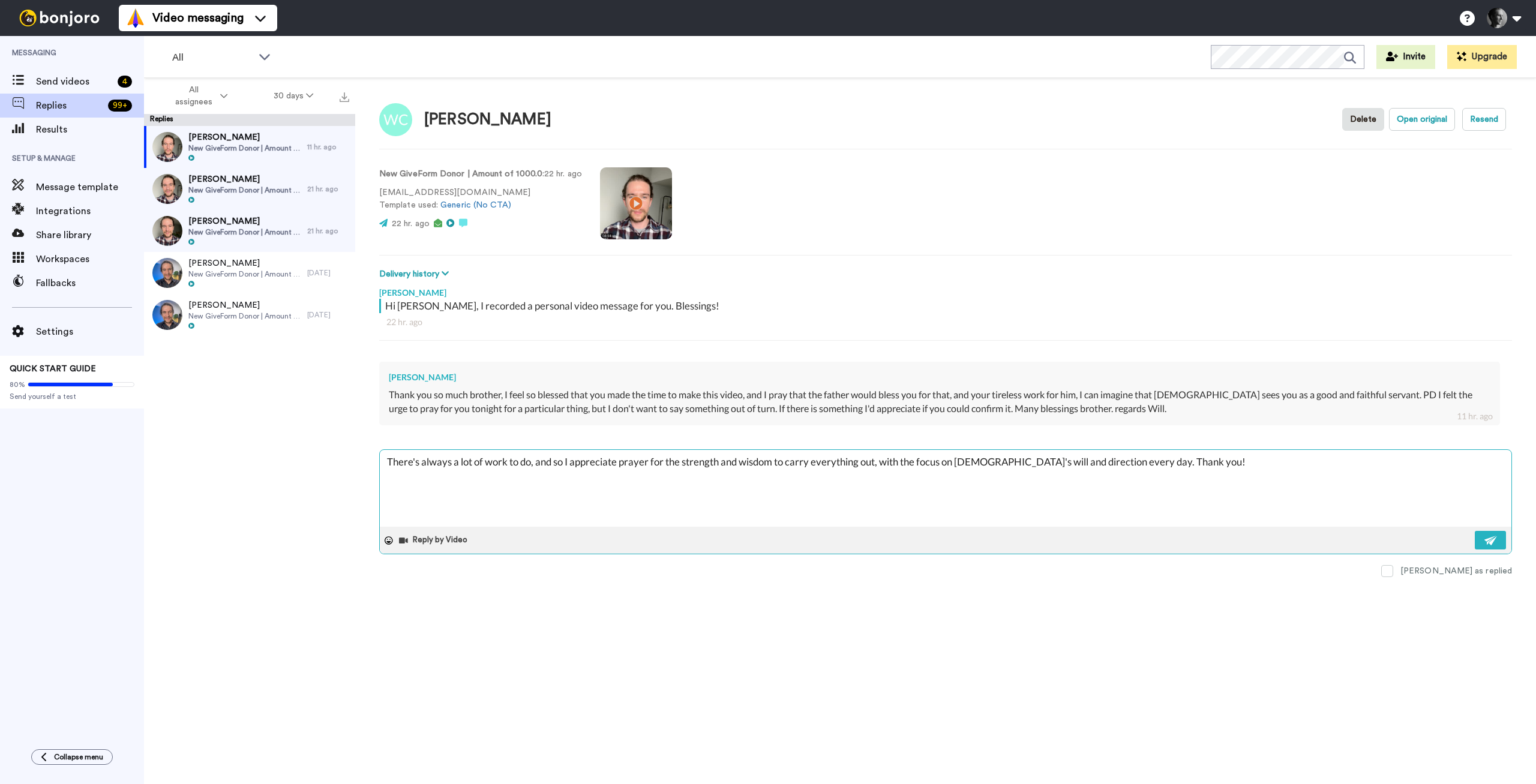
drag, startPoint x: 561, startPoint y: 458, endPoint x: 879, endPoint y: 457, distance: 318.0
click at [879, 457] on textarea "There's always a lot of work to do, and so I appreciate prayer for the strength…" at bounding box center [945, 488] width 1132 height 77
drag, startPoint x: 793, startPoint y: 450, endPoint x: 982, endPoint y: 453, distance: 189.0
click at [982, 453] on textarea "There's always a lot of work to do, and so I appreciate prayer for the strength…" at bounding box center [945, 488] width 1132 height 77
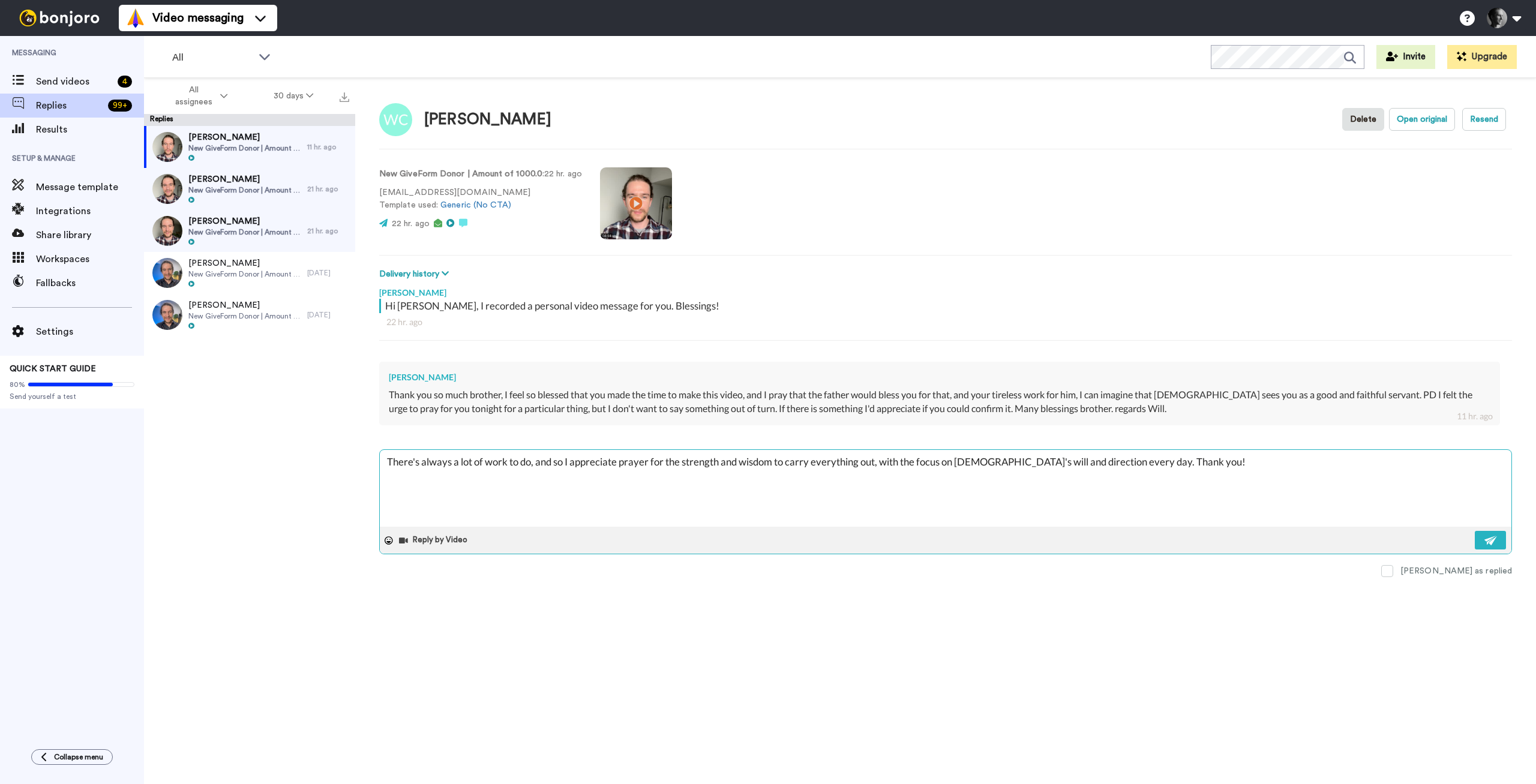
click at [982, 453] on textarea "There's always a lot of work to do, and so I appreciate prayer for the strength…" at bounding box center [945, 488] width 1132 height 77
drag, startPoint x: 963, startPoint y: 459, endPoint x: 1202, endPoint y: 456, distance: 239.0
click at [1202, 456] on textarea "There's always a lot of work to do, and so I appreciate prayer for the strength…" at bounding box center [945, 488] width 1132 height 77
click at [1483, 538] on button at bounding box center [1490, 540] width 31 height 19
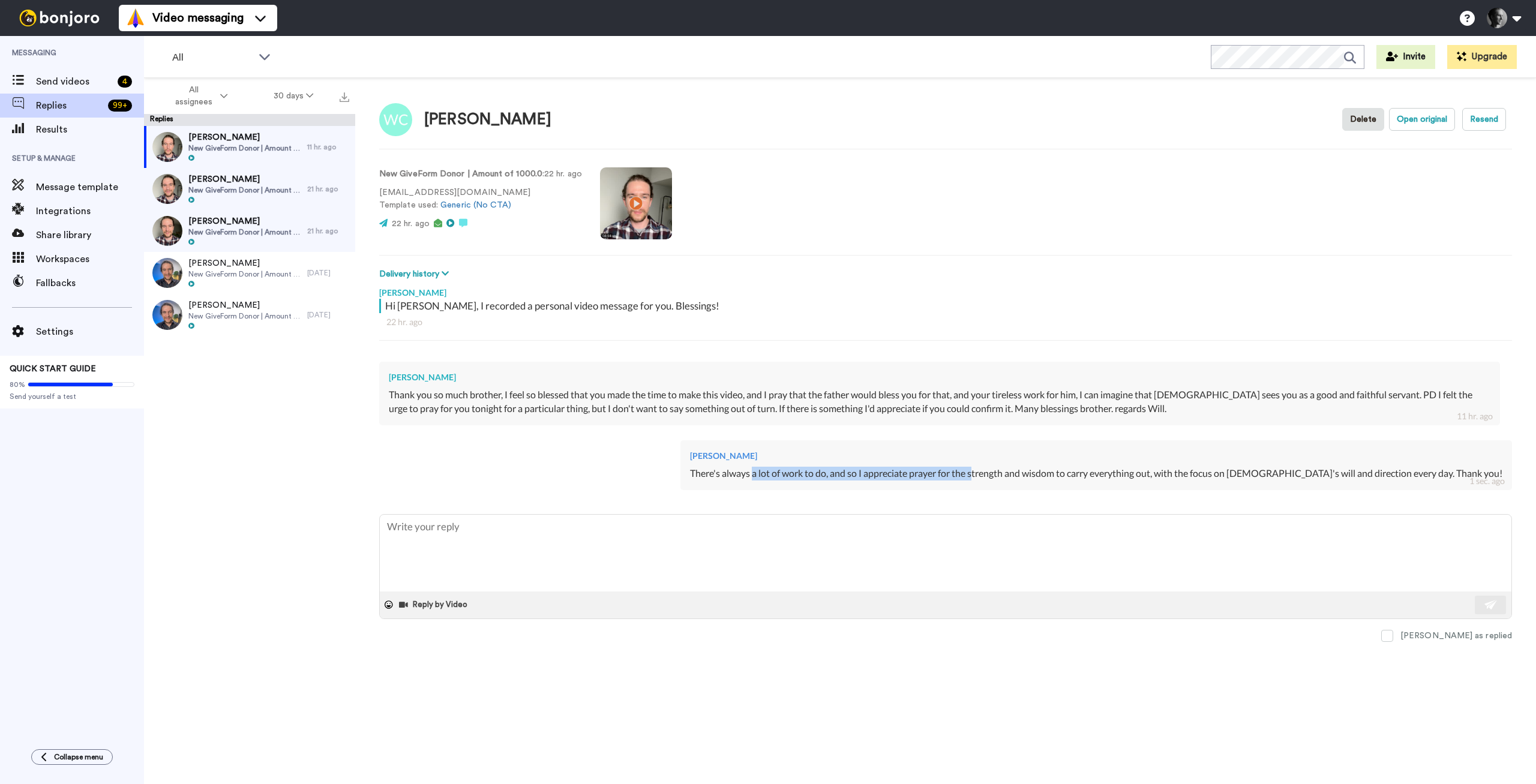
drag, startPoint x: 854, startPoint y: 470, endPoint x: 1055, endPoint y: 478, distance: 201.2
click at [1055, 478] on div "There's always a lot of work to do, and so I appreciate prayer for the strength…" at bounding box center [1096, 474] width 813 height 14
drag, startPoint x: 968, startPoint y: 471, endPoint x: 1239, endPoint y: 466, distance: 271.0
click at [1239, 467] on div "There's always a lot of work to do, and so I appreciate prayer for the strength…" at bounding box center [1096, 474] width 813 height 14
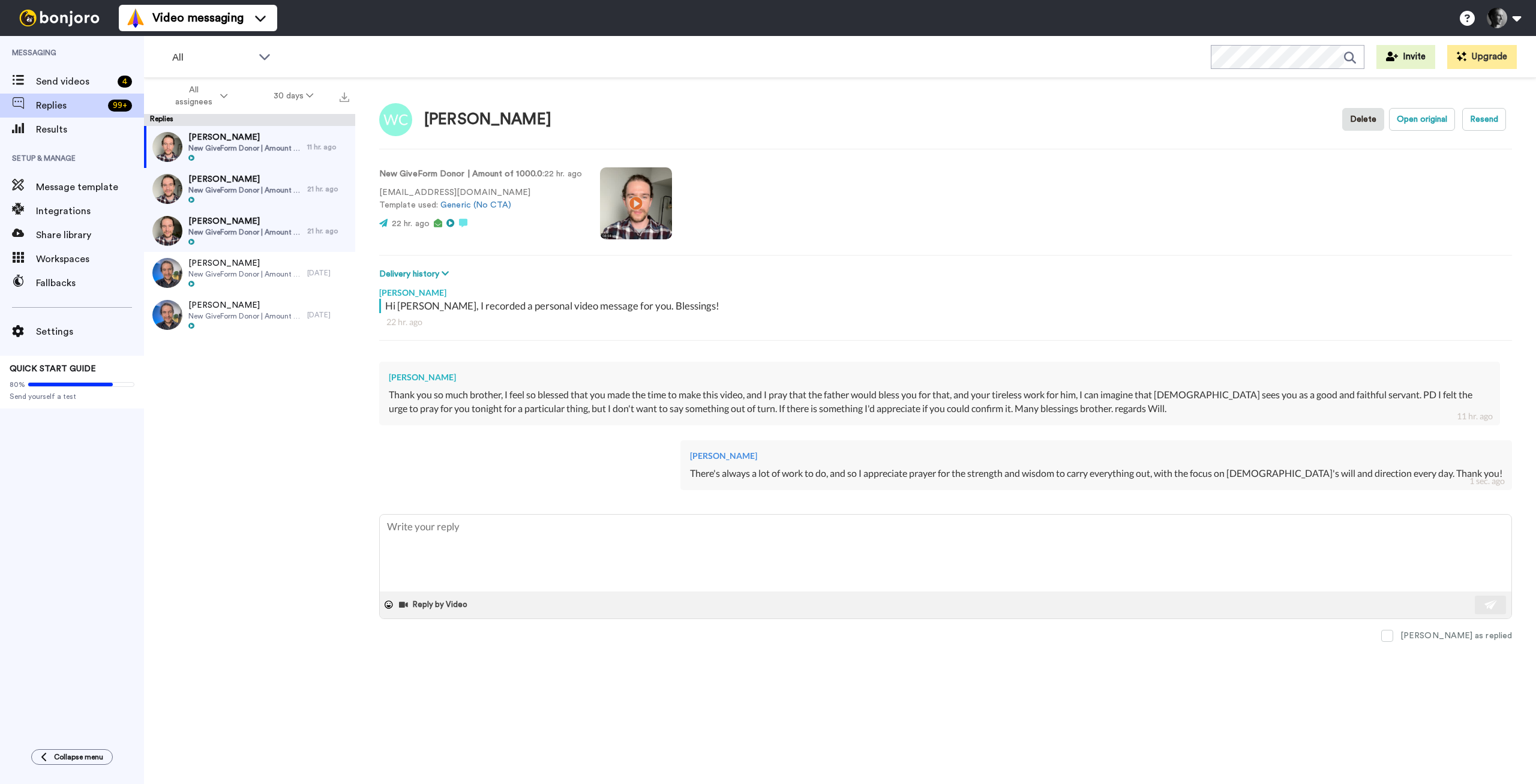
click at [1239, 467] on div "There's always a lot of work to do, and so I appreciate prayer for the strength…" at bounding box center [1096, 474] width 813 height 14
drag, startPoint x: 1201, startPoint y: 465, endPoint x: 1003, endPoint y: 477, distance: 198.4
click at [1003, 477] on div "PD Vander Westhuizen There's always a lot of work to do, and so I appreciate pr…" at bounding box center [1096, 465] width 832 height 50
click at [1003, 477] on div "There's always a lot of work to do, and so I appreciate prayer for the strength…" at bounding box center [1096, 474] width 813 height 14
drag, startPoint x: 986, startPoint y: 477, endPoint x: 1444, endPoint y: 469, distance: 458.1
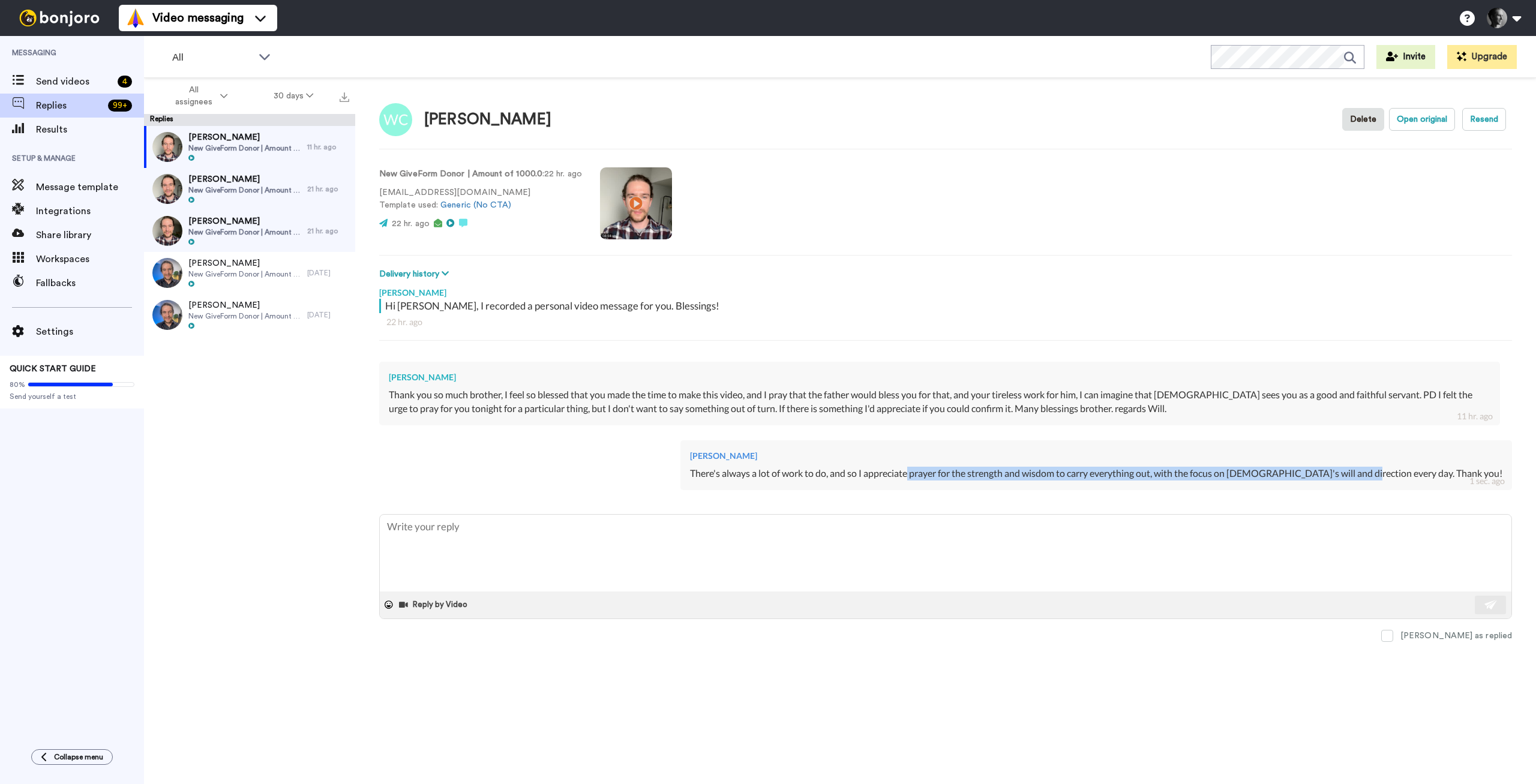
click at [1444, 469] on div "There's always a lot of work to do, and so I appreciate prayer for the strength…" at bounding box center [1096, 474] width 813 height 14
drag, startPoint x: 1456, startPoint y: 469, endPoint x: 1333, endPoint y: 467, distance: 123.0
click at [1333, 467] on div "There's always a lot of work to do, and so I appreciate prayer for the strength…" at bounding box center [1096, 474] width 813 height 14
